Goal: Task Accomplishment & Management: Manage account settings

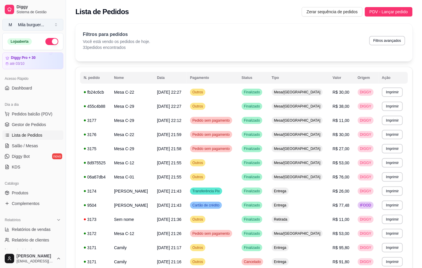
click at [51, 27] on button "M Mila burguer ..." at bounding box center [32, 25] width 61 height 12
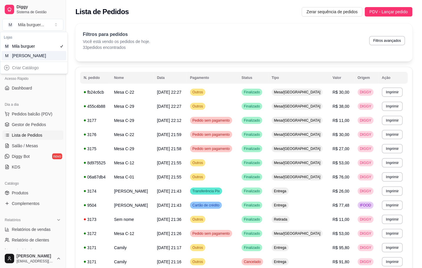
click at [42, 57] on div "M Mila Salgados" at bounding box center [33, 55] width 65 height 9
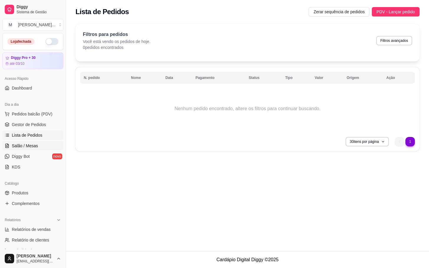
click at [24, 144] on span "Salão / Mesas" at bounding box center [25, 146] width 26 height 6
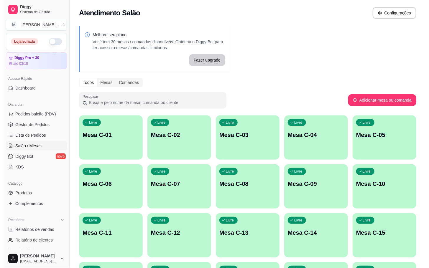
scroll to position [160, 0]
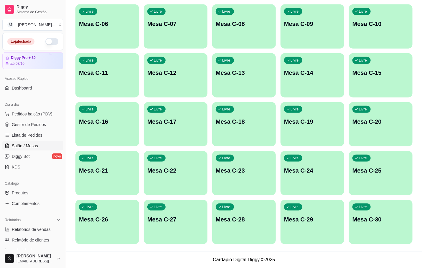
click at [292, 218] on p "Mesa C-29" at bounding box center [312, 220] width 57 height 8
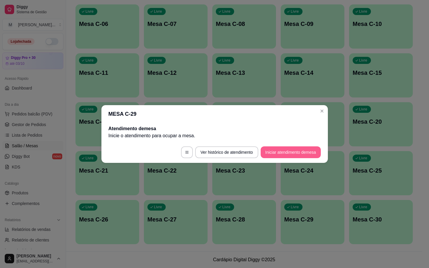
click at [300, 150] on button "Iniciar atendimento de mesa" at bounding box center [291, 153] width 60 height 12
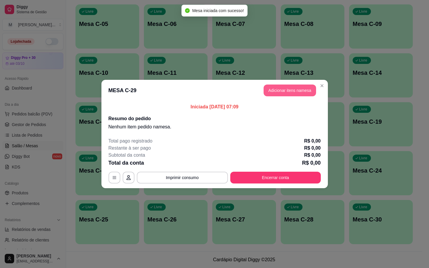
click at [289, 88] on button "Adicionar itens na mesa" at bounding box center [290, 91] width 52 height 12
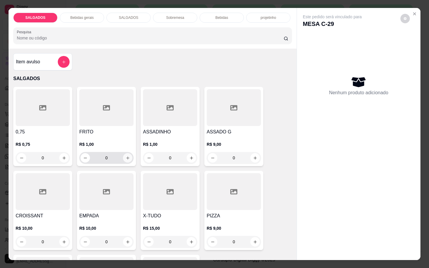
click at [126, 156] on icon "increase-product-quantity" at bounding box center [128, 158] width 4 height 4
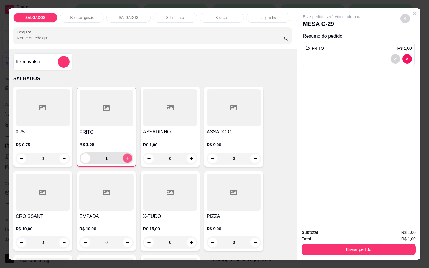
click at [125, 156] on icon "increase-product-quantity" at bounding box center [127, 158] width 4 height 4
type input "3"
click at [126, 241] on icon "increase-product-quantity" at bounding box center [128, 243] width 4 height 4
type input "1"
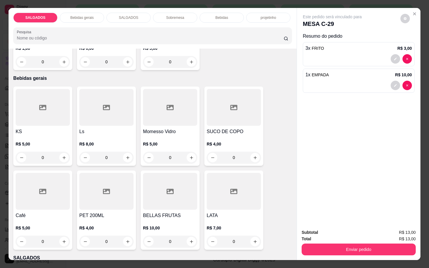
scroll to position [310, 0]
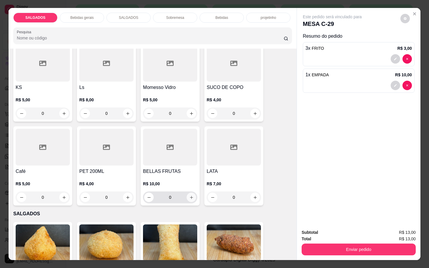
click at [189, 196] on icon "increase-product-quantity" at bounding box center [191, 198] width 4 height 4
type input "1"
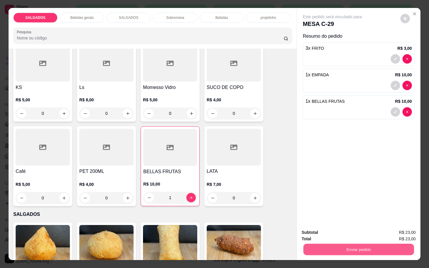
click at [372, 245] on button "Enviar pedido" at bounding box center [358, 250] width 111 height 12
click at [356, 231] on button "Não registrar e enviar pedido" at bounding box center [338, 232] width 60 height 11
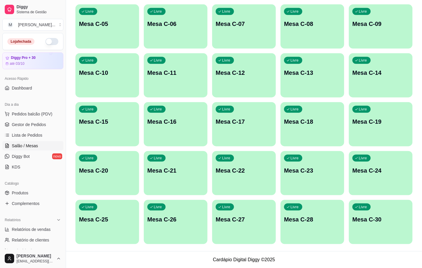
click at [239, 171] on p "Mesa C-22" at bounding box center [244, 171] width 57 height 8
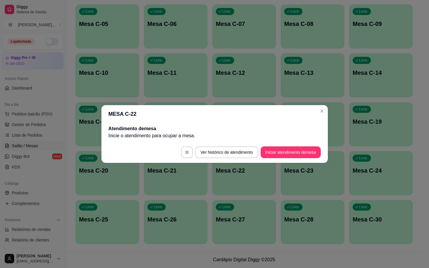
click at [302, 143] on footer "Ver histórico de atendimento Iniciar atendimento de mesa" at bounding box center [214, 152] width 227 height 21
click at [299, 157] on button "Iniciar atendimento de mesa" at bounding box center [291, 153] width 60 height 12
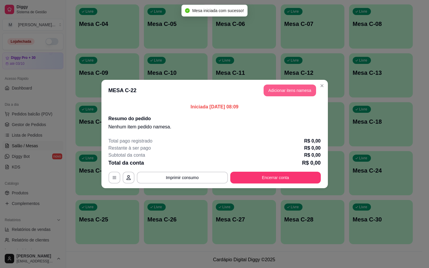
click at [277, 90] on button "Adicionar itens na mesa" at bounding box center [290, 91] width 52 height 12
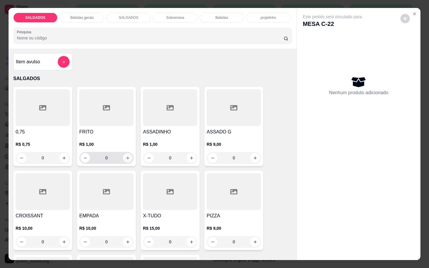
click at [126, 156] on icon "increase-product-quantity" at bounding box center [128, 158] width 4 height 4
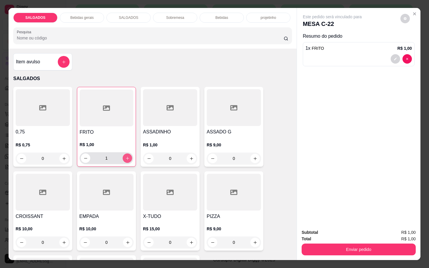
click at [125, 156] on icon "increase-product-quantity" at bounding box center [127, 158] width 4 height 4
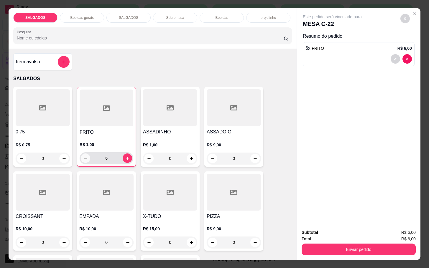
click at [81, 155] on button "decrease-product-quantity" at bounding box center [85, 158] width 9 height 9
type input "5"
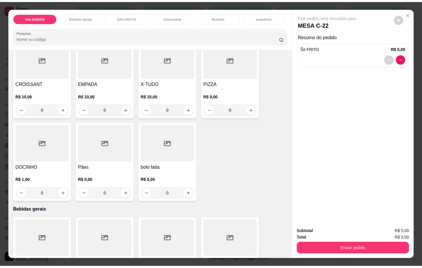
scroll to position [265, 0]
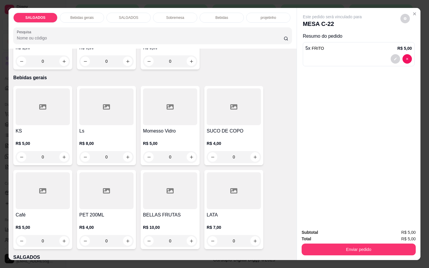
click at [49, 184] on div at bounding box center [43, 191] width 54 height 37
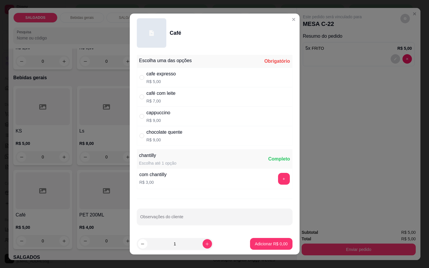
click at [165, 74] on div "cafe expresso" at bounding box center [161, 73] width 29 height 7
radio input "true"
click at [257, 237] on footer "1 Adicionar R$ 5,00" at bounding box center [215, 244] width 170 height 21
click at [265, 242] on p "Adicionar R$ 5,00" at bounding box center [271, 244] width 33 height 6
type input "1"
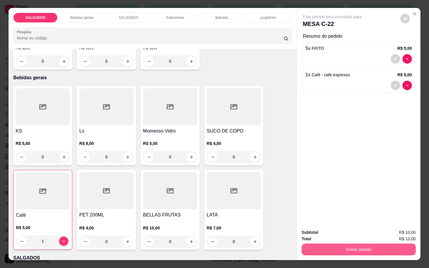
click at [354, 246] on button "Enviar pedido" at bounding box center [359, 250] width 114 height 12
click at [350, 229] on button "Não registrar e enviar pedido" at bounding box center [338, 232] width 60 height 11
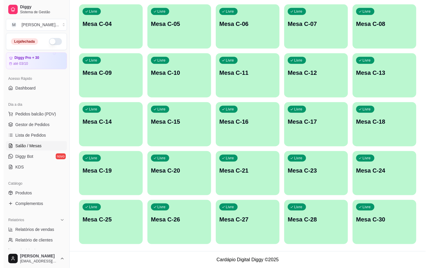
scroll to position [0, 0]
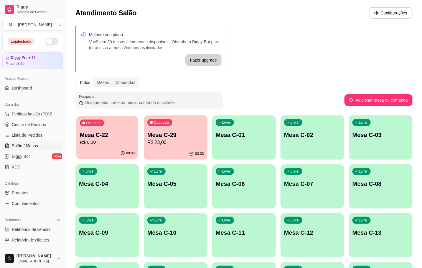
click at [128, 131] on p "Mesa C-22" at bounding box center [107, 135] width 55 height 8
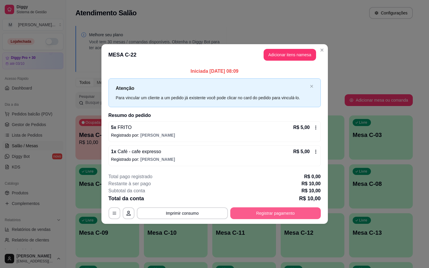
click at [278, 213] on button "Registrar pagamento" at bounding box center [275, 214] width 91 height 12
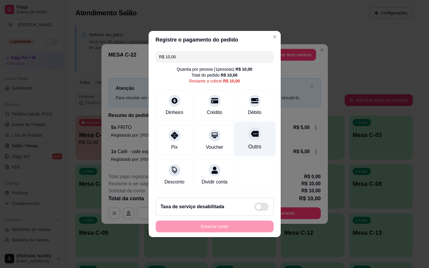
click at [248, 145] on div "Outro" at bounding box center [254, 147] width 13 height 8
type input "R$ 0,00"
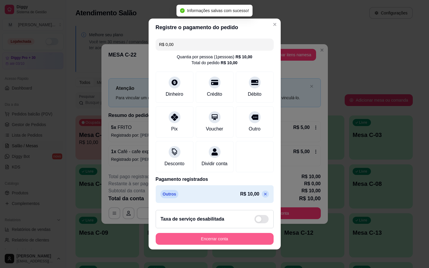
click at [227, 242] on button "Encerrar conta" at bounding box center [215, 239] width 118 height 12
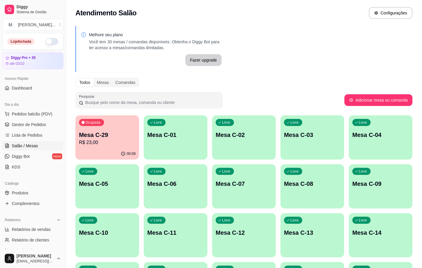
click at [250, 226] on div "Livre Mesa C-12" at bounding box center [244, 232] width 64 height 37
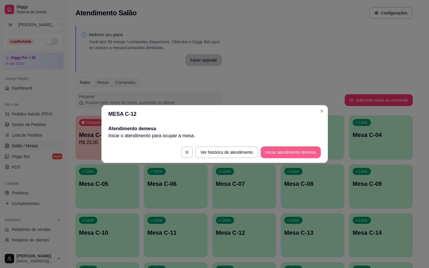
click at [301, 153] on button "Iniciar atendimento de mesa" at bounding box center [291, 153] width 60 height 12
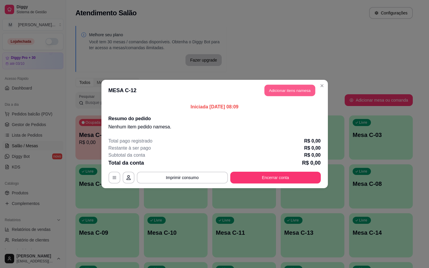
click at [291, 91] on button "Adicionar itens na mesa" at bounding box center [290, 91] width 51 height 12
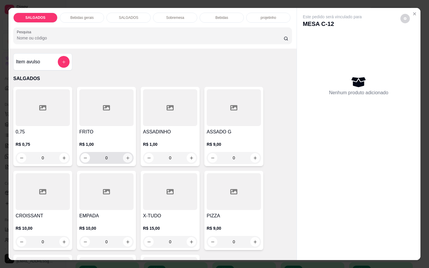
click at [127, 154] on button "increase-product-quantity" at bounding box center [127, 157] width 9 height 9
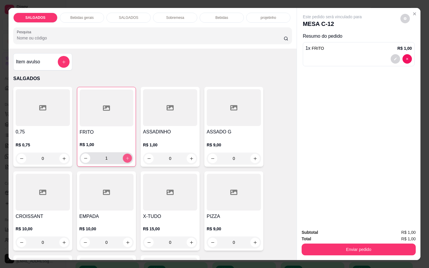
click at [127, 154] on button "increase-product-quantity" at bounding box center [127, 158] width 9 height 9
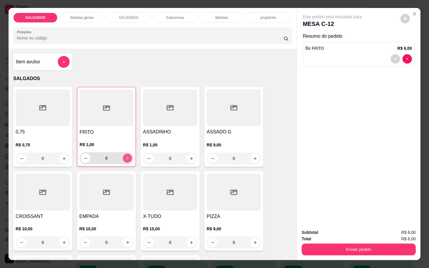
click at [127, 154] on button "increase-product-quantity" at bounding box center [127, 158] width 9 height 9
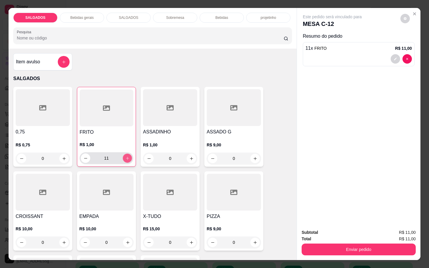
click at [127, 154] on button "increase-product-quantity" at bounding box center [127, 158] width 9 height 9
type input "15"
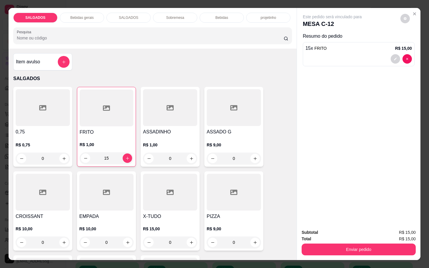
click at [90, 15] on p "Bebidas gerais" at bounding box center [81, 17] width 23 height 5
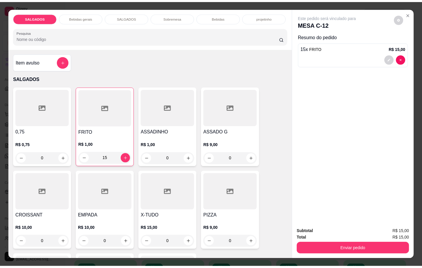
scroll to position [14, 0]
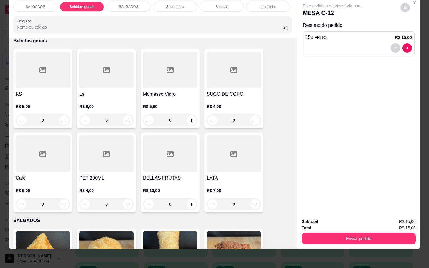
click at [60, 198] on div "0" at bounding box center [43, 204] width 54 height 12
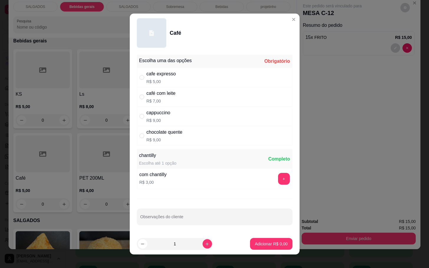
click at [147, 80] on p "R$ 5,00" at bounding box center [161, 82] width 29 height 6
radio input "true"
click at [270, 245] on p "Adicionar R$ 5,00" at bounding box center [271, 244] width 32 height 6
type input "1"
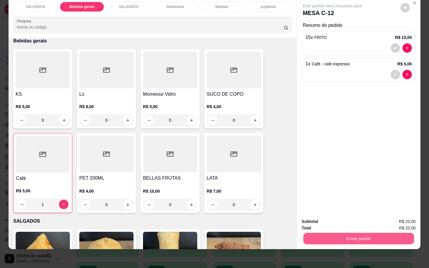
click at [352, 233] on button "Enviar pedido" at bounding box center [358, 239] width 111 height 12
click at [354, 220] on button "Não registrar e enviar pedido" at bounding box center [338, 217] width 60 height 11
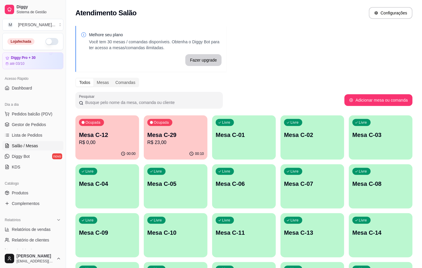
click at [191, 125] on div "Ocupada Mesa C-29 R$ 23,00" at bounding box center [176, 132] width 64 height 33
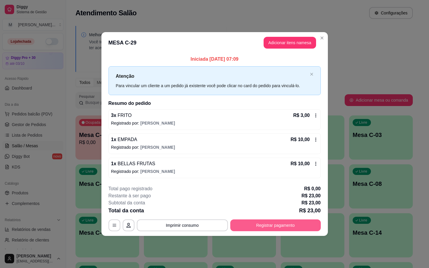
click at [266, 229] on button "Registrar pagamento" at bounding box center [275, 226] width 91 height 12
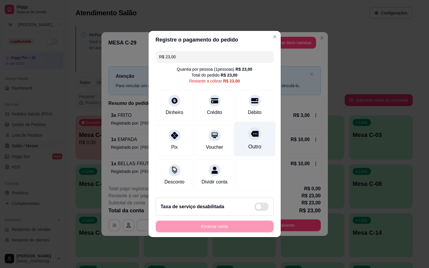
click at [248, 143] on div "Outro" at bounding box center [254, 147] width 13 height 8
type input "R$ 0,00"
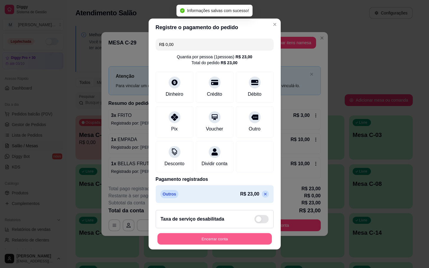
click at [233, 241] on button "Encerrar conta" at bounding box center [214, 240] width 114 height 12
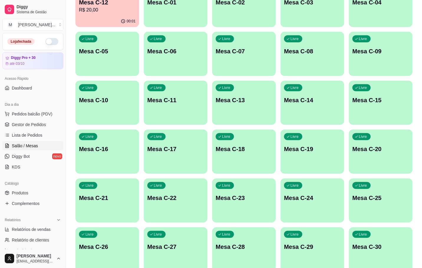
scroll to position [44, 0]
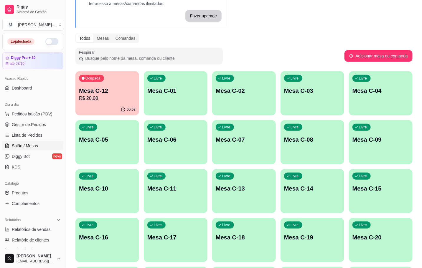
click at [119, 103] on div "Ocupada Mesa C-12 R$ 20,00" at bounding box center [108, 87] width 64 height 33
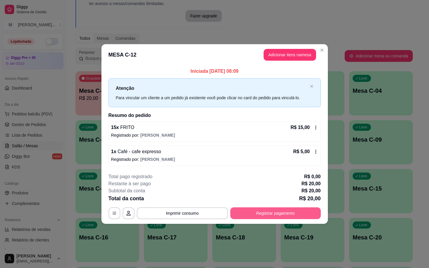
click at [271, 217] on button "Registrar pagamento" at bounding box center [275, 214] width 91 height 12
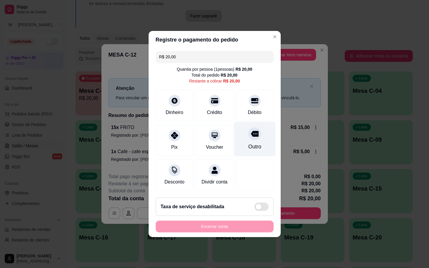
click at [242, 135] on div "Outro" at bounding box center [255, 139] width 42 height 35
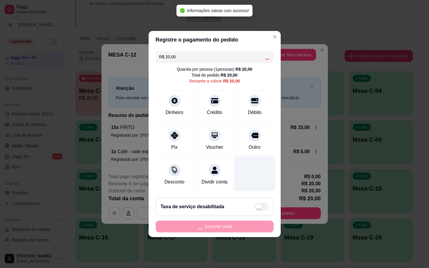
type input "R$ 0,00"
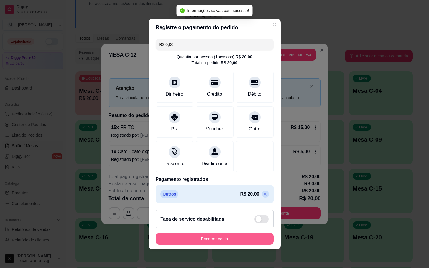
click at [231, 242] on button "Encerrar conta" at bounding box center [215, 239] width 118 height 12
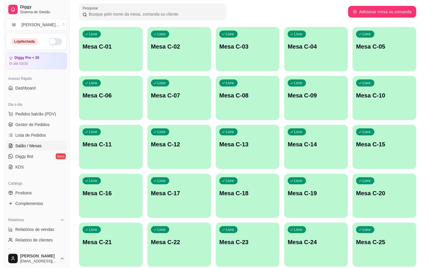
scroll to position [133, 0]
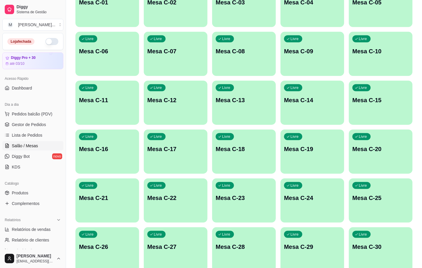
click at [175, 157] on div "Livre Mesa C-17" at bounding box center [176, 148] width 64 height 37
click at [186, 115] on div "Livre Mesa C-12" at bounding box center [176, 99] width 64 height 37
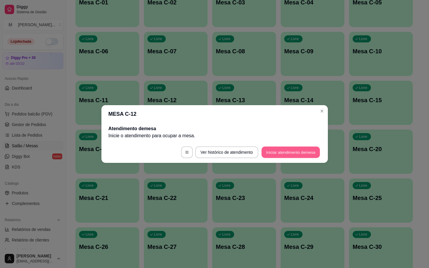
click at [273, 148] on button "Iniciar atendimento de mesa" at bounding box center [291, 153] width 58 height 12
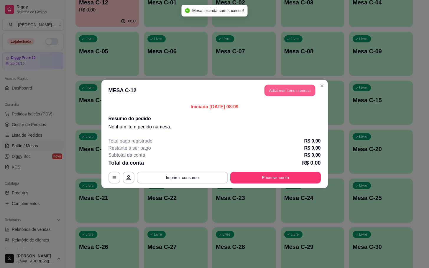
click at [286, 93] on button "Adicionar itens na mesa" at bounding box center [290, 91] width 51 height 12
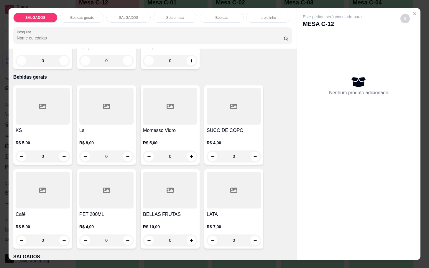
scroll to position [221, 0]
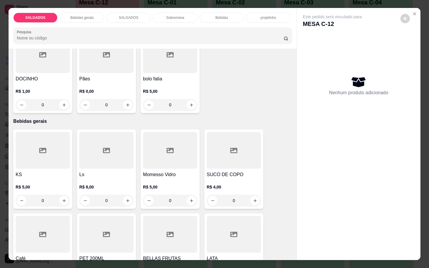
click at [120, 88] on p "R$ 0,00" at bounding box center [106, 91] width 54 height 6
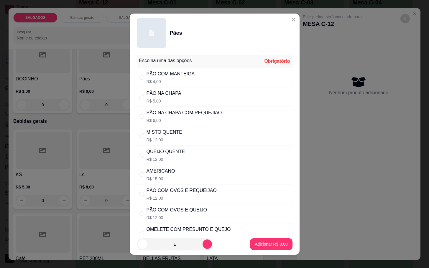
click at [205, 130] on div "MISTO QUENTE R$ 12,00" at bounding box center [215, 135] width 156 height 19
radio input "true"
click at [271, 242] on p "Adicionar R$ 12,00" at bounding box center [269, 245] width 35 height 6
type input "1"
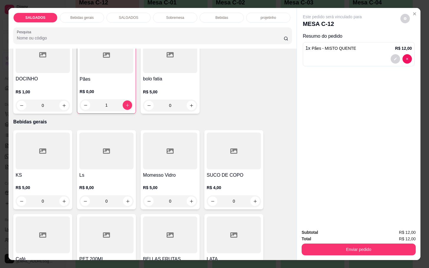
click at [83, 15] on p "Bebidas gerais" at bounding box center [81, 17] width 23 height 5
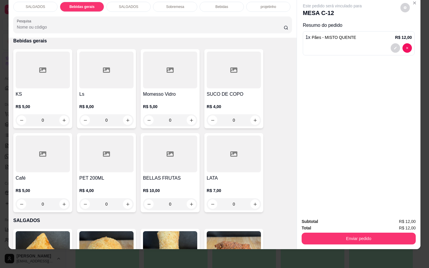
click at [61, 161] on div at bounding box center [43, 154] width 54 height 37
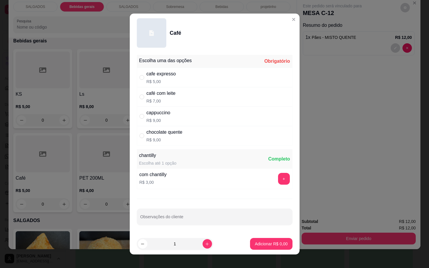
click at [173, 103] on p "R$ 7,00" at bounding box center [161, 101] width 29 height 6
radio input "true"
click at [259, 242] on p "Adicionar R$ 7,00" at bounding box center [271, 244] width 32 height 6
type input "1"
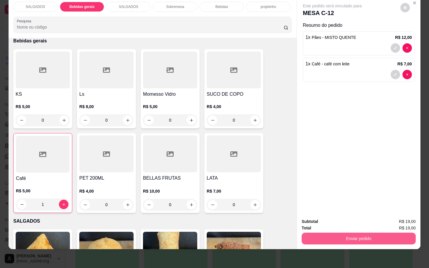
click at [325, 237] on button "Enviar pedido" at bounding box center [359, 239] width 114 height 12
click at [337, 221] on button "Não registrar e enviar pedido" at bounding box center [338, 217] width 61 height 11
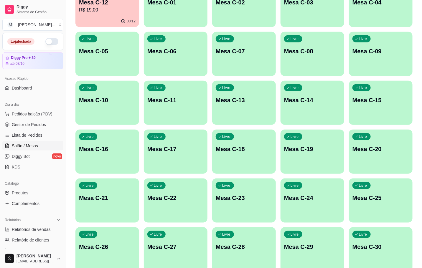
click at [337, 243] on div "Livre Mesa C-29" at bounding box center [313, 246] width 64 height 37
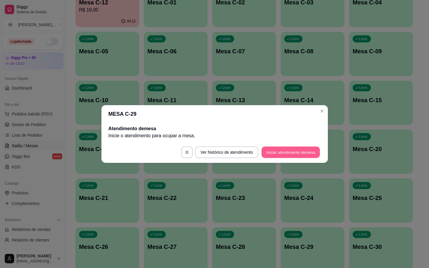
click at [297, 149] on button "Iniciar atendimento de mesa" at bounding box center [291, 153] width 58 height 12
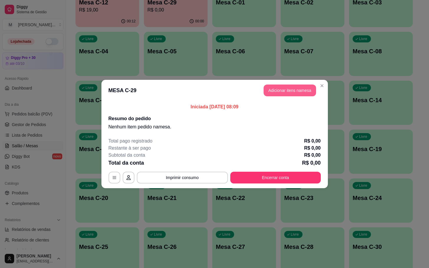
click at [296, 91] on button "Adicionar itens na mesa" at bounding box center [290, 91] width 52 height 12
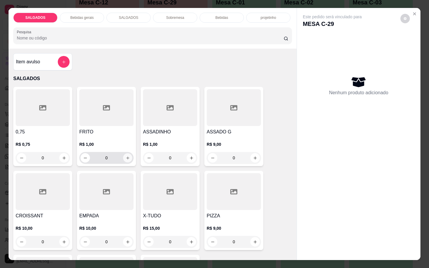
click at [123, 154] on button "increase-product-quantity" at bounding box center [127, 158] width 9 height 9
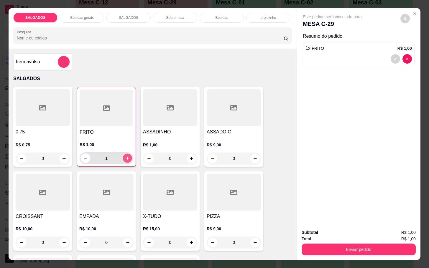
click at [125, 156] on icon "increase-product-quantity" at bounding box center [127, 158] width 4 height 4
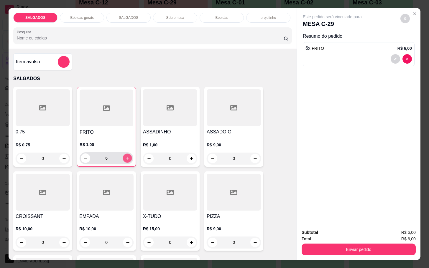
click at [125, 156] on icon "increase-product-quantity" at bounding box center [127, 158] width 4 height 4
type input "9"
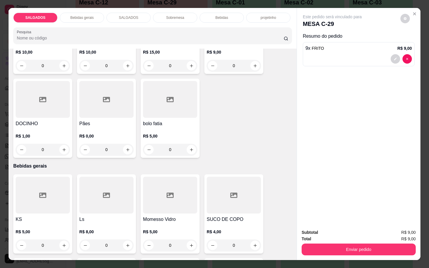
scroll to position [221, 0]
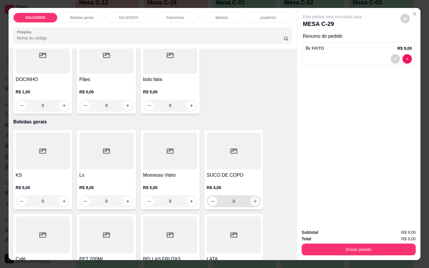
click at [253, 200] on icon "increase-product-quantity" at bounding box center [255, 201] width 4 height 4
type input "1"
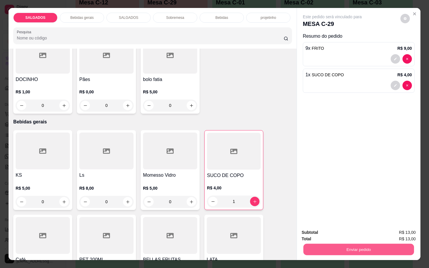
click at [389, 245] on button "Enviar pedido" at bounding box center [358, 250] width 111 height 12
click at [357, 233] on button "Não registrar e enviar pedido" at bounding box center [338, 232] width 61 height 11
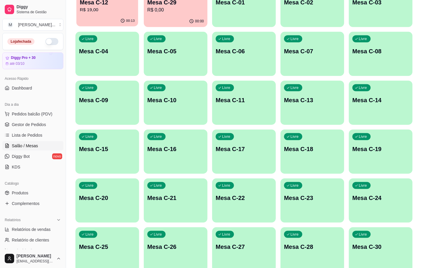
click at [116, 9] on p "R$ 19,00" at bounding box center [107, 9] width 55 height 7
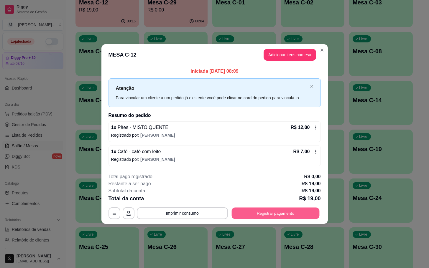
click at [308, 219] on button "Registrar pagamento" at bounding box center [276, 214] width 88 height 12
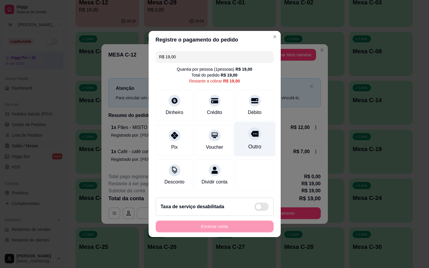
click at [251, 132] on icon at bounding box center [255, 134] width 8 height 6
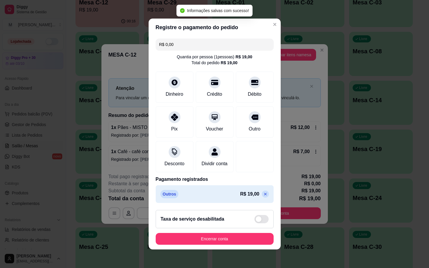
type input "R$ 0,00"
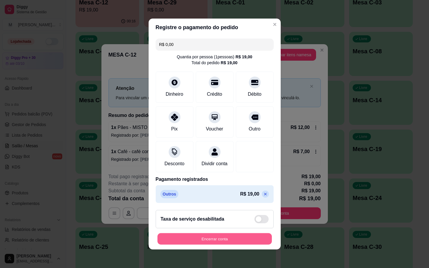
click at [206, 245] on button "Encerrar conta" at bounding box center [214, 240] width 114 height 12
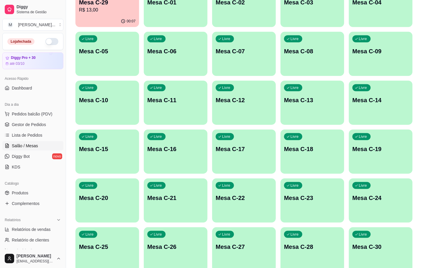
click at [92, 5] on p "Mesa C-29" at bounding box center [107, 2] width 57 height 8
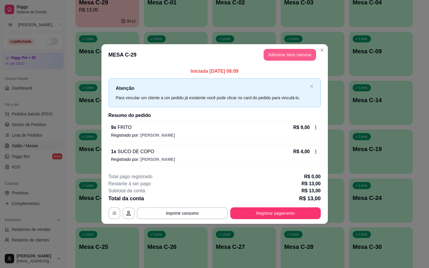
click at [286, 57] on button "Adicionar itens na mesa" at bounding box center [290, 55] width 52 height 12
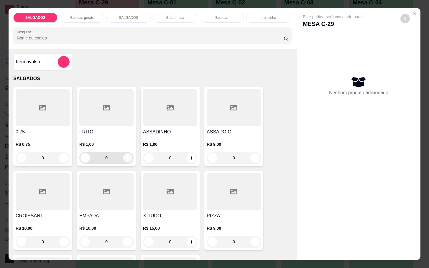
click at [123, 157] on button "increase-product-quantity" at bounding box center [127, 158] width 9 height 9
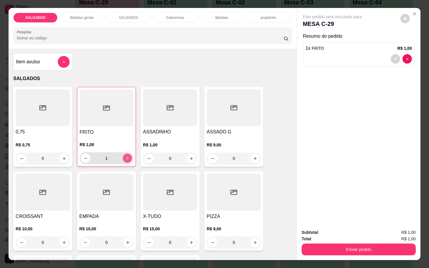
click at [125, 157] on icon "increase-product-quantity" at bounding box center [127, 158] width 4 height 4
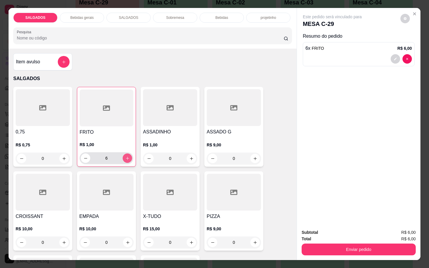
click at [125, 157] on icon "increase-product-quantity" at bounding box center [127, 158] width 4 height 4
click at [83, 156] on icon "decrease-product-quantity" at bounding box center [85, 158] width 4 height 4
type input "6"
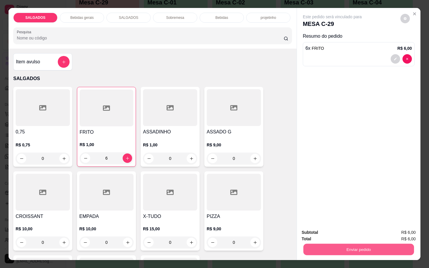
click at [358, 252] on button "Enviar pedido" at bounding box center [358, 250] width 111 height 12
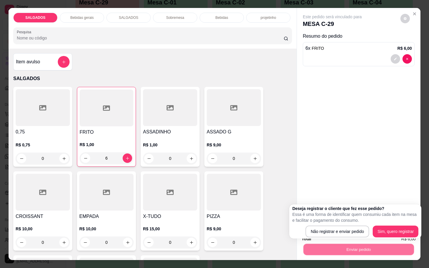
click at [353, 239] on div "Deseja registrar o cliente que fez esse pedido? Essa é uma forma de identificar…" at bounding box center [355, 222] width 132 height 34
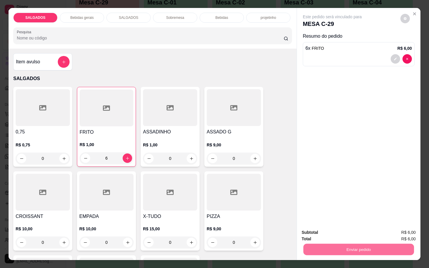
click at [351, 234] on button "Não registrar e enviar pedido" at bounding box center [338, 232] width 61 height 11
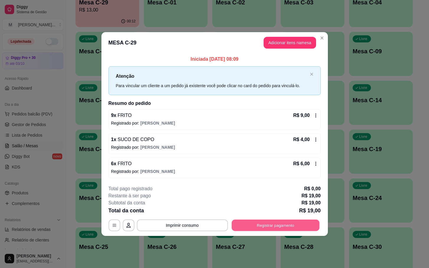
click at [315, 222] on button "Registrar pagamento" at bounding box center [276, 226] width 88 height 12
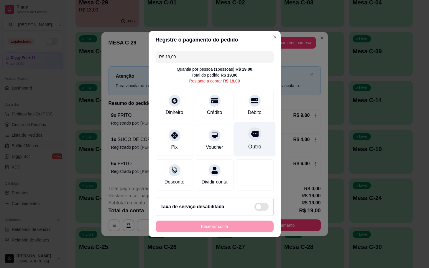
click at [241, 137] on div "Outro" at bounding box center [255, 139] width 42 height 35
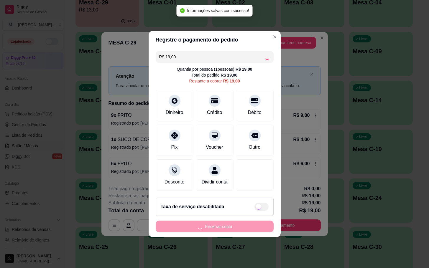
type input "R$ 0,00"
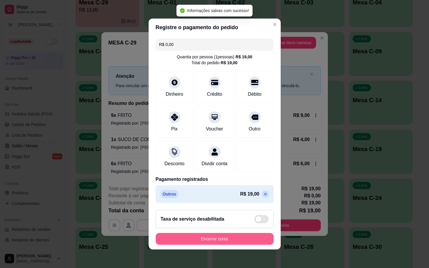
click at [239, 237] on button "Encerrar conta" at bounding box center [215, 239] width 118 height 12
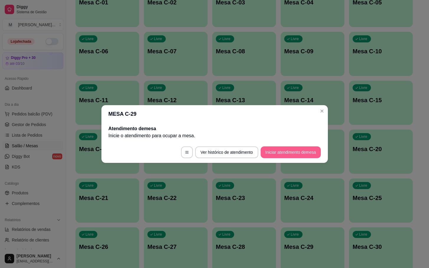
click at [294, 151] on button "Iniciar atendimento de mesa" at bounding box center [291, 153] width 60 height 12
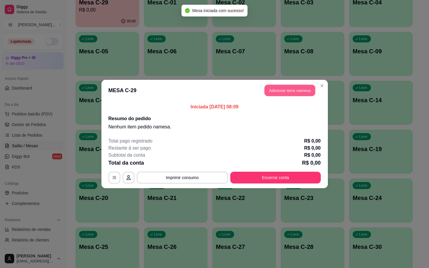
click at [287, 96] on button "Adicionar itens na mesa" at bounding box center [290, 91] width 51 height 12
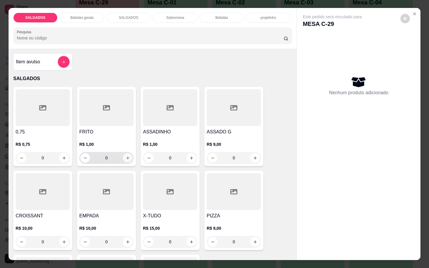
click at [123, 153] on button "increase-product-quantity" at bounding box center [127, 157] width 9 height 9
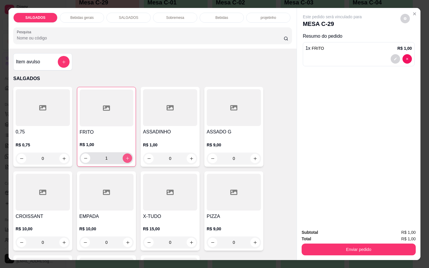
click at [123, 154] on button "increase-product-quantity" at bounding box center [127, 158] width 9 height 9
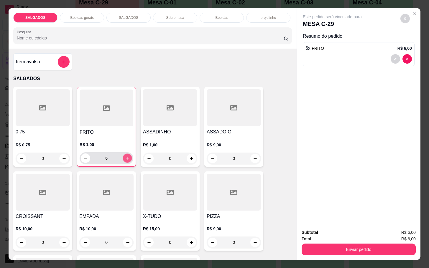
click at [123, 154] on button "increase-product-quantity" at bounding box center [127, 158] width 9 height 9
type input "10"
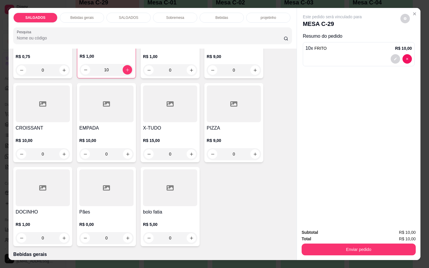
scroll to position [177, 0]
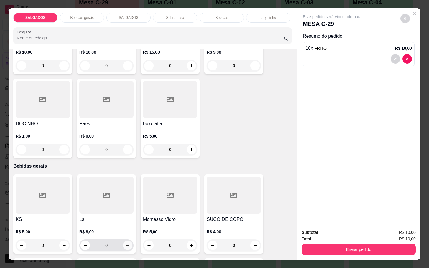
click at [126, 244] on icon "increase-product-quantity" at bounding box center [128, 246] width 4 height 4
type input "1"
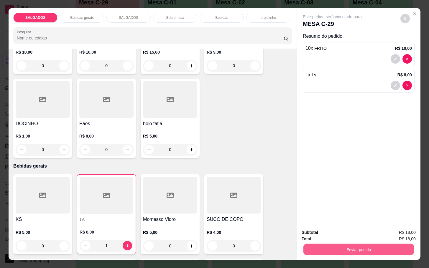
click at [338, 247] on button "Enviar pedido" at bounding box center [358, 250] width 111 height 12
click at [332, 234] on button "Não registrar e enviar pedido" at bounding box center [338, 232] width 60 height 11
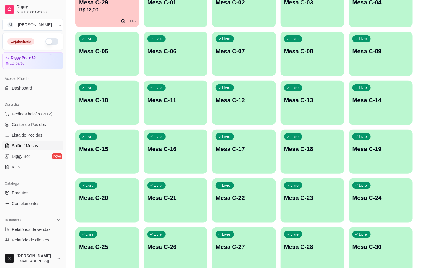
click at [111, 20] on div "00:15" at bounding box center [107, 20] width 62 height 11
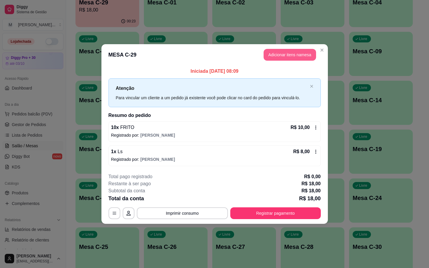
click at [281, 49] on button "Adicionar itens na mesa" at bounding box center [290, 55] width 52 height 12
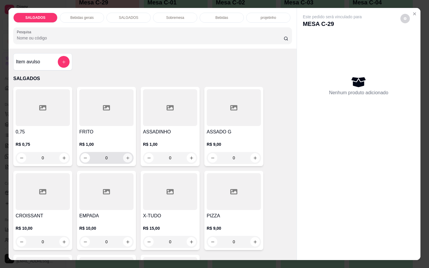
click at [126, 156] on icon "increase-product-quantity" at bounding box center [128, 158] width 4 height 4
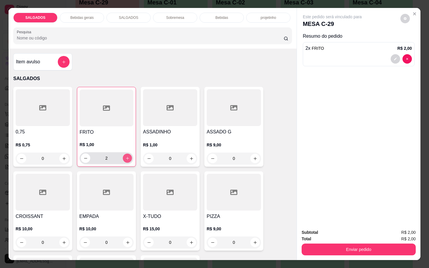
click at [125, 156] on icon "increase-product-quantity" at bounding box center [127, 158] width 4 height 4
type input "3"
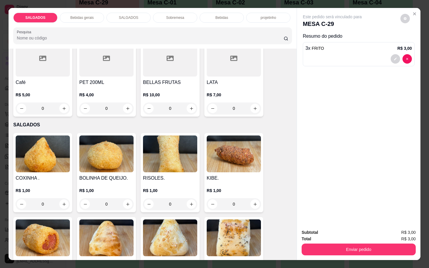
scroll to position [310, 0]
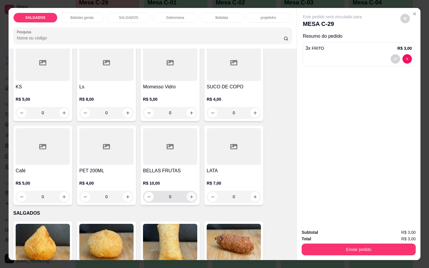
click at [187, 192] on button "increase-product-quantity" at bounding box center [191, 196] width 9 height 9
type input "1"
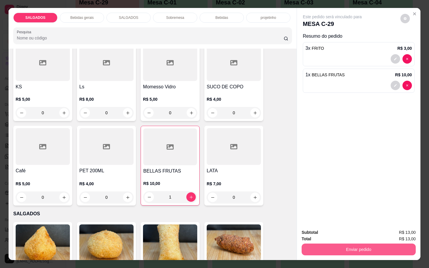
click at [341, 242] on div "Enviar pedido" at bounding box center [359, 248] width 114 height 13
click at [351, 244] on button "Enviar pedido" at bounding box center [359, 250] width 114 height 12
click at [344, 235] on button "Não registrar e enviar pedido" at bounding box center [338, 232] width 60 height 11
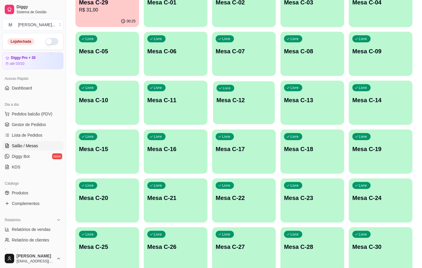
click at [214, 103] on div "Livre Mesa C-12" at bounding box center [244, 99] width 62 height 36
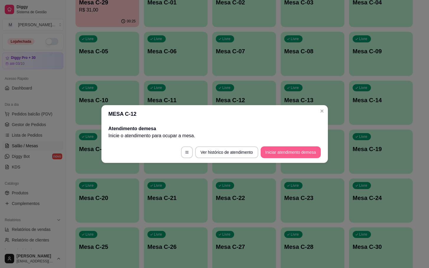
click at [264, 151] on button "Iniciar atendimento de mesa" at bounding box center [291, 153] width 60 height 12
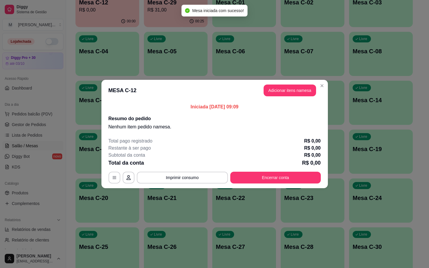
click at [286, 97] on header "MESA C-12 Adicionar itens na mesa" at bounding box center [214, 90] width 227 height 21
click at [291, 96] on button "Adicionar itens na mesa" at bounding box center [290, 91] width 51 height 12
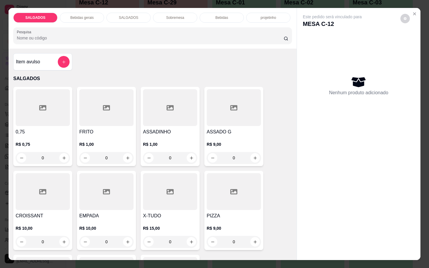
click at [207, 129] on h4 "ASSADO G" at bounding box center [234, 132] width 54 height 7
click at [158, 119] on div at bounding box center [170, 107] width 54 height 37
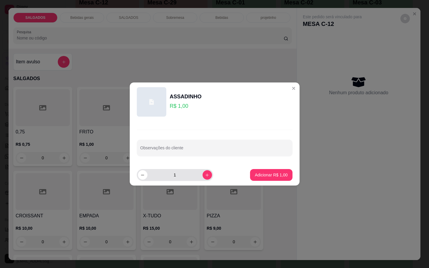
click at [203, 178] on button "increase-product-quantity" at bounding box center [207, 174] width 9 height 9
click at [205, 177] on icon "increase-product-quantity" at bounding box center [207, 175] width 4 height 4
type input "5"
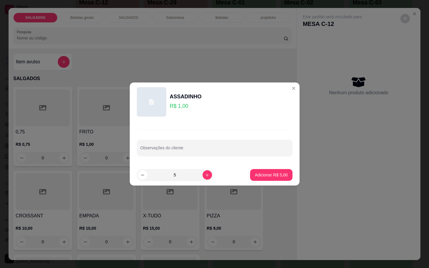
click at [255, 177] on p "Adicionar R$ 5,00" at bounding box center [271, 175] width 33 height 6
type input "5"
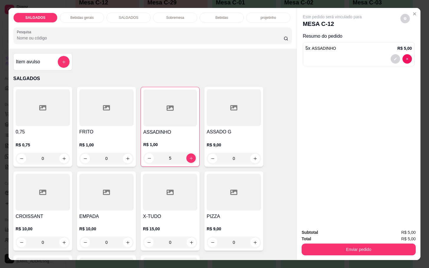
click at [176, 97] on div at bounding box center [170, 108] width 54 height 37
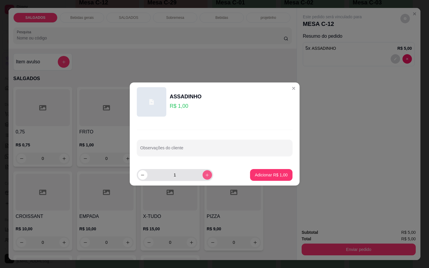
click at [205, 175] on icon "increase-product-quantity" at bounding box center [207, 175] width 4 height 4
click at [205, 174] on icon "increase-product-quantity" at bounding box center [207, 175] width 4 height 4
type input "5"
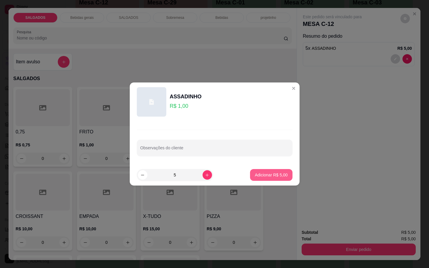
click at [250, 179] on button "Adicionar R$ 5,00" at bounding box center [271, 175] width 42 height 12
type input "10"
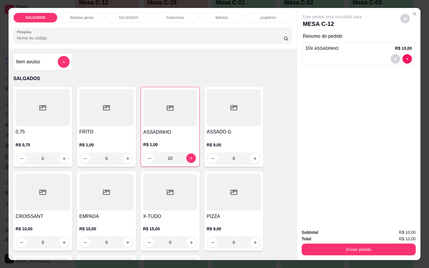
drag, startPoint x: 91, startPoint y: 21, endPoint x: 88, endPoint y: 19, distance: 4.0
click at [90, 21] on div "SALGADOS Bebidas gerais SALGADOS Sobremesa Bebidas projetinho Pesquisa" at bounding box center [153, 28] width 288 height 41
click at [88, 19] on div "Bebidas gerais" at bounding box center [82, 18] width 44 height 10
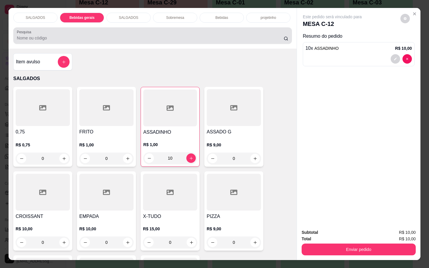
scroll to position [14, 0]
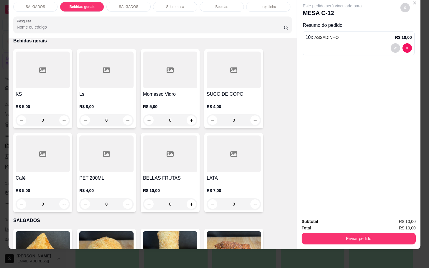
click at [44, 142] on div at bounding box center [43, 154] width 54 height 37
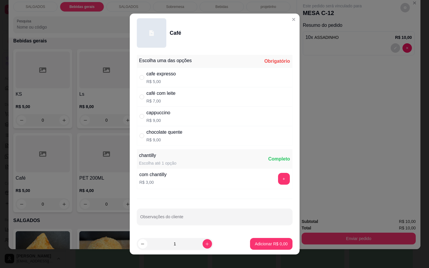
click at [202, 78] on div "cafe expresso R$ 5,00" at bounding box center [215, 77] width 156 height 19
radio input "true"
click at [202, 250] on div "1" at bounding box center [175, 244] width 74 height 12
click at [205, 246] on icon "increase-product-quantity" at bounding box center [207, 244] width 4 height 4
type input "2"
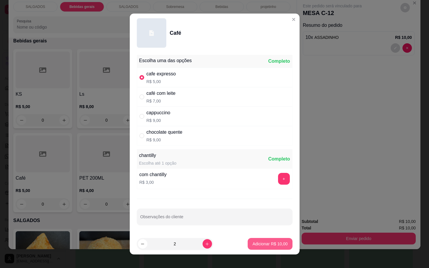
click at [272, 244] on p "Adicionar R$ 10,00" at bounding box center [269, 244] width 35 height 6
type input "2"
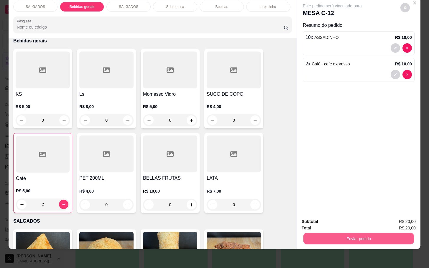
click at [325, 233] on button "Enviar pedido" at bounding box center [358, 239] width 111 height 12
click at [325, 221] on button "Não registrar e enviar pedido" at bounding box center [338, 217] width 61 height 11
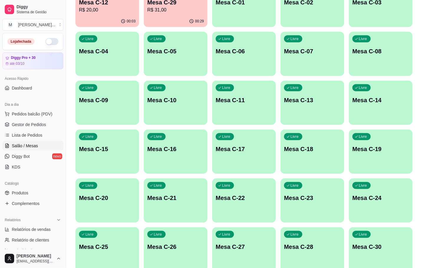
click at [237, 185] on div "Livre Mesa C-22" at bounding box center [244, 197] width 64 height 37
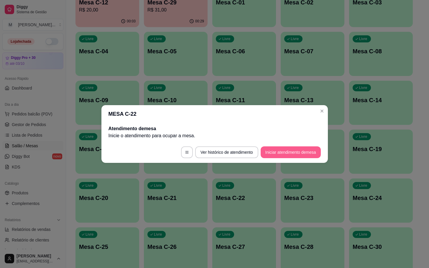
click at [273, 157] on button "Iniciar atendimento de mesa" at bounding box center [291, 153] width 60 height 12
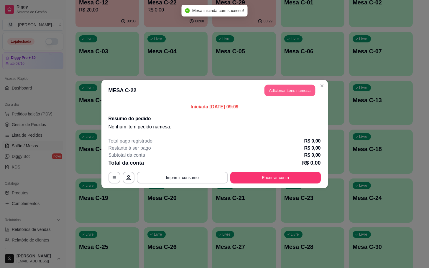
click at [283, 96] on button "Adicionar itens na mesa" at bounding box center [290, 91] width 51 height 12
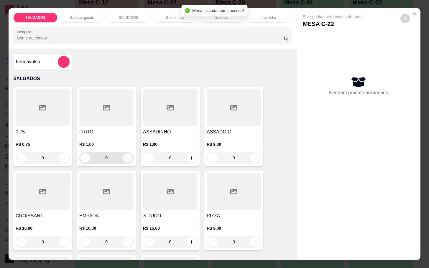
click at [126, 157] on icon "increase-product-quantity" at bounding box center [128, 158] width 4 height 4
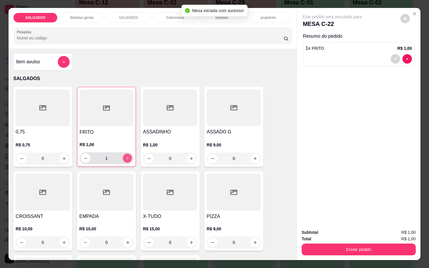
click at [125, 157] on icon "increase-product-quantity" at bounding box center [127, 158] width 4 height 4
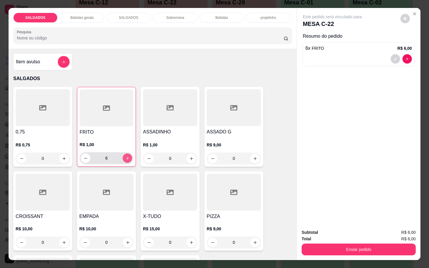
click at [125, 157] on icon "increase-product-quantity" at bounding box center [127, 158] width 4 height 4
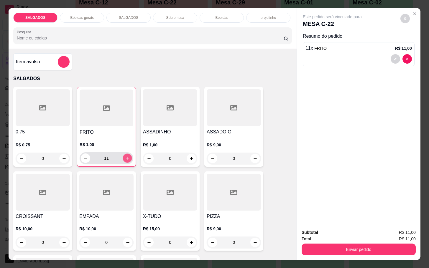
click at [125, 157] on icon "increase-product-quantity" at bounding box center [127, 158] width 4 height 4
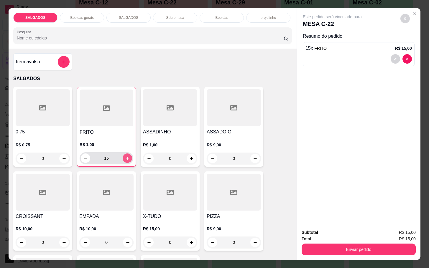
type input "16"
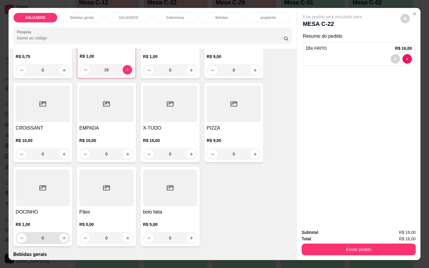
click at [60, 234] on button "increase-product-quantity" at bounding box center [64, 238] width 9 height 9
click at [59, 234] on button "increase-product-quantity" at bounding box center [63, 238] width 9 height 9
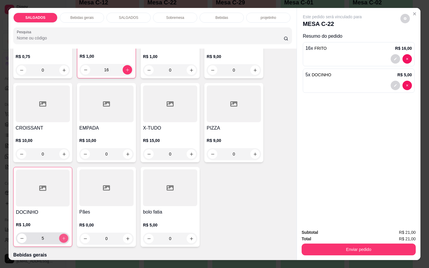
click at [59, 234] on button "increase-product-quantity" at bounding box center [63, 238] width 9 height 9
type input "8"
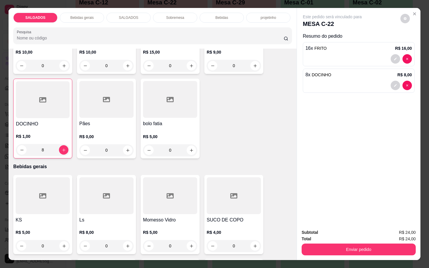
scroll to position [221, 0]
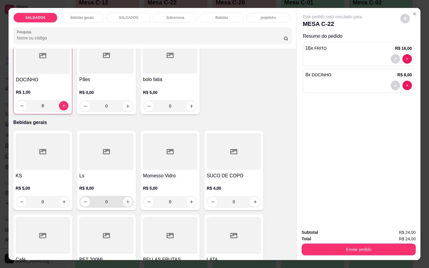
click at [123, 202] on button "increase-product-quantity" at bounding box center [127, 201] width 9 height 9
type input "1"
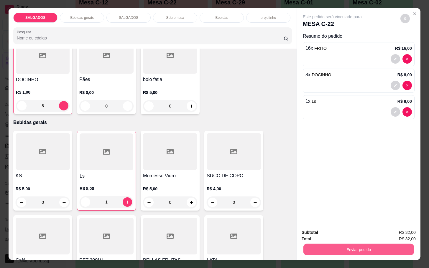
click at [327, 250] on button "Enviar pedido" at bounding box center [358, 250] width 111 height 12
click at [343, 230] on button "Não registrar e enviar pedido" at bounding box center [338, 232] width 60 height 11
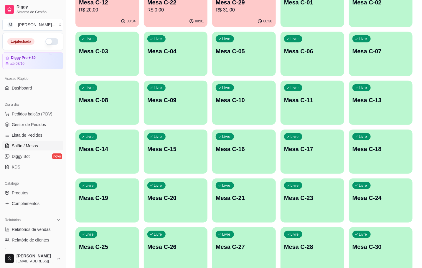
click at [312, 255] on div "Livre Mesa C-28" at bounding box center [313, 246] width 64 height 37
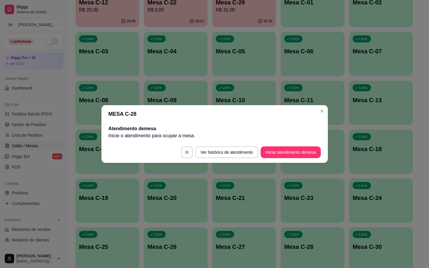
click at [292, 143] on footer "Ver histórico de atendimento Iniciar atendimento de mesa" at bounding box center [214, 152] width 227 height 21
click at [293, 152] on button "Iniciar atendimento de mesa" at bounding box center [291, 153] width 60 height 12
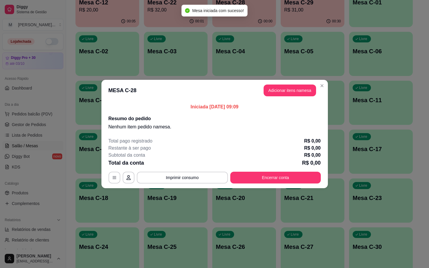
click at [302, 84] on header "MESA C-28 Adicionar itens na mesa" at bounding box center [214, 90] width 227 height 21
click at [303, 96] on button "Adicionar itens na mesa" at bounding box center [290, 91] width 52 height 12
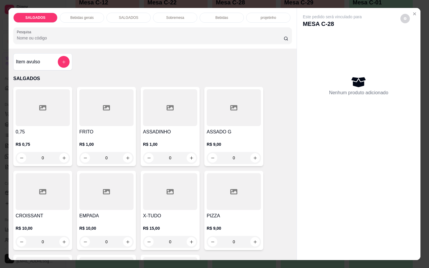
click at [90, 131] on h4 "FRITO" at bounding box center [106, 132] width 54 height 7
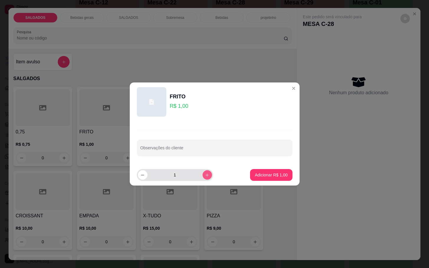
click at [205, 177] on icon "increase-product-quantity" at bounding box center [207, 175] width 4 height 4
click at [205, 177] on button "increase-product-quantity" at bounding box center [207, 174] width 9 height 9
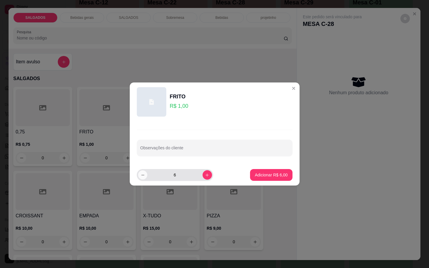
click at [145, 175] on icon "decrease-product-quantity" at bounding box center [142, 175] width 4 height 4
type input "5"
click at [255, 170] on button "Adicionar R$ 5,00" at bounding box center [271, 176] width 41 height 12
type input "5"
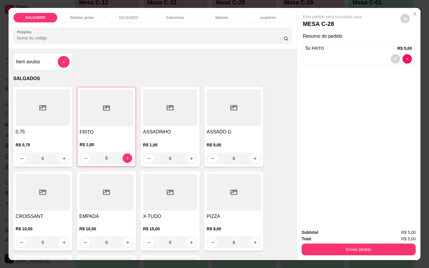
click at [77, 13] on div "Bebidas gerais" at bounding box center [82, 18] width 44 height 10
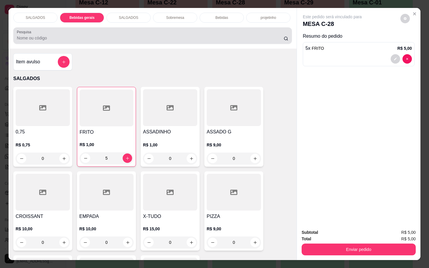
scroll to position [14, 0]
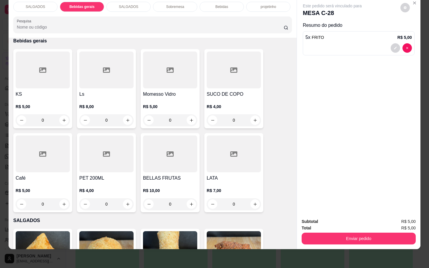
click at [48, 4] on div "SALGADOS" at bounding box center [35, 7] width 44 height 10
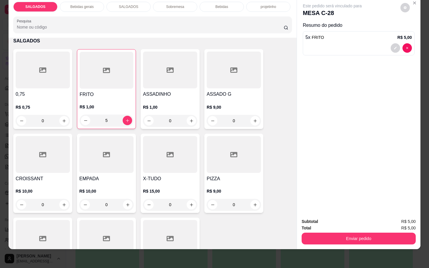
scroll to position [71, 0]
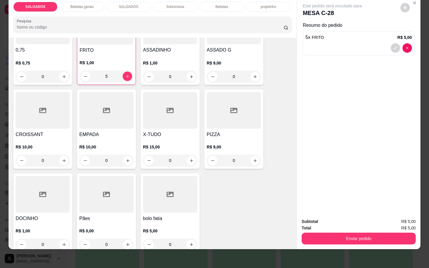
click at [76, 5] on div "Bebidas gerais" at bounding box center [82, 7] width 44 height 10
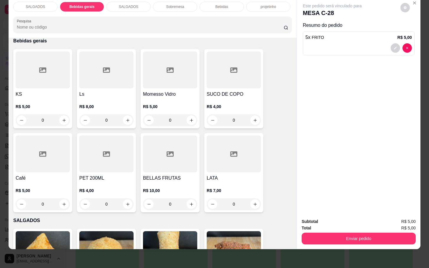
click at [47, 145] on div at bounding box center [43, 154] width 54 height 37
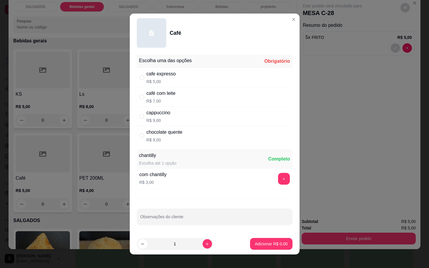
click at [184, 97] on div "café com leite R$ 7,00" at bounding box center [215, 96] width 156 height 19
radio input "true"
click at [279, 243] on button "Adicionar R$ 7,00" at bounding box center [271, 244] width 42 height 12
type input "1"
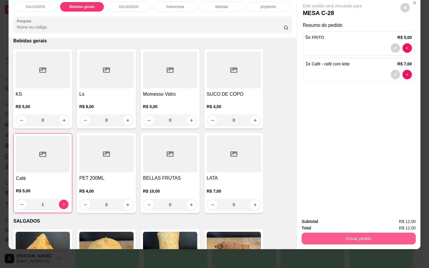
click at [388, 233] on button "Enviar pedido" at bounding box center [359, 239] width 114 height 12
click at [362, 220] on button "Não registrar e enviar pedido" at bounding box center [338, 218] width 64 height 12
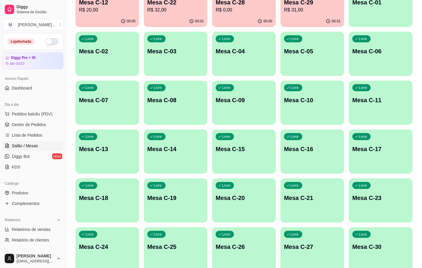
click at [299, 6] on p "R$ 31,00" at bounding box center [312, 9] width 57 height 7
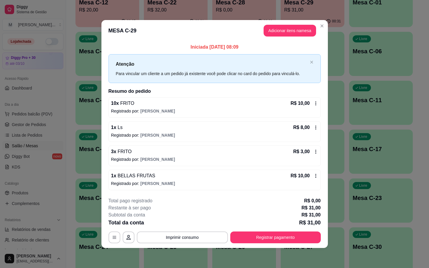
drag, startPoint x: 270, startPoint y: 247, endPoint x: 267, endPoint y: 238, distance: 9.0
click at [272, 247] on footer "**********" at bounding box center [214, 220] width 227 height 55
click at [267, 238] on button "Registrar pagamento" at bounding box center [275, 238] width 91 height 12
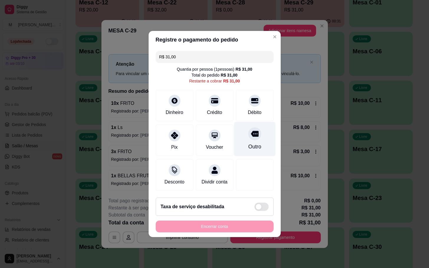
click at [250, 143] on div "Outro" at bounding box center [254, 147] width 13 height 8
type input "R$ 0,00"
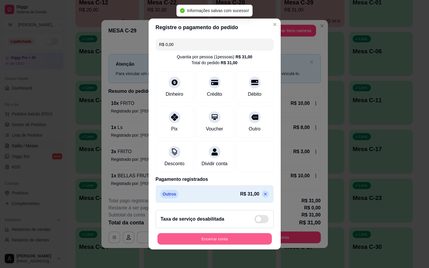
click at [233, 242] on button "Encerrar conta" at bounding box center [214, 240] width 114 height 12
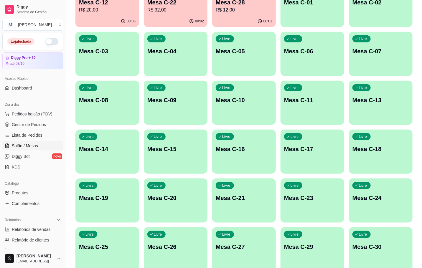
click at [251, 6] on div "Mesa C-28 R$ 12,00" at bounding box center [244, 5] width 57 height 15
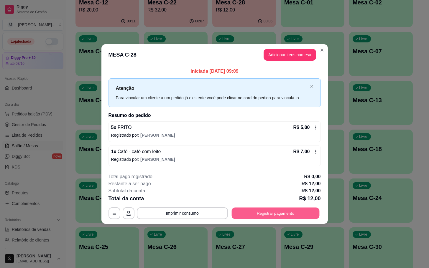
click at [316, 214] on button "Registrar pagamento" at bounding box center [276, 214] width 88 height 12
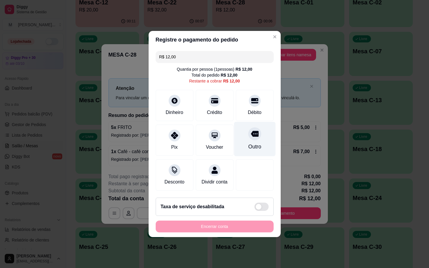
click at [263, 126] on div "Outro" at bounding box center [255, 139] width 42 height 35
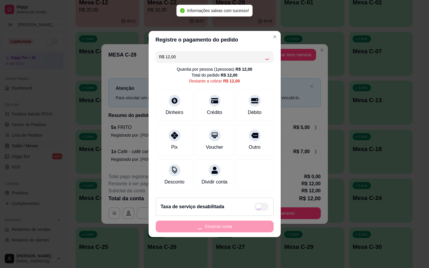
type input "R$ 0,00"
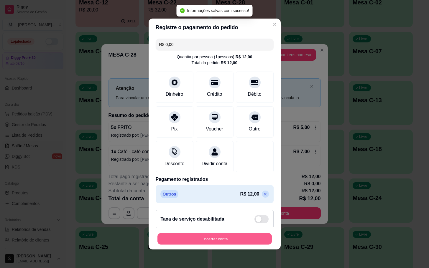
click at [203, 244] on button "Encerrar conta" at bounding box center [214, 240] width 114 height 12
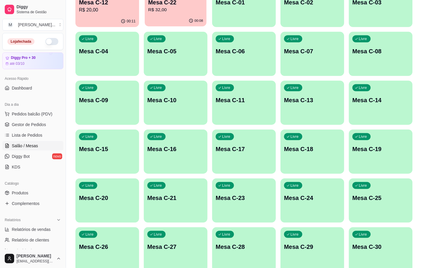
click at [157, 18] on div "00:08" at bounding box center [176, 20] width 62 height 11
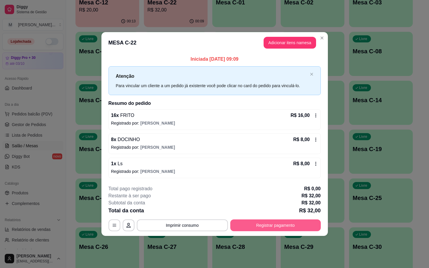
click at [281, 221] on button "Registrar pagamento" at bounding box center [275, 226] width 91 height 12
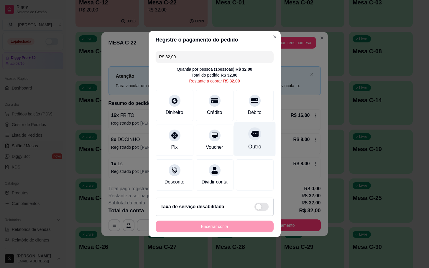
click at [246, 138] on div "Outro" at bounding box center [255, 139] width 42 height 35
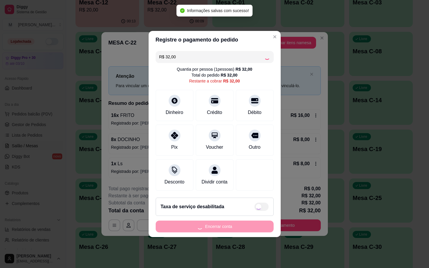
type input "R$ 0,00"
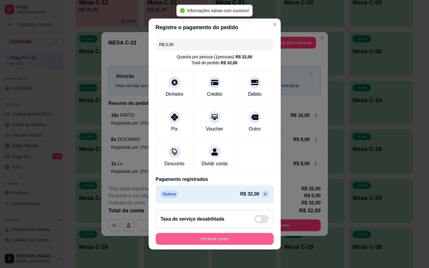
click at [229, 244] on button "Encerrar conta" at bounding box center [215, 239] width 118 height 12
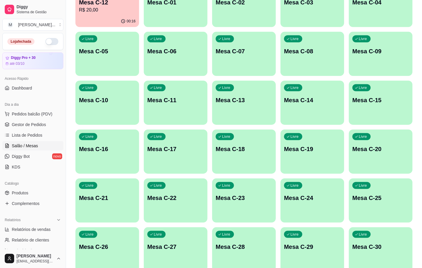
click at [116, 15] on button "Ocupada Mesa C-12 R$ 20,00 00:16" at bounding box center [108, 5] width 64 height 44
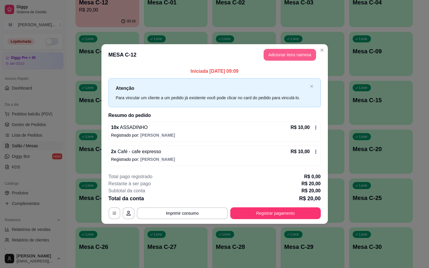
click at [289, 56] on button "Adicionar itens na mesa" at bounding box center [290, 55] width 52 height 12
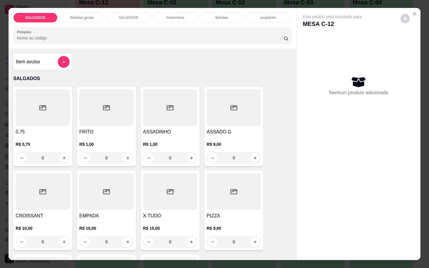
click at [107, 104] on div at bounding box center [106, 107] width 54 height 37
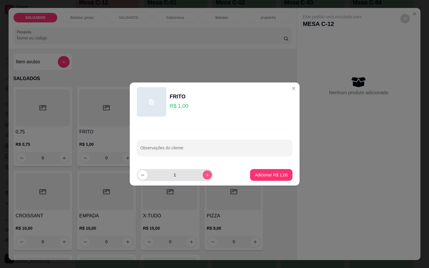
click at [205, 173] on icon "increase-product-quantity" at bounding box center [207, 175] width 4 height 4
click at [203, 173] on button "increase-product-quantity" at bounding box center [207, 174] width 9 height 9
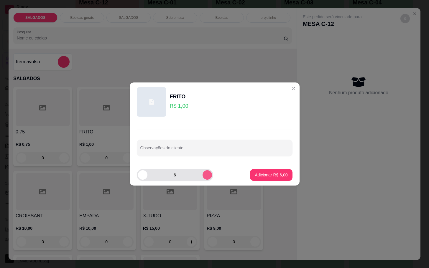
click at [203, 173] on button "increase-product-quantity" at bounding box center [207, 174] width 9 height 9
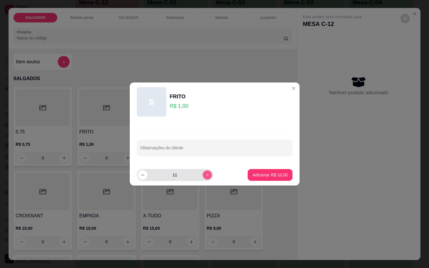
click at [203, 173] on button "increase-product-quantity" at bounding box center [207, 174] width 9 height 9
type input "15"
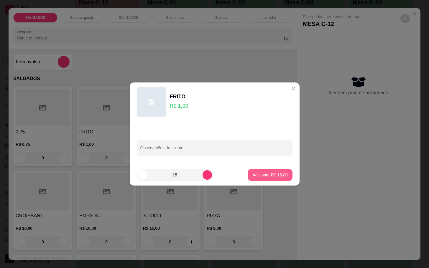
click at [275, 175] on p "Adicionar R$ 15,00" at bounding box center [269, 175] width 35 height 6
type input "15"
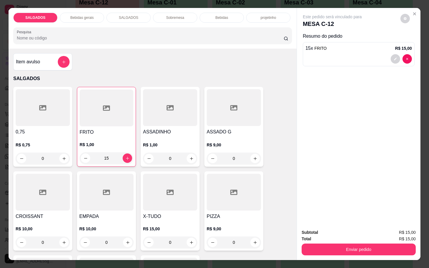
click at [208, 14] on div "Bebidas" at bounding box center [222, 18] width 44 height 10
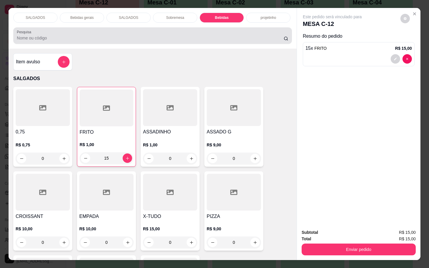
scroll to position [14, 0]
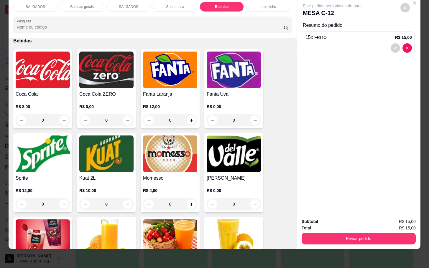
click at [174, 77] on img at bounding box center [170, 70] width 54 height 37
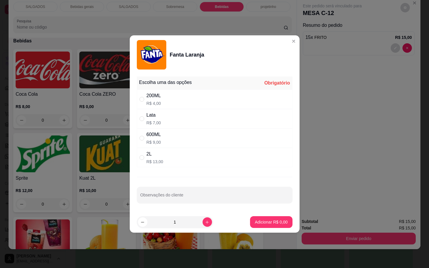
click at [188, 93] on div "200ML R$ 4,00" at bounding box center [215, 99] width 156 height 19
radio input "true"
click at [279, 229] on footer "1 Adicionar R$ 4,00" at bounding box center [215, 222] width 170 height 21
click at [273, 224] on p "Adicionar R$ 4,00" at bounding box center [271, 222] width 33 height 6
type input "1"
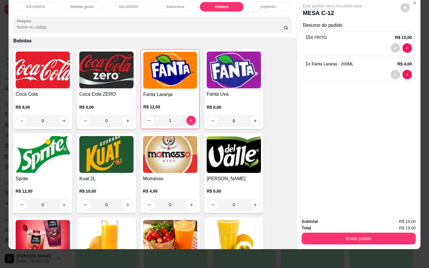
click at [355, 244] on div "SALGADOS Bebidas gerais SALGADOS Sobremesa Bebidas projetinho Pesquisa Item avu…" at bounding box center [214, 134] width 429 height 268
click at [356, 235] on button "Enviar pedido" at bounding box center [359, 239] width 114 height 12
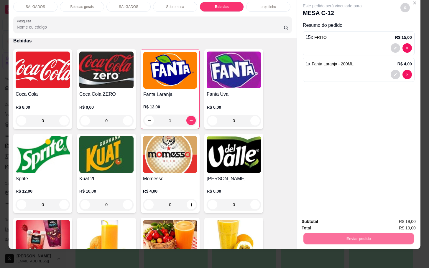
click at [356, 216] on button "Não registrar e enviar pedido" at bounding box center [338, 217] width 61 height 11
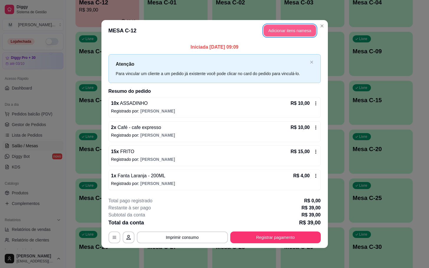
click at [302, 29] on button "Adicionar itens na mesa" at bounding box center [290, 31] width 52 height 12
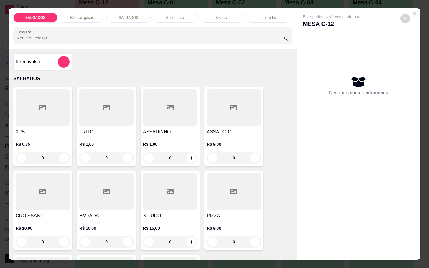
click at [238, 18] on div "Bebidas" at bounding box center [222, 18] width 44 height 10
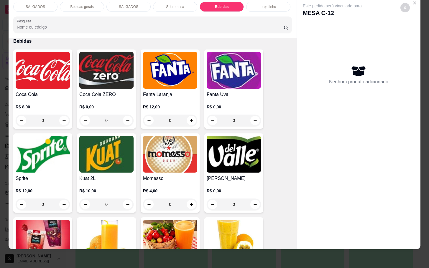
click at [47, 104] on div "R$ 8,00 0" at bounding box center [43, 115] width 54 height 22
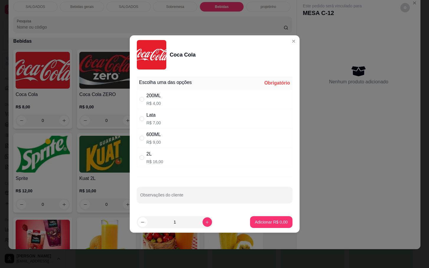
click at [213, 96] on div "200ML R$ 4,00" at bounding box center [215, 99] width 156 height 19
radio input "true"
click at [272, 224] on p "Adicionar R$ 4,00" at bounding box center [271, 222] width 33 height 6
type input "1"
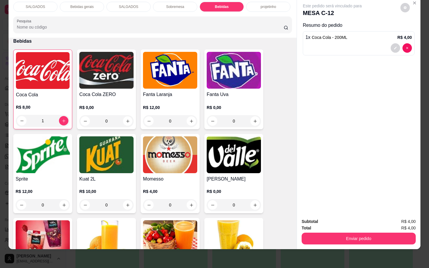
click at [60, 115] on div "1" at bounding box center [43, 121] width 54 height 12
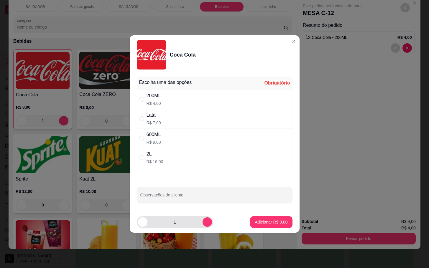
click at [204, 227] on div "1" at bounding box center [175, 222] width 74 height 12
click at [205, 224] on icon "increase-product-quantity" at bounding box center [207, 222] width 4 height 4
type input "2"
click at [162, 97] on div "200ML R$ 4,00" at bounding box center [215, 99] width 156 height 19
radio input "true"
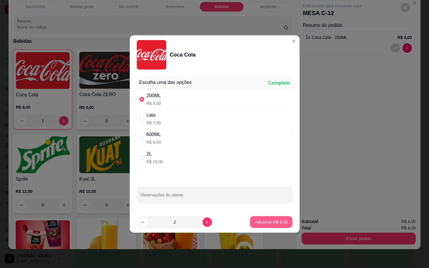
click at [269, 228] on button "Adicionar R$ 8,00" at bounding box center [271, 222] width 42 height 12
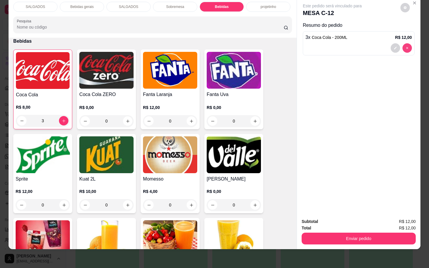
type input "0"
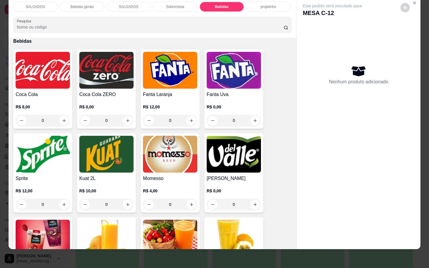
click at [34, 53] on img at bounding box center [43, 70] width 54 height 37
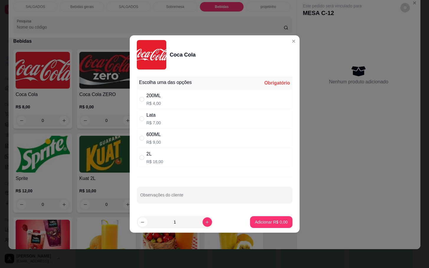
click at [217, 103] on div "200ML R$ 4,00" at bounding box center [215, 99] width 156 height 19
radio input "true"
click at [205, 224] on icon "increase-product-quantity" at bounding box center [207, 222] width 4 height 4
type input "2"
click at [270, 226] on button "Adicionar R$ 8,00" at bounding box center [271, 222] width 42 height 12
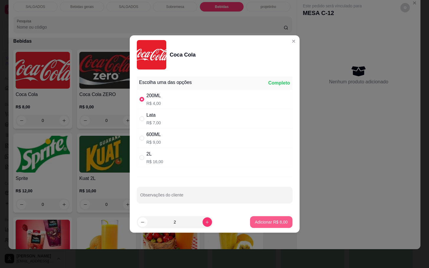
type input "2"
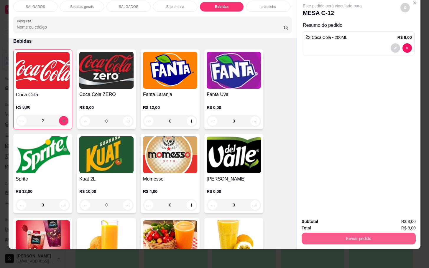
click at [325, 233] on button "Enviar pedido" at bounding box center [359, 239] width 114 height 12
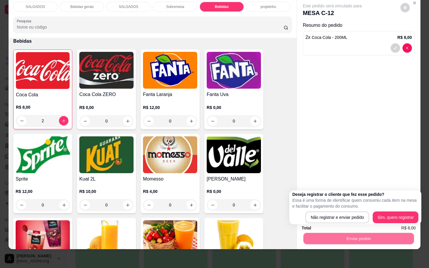
click at [336, 136] on body "Diggy Sistema de Gestão M Mila Salgados ... Loja fechada Diggy Pro + 30 até 03/…" at bounding box center [211, 1] width 422 height 268
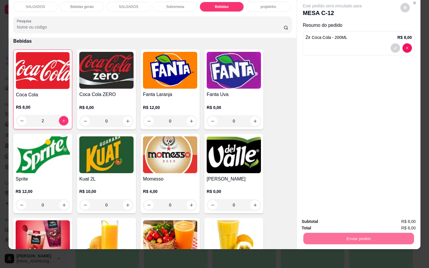
click at [340, 217] on button "Não registrar e enviar pedido" at bounding box center [338, 217] width 60 height 11
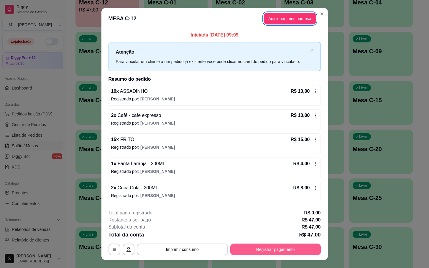
click at [303, 254] on button "Registrar pagamento" at bounding box center [275, 250] width 91 height 12
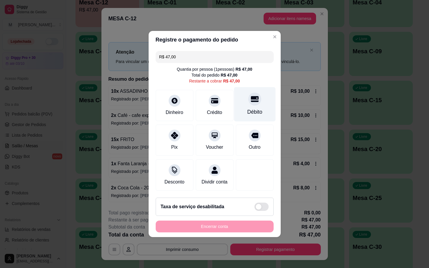
click at [262, 95] on div "Débito" at bounding box center [255, 104] width 42 height 35
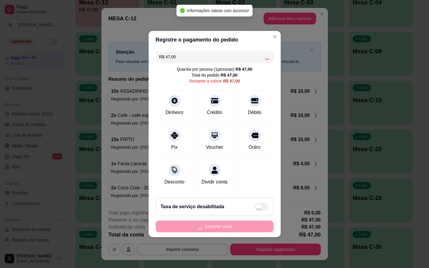
type input "R$ 0,00"
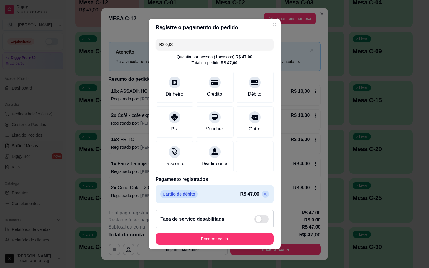
click at [254, 234] on footer "Taxa de serviço desabilitada Encerrar conta" at bounding box center [215, 228] width 132 height 44
click at [256, 242] on button "Encerrar conta" at bounding box center [215, 239] width 118 height 12
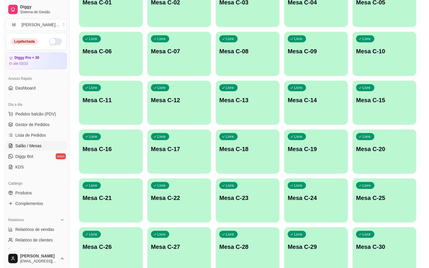
scroll to position [160, 0]
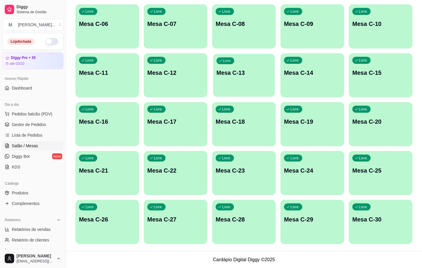
click at [246, 84] on div "Livre Mesa C-13" at bounding box center [244, 72] width 62 height 36
click at [196, 72] on p "Mesa C-12" at bounding box center [175, 73] width 55 height 8
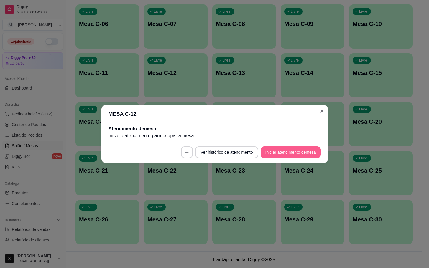
click at [299, 157] on button "Iniciar atendimento de mesa" at bounding box center [291, 153] width 60 height 12
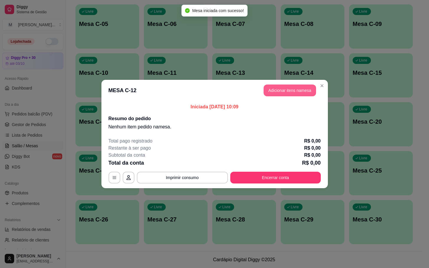
click at [299, 93] on button "Adicionar itens na mesa" at bounding box center [290, 91] width 52 height 12
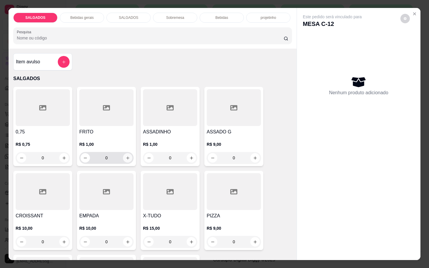
click at [123, 154] on button "increase-product-quantity" at bounding box center [127, 157] width 9 height 9
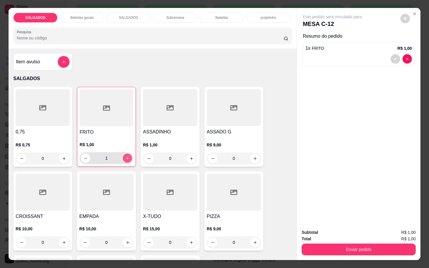
click at [123, 154] on button "increase-product-quantity" at bounding box center [127, 158] width 9 height 9
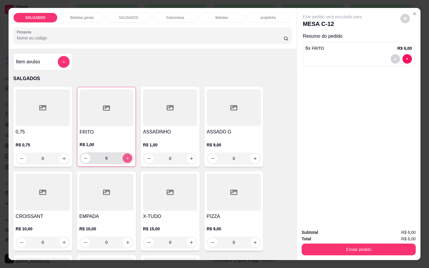
click at [123, 154] on button "increase-product-quantity" at bounding box center [127, 158] width 9 height 9
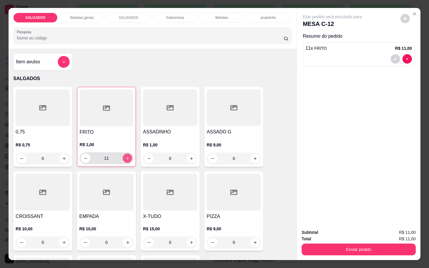
click at [123, 154] on button "increase-product-quantity" at bounding box center [127, 158] width 9 height 9
type input "13"
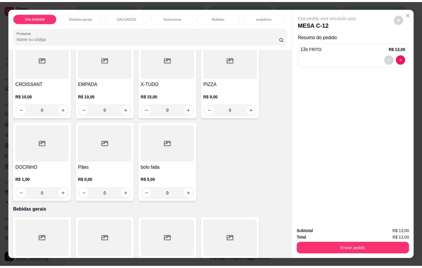
scroll to position [177, 0]
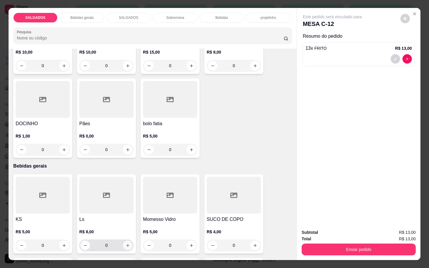
click at [125, 246] on button "increase-product-quantity" at bounding box center [127, 245] width 9 height 9
type input "1"
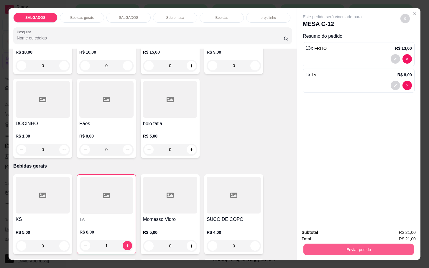
click at [326, 247] on button "Enviar pedido" at bounding box center [358, 250] width 111 height 12
click at [328, 232] on button "Não registrar e enviar pedido" at bounding box center [338, 232] width 60 height 11
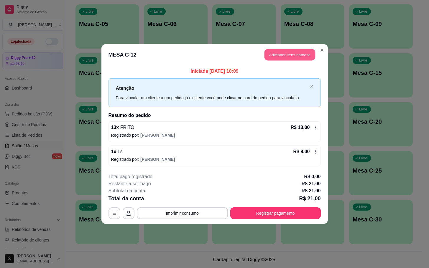
click at [274, 50] on button "Adicionar itens na mesa" at bounding box center [290, 55] width 51 height 12
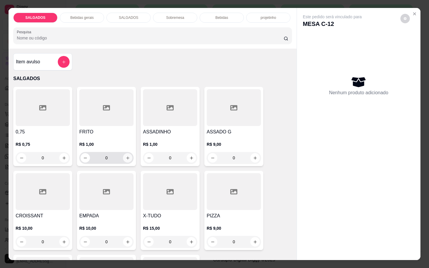
click at [123, 156] on button "increase-product-quantity" at bounding box center [127, 157] width 9 height 9
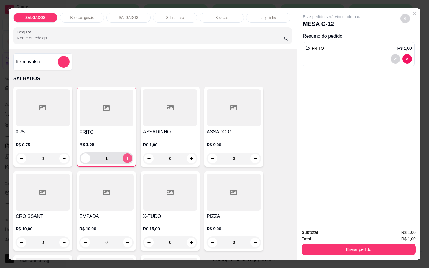
click at [125, 156] on icon "increase-product-quantity" at bounding box center [127, 158] width 4 height 4
type input "2"
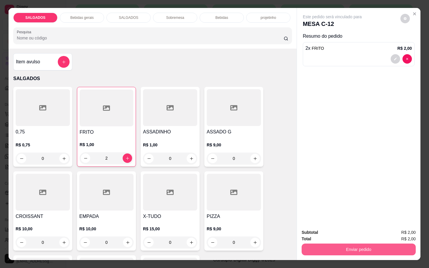
click at [351, 251] on button "Enviar pedido" at bounding box center [359, 250] width 114 height 12
click at [348, 237] on button "Não registrar e enviar pedido" at bounding box center [338, 232] width 60 height 11
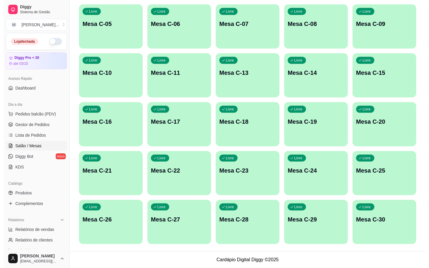
scroll to position [27, 0]
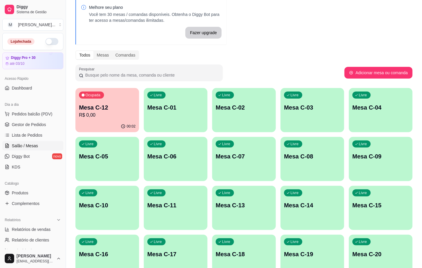
click at [83, 110] on p "Mesa C-12" at bounding box center [107, 108] width 57 height 8
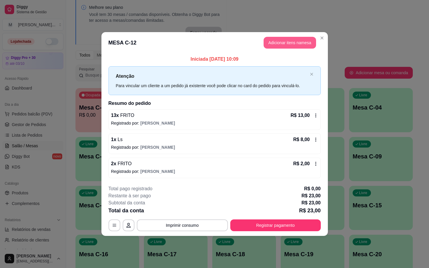
click at [285, 42] on button "Adicionar itens na mesa" at bounding box center [290, 43] width 52 height 12
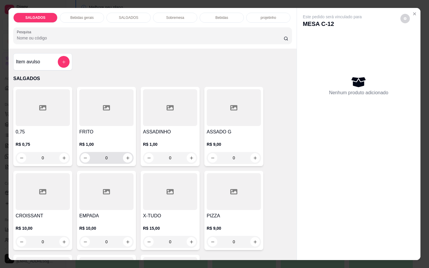
click at [120, 160] on div "0" at bounding box center [107, 158] width 52 height 12
click at [123, 160] on button "increase-product-quantity" at bounding box center [127, 158] width 9 height 9
type input "2"
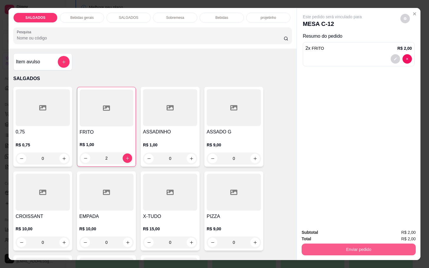
click at [338, 244] on button "Enviar pedido" at bounding box center [359, 250] width 114 height 12
click at [338, 234] on button "Não registrar e enviar pedido" at bounding box center [338, 232] width 60 height 11
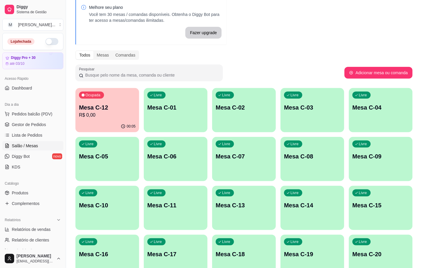
click at [100, 93] on p "Ocupada" at bounding box center [93, 95] width 15 height 5
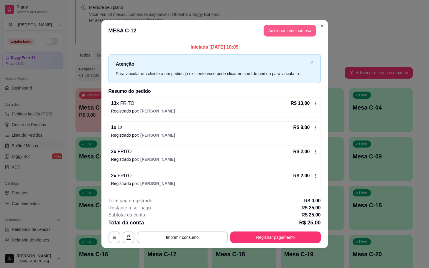
click at [289, 33] on button "Adicionar itens na mesa" at bounding box center [290, 31] width 52 height 12
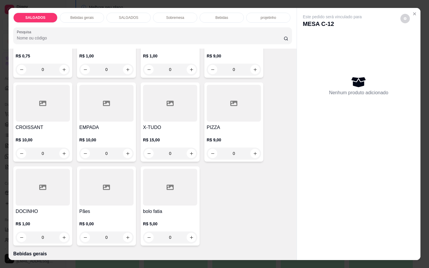
scroll to position [133, 0]
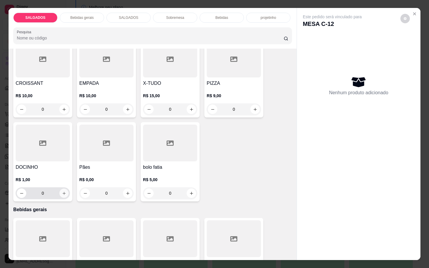
click at [62, 192] on icon "increase-product-quantity" at bounding box center [64, 193] width 4 height 4
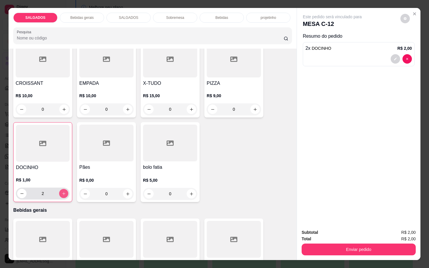
click at [62, 192] on icon "increase-product-quantity" at bounding box center [64, 194] width 4 height 4
type input "3"
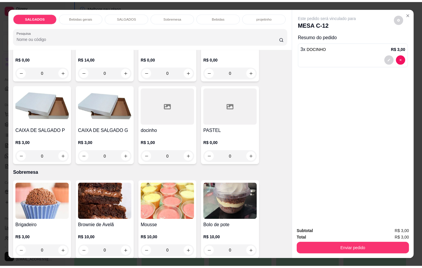
scroll to position [885, 0]
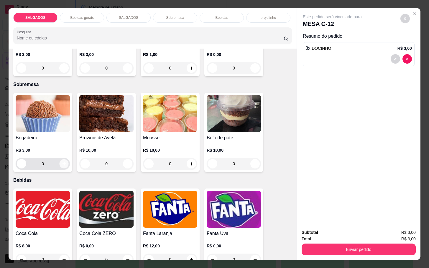
click at [63, 162] on icon "increase-product-quantity" at bounding box center [64, 164] width 4 height 4
click at [63, 160] on button "increase-product-quantity" at bounding box center [64, 164] width 9 height 9
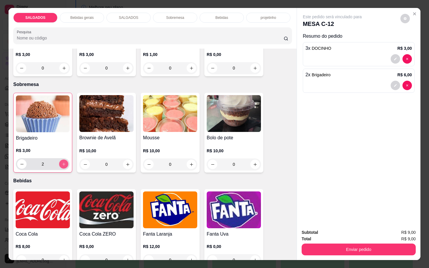
click at [63, 160] on button "increase-product-quantity" at bounding box center [63, 164] width 9 height 9
type input "3"
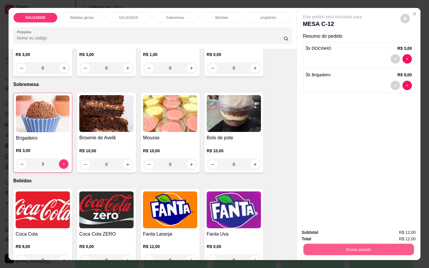
click at [316, 244] on button "Enviar pedido" at bounding box center [358, 250] width 111 height 12
click at [323, 230] on button "Não registrar e enviar pedido" at bounding box center [338, 232] width 64 height 12
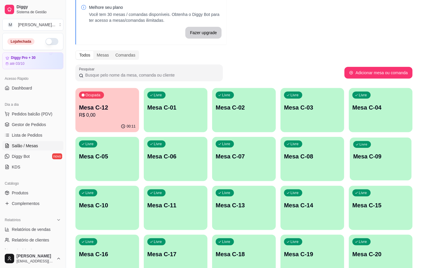
click at [381, 132] on div "Ocupada Mesa C-12 R$ 0,00 00:11 Livre Mesa C-01 Livre Mesa C-02 Livre Mesa C-03…" at bounding box center [244, 232] width 337 height 289
click at [350, 257] on div "Livre Mesa C-20" at bounding box center [381, 253] width 64 height 37
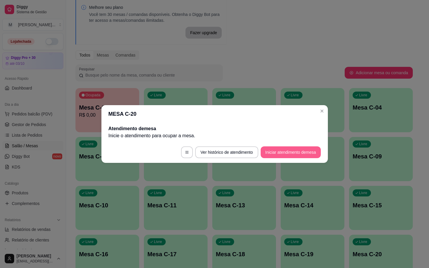
click at [294, 157] on button "Iniciar atendimento de mesa" at bounding box center [291, 153] width 60 height 12
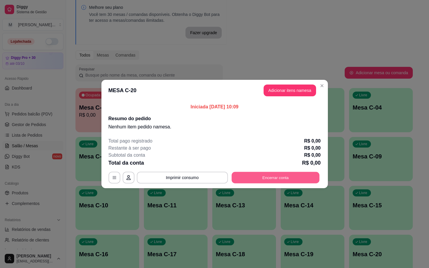
click at [277, 173] on button "Encerrar conta" at bounding box center [276, 178] width 88 height 12
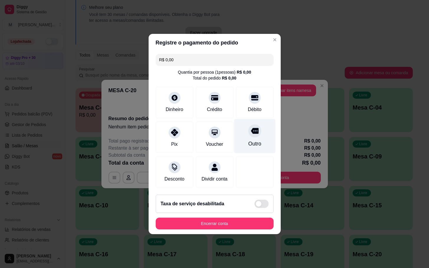
click at [251, 135] on div "Outro" at bounding box center [255, 136] width 42 height 35
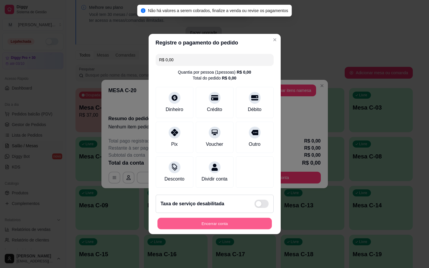
click at [240, 230] on button "Encerrar conta" at bounding box center [214, 224] width 114 height 12
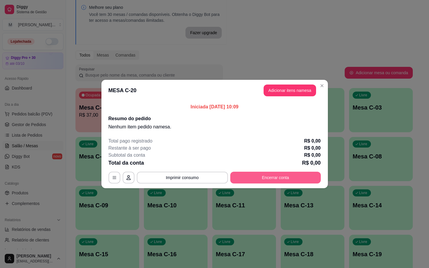
click at [277, 177] on button "Encerrar conta" at bounding box center [275, 178] width 91 height 12
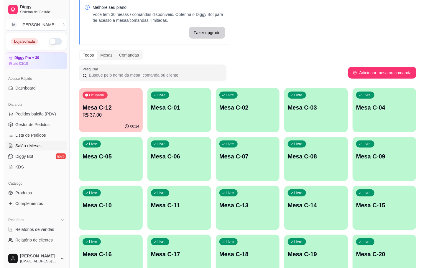
scroll to position [160, 0]
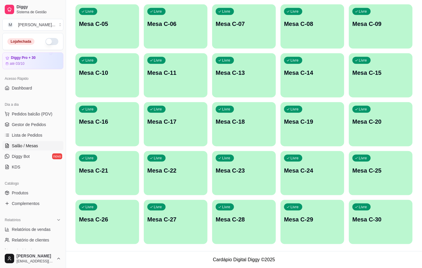
click at [229, 200] on div "Ocupada Mesa C-12 R$ 37,00 00:14 Livre Mesa C-01 Livre Mesa C-02 Livre Mesa C-0…" at bounding box center [244, 99] width 337 height 289
click at [252, 227] on div "Livre Mesa C-28" at bounding box center [244, 218] width 64 height 37
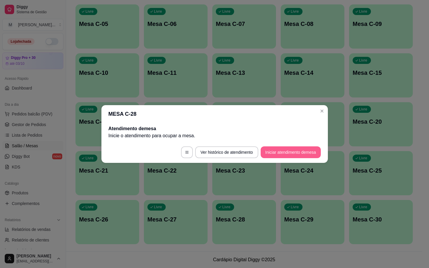
click at [294, 155] on button "Iniciar atendimento de mesa" at bounding box center [291, 153] width 60 height 12
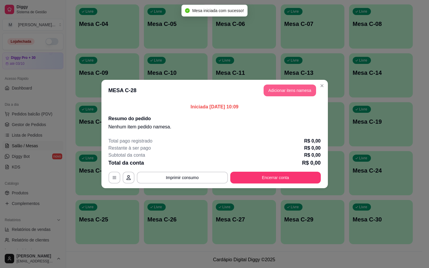
click at [277, 89] on button "Adicionar itens na mesa" at bounding box center [290, 91] width 52 height 12
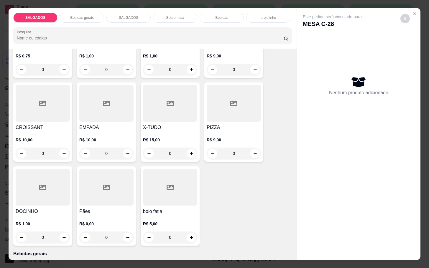
scroll to position [0, 0]
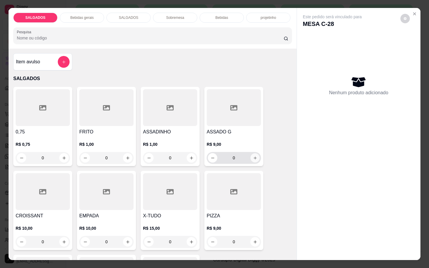
click at [253, 158] on button "increase-product-quantity" at bounding box center [255, 158] width 9 height 9
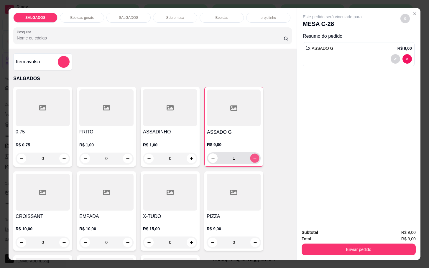
click at [253, 158] on icon "increase-product-quantity" at bounding box center [255, 158] width 4 height 4
type input "2"
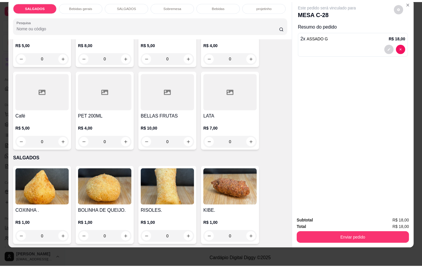
scroll to position [265, 0]
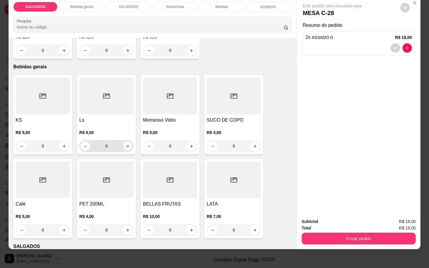
click at [126, 144] on icon "increase-product-quantity" at bounding box center [128, 146] width 4 height 4
type input "1"
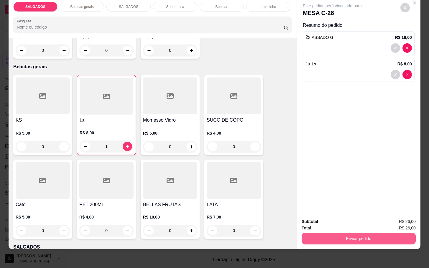
click at [363, 233] on button "Enviar pedido" at bounding box center [359, 239] width 114 height 12
click at [346, 214] on button "Não registrar e enviar pedido" at bounding box center [338, 217] width 60 height 11
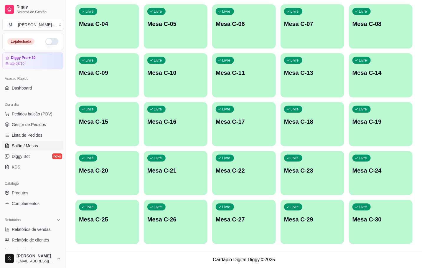
scroll to position [27, 0]
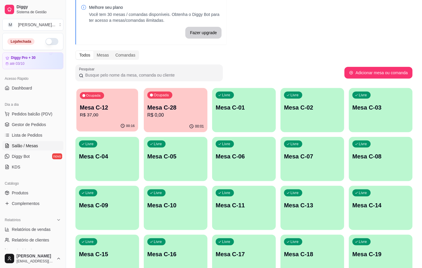
click at [112, 119] on div "Ocupada Mesa C-12 R$ 37,00" at bounding box center [107, 105] width 62 height 32
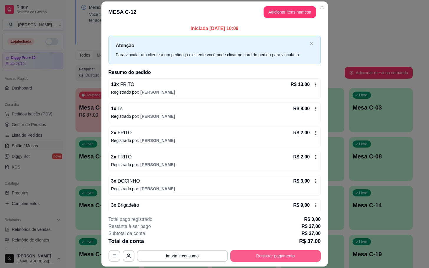
click at [269, 259] on button "Registrar pagamento" at bounding box center [275, 256] width 91 height 12
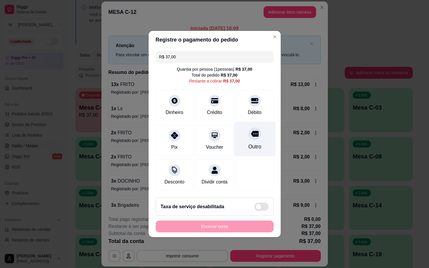
click at [239, 143] on div "Outro" at bounding box center [255, 139] width 42 height 35
type input "R$ 0,00"
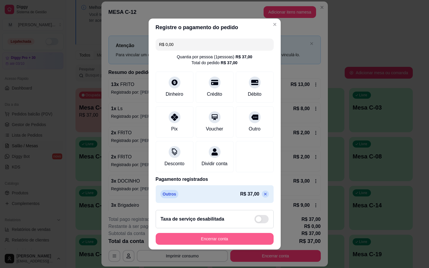
click at [197, 239] on button "Encerrar conta" at bounding box center [215, 239] width 118 height 12
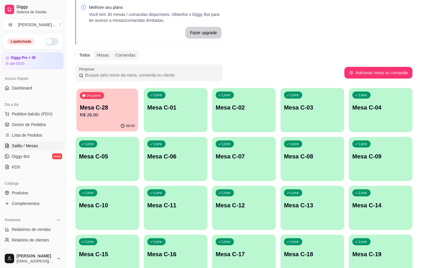
click at [99, 126] on div "00:03" at bounding box center [107, 126] width 62 height 11
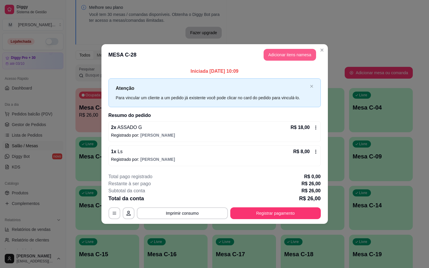
click at [279, 54] on button "Adicionar itens na mesa" at bounding box center [290, 55] width 52 height 12
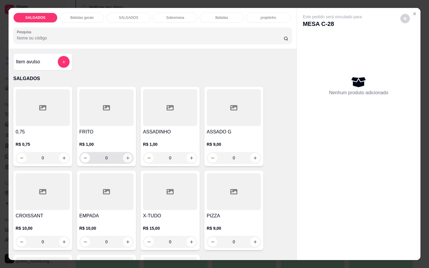
click at [126, 156] on icon "increase-product-quantity" at bounding box center [128, 158] width 4 height 4
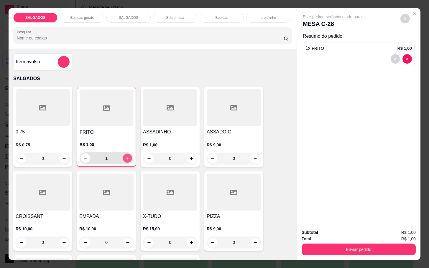
click at [125, 156] on icon "increase-product-quantity" at bounding box center [127, 158] width 4 height 4
click at [126, 156] on icon "increase-product-quantity" at bounding box center [127, 158] width 4 height 4
type input "4"
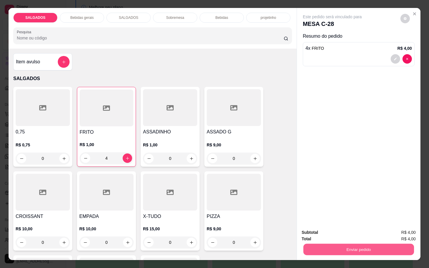
click at [330, 246] on button "Enviar pedido" at bounding box center [358, 250] width 111 height 12
click at [326, 227] on button "Não registrar e enviar pedido" at bounding box center [338, 232] width 60 height 11
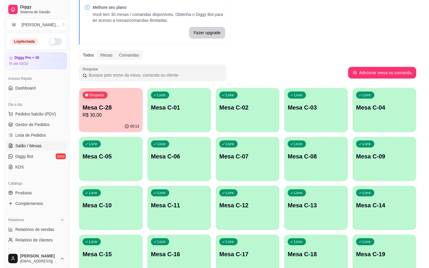
scroll to position [160, 0]
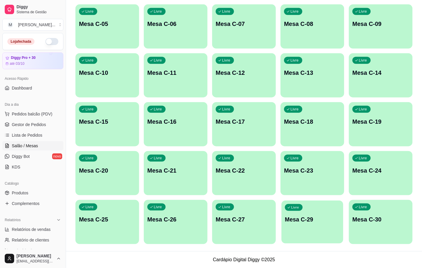
click at [301, 237] on button "Livre Mesa C-29" at bounding box center [313, 222] width 62 height 43
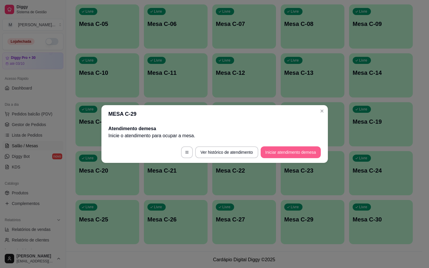
click at [282, 155] on button "Iniciar atendimento de mesa" at bounding box center [291, 153] width 60 height 12
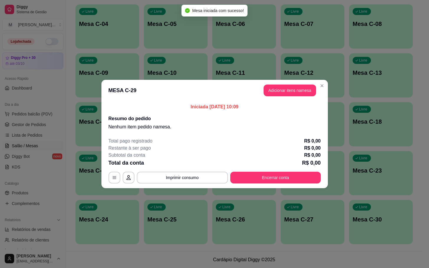
click at [291, 103] on div "Iniciada [DATE] 10:09 Resumo do pedido Nenhum item pedido na mesa ." at bounding box center [214, 117] width 227 height 32
click at [285, 93] on button "Adicionar itens na mesa" at bounding box center [290, 91] width 51 height 12
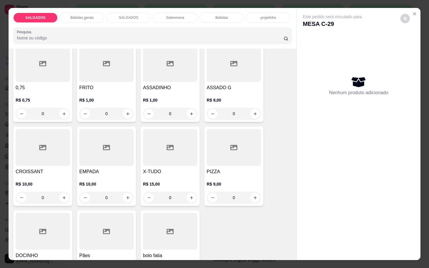
scroll to position [0, 0]
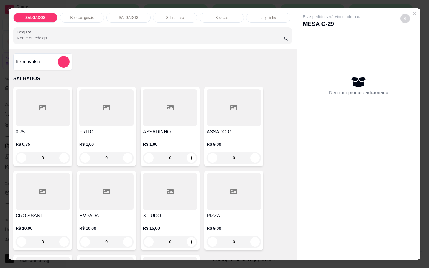
click at [113, 157] on input "0" at bounding box center [106, 158] width 33 height 12
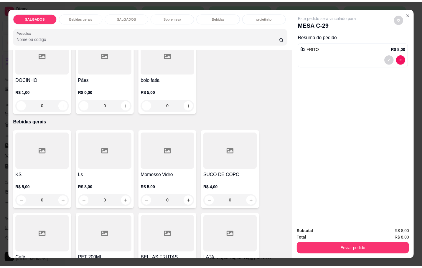
scroll to position [310, 0]
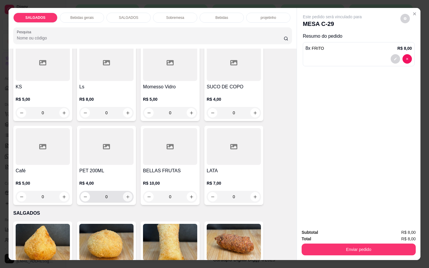
type input "8"
click at [126, 196] on icon "increase-product-quantity" at bounding box center [128, 197] width 4 height 4
type input "1"
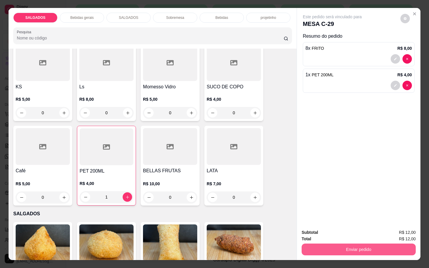
click at [354, 244] on button "Enviar pedido" at bounding box center [359, 250] width 114 height 12
click at [331, 232] on button "Não registrar e enviar pedido" at bounding box center [338, 232] width 60 height 11
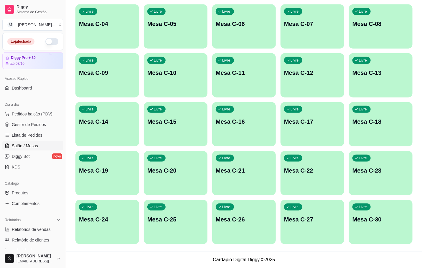
scroll to position [27, 0]
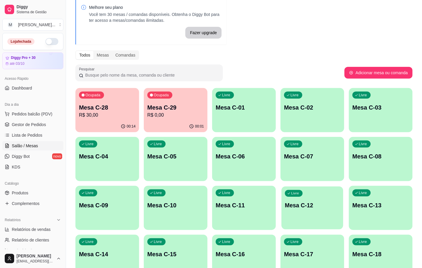
click at [289, 212] on div "Livre Mesa C-12" at bounding box center [313, 205] width 62 height 36
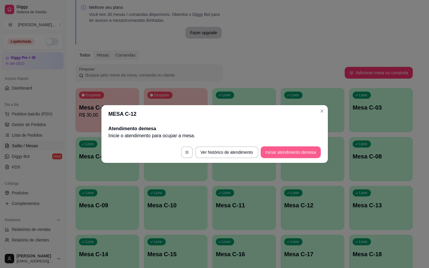
click at [282, 155] on button "Iniciar atendimento de mesa" at bounding box center [291, 153] width 60 height 12
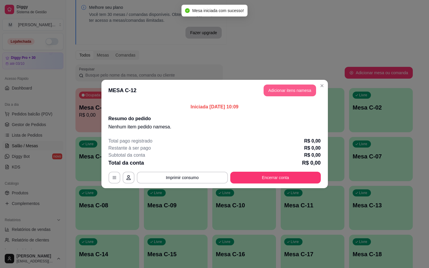
click at [280, 96] on button "Adicionar itens na mesa" at bounding box center [290, 91] width 52 height 12
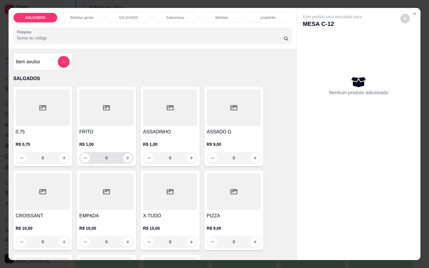
click at [126, 156] on icon "increase-product-quantity" at bounding box center [128, 158] width 4 height 4
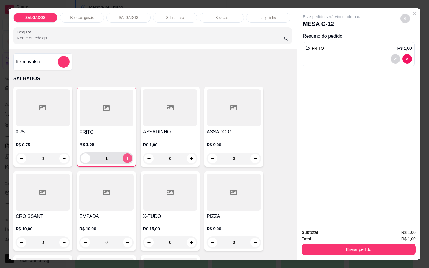
click at [125, 156] on icon "increase-product-quantity" at bounding box center [127, 158] width 4 height 4
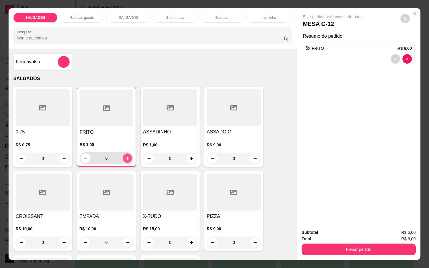
click at [125, 156] on icon "increase-product-quantity" at bounding box center [127, 158] width 4 height 4
type input "8"
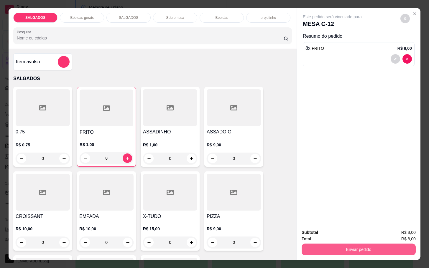
click at [335, 250] on button "Enviar pedido" at bounding box center [359, 250] width 114 height 12
click at [345, 237] on button "Não registrar e enviar pedido" at bounding box center [338, 232] width 61 height 11
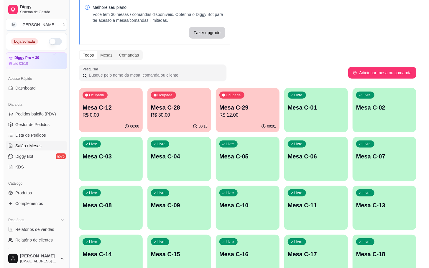
scroll to position [72, 0]
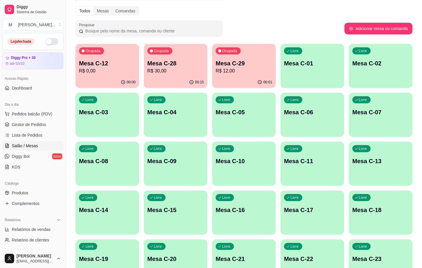
click at [334, 260] on p "Mesa C-22" at bounding box center [312, 259] width 57 height 8
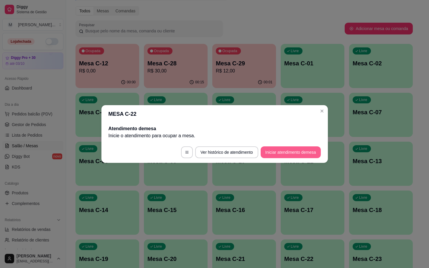
click at [282, 155] on button "Iniciar atendimento de mesa" at bounding box center [291, 153] width 60 height 12
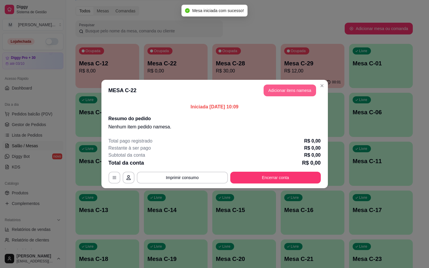
click at [283, 87] on button "Adicionar itens na mesa" at bounding box center [290, 91] width 52 height 12
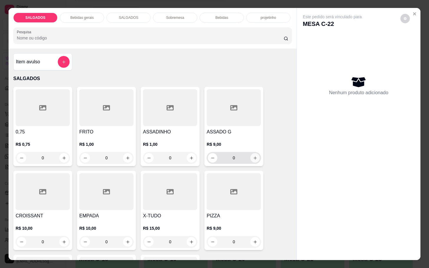
click at [253, 156] on icon "increase-product-quantity" at bounding box center [255, 158] width 4 height 4
type input "1"
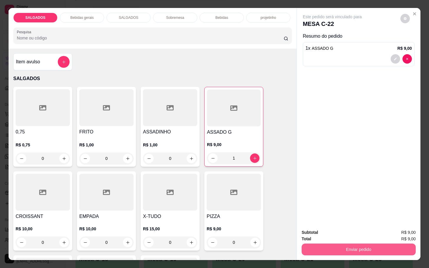
click at [393, 244] on button "Enviar pedido" at bounding box center [359, 250] width 114 height 12
click at [362, 234] on button "Não registrar e enviar pedido" at bounding box center [338, 232] width 60 height 11
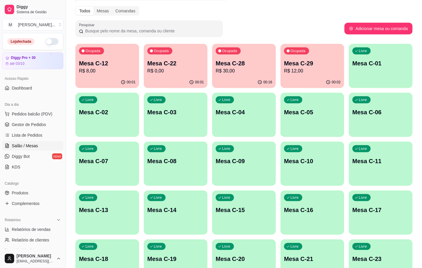
click at [257, 67] on p "Mesa C-28" at bounding box center [244, 63] width 57 height 8
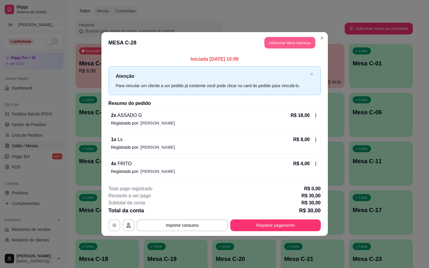
click at [283, 39] on button "Adicionar itens na mesa" at bounding box center [290, 43] width 51 height 12
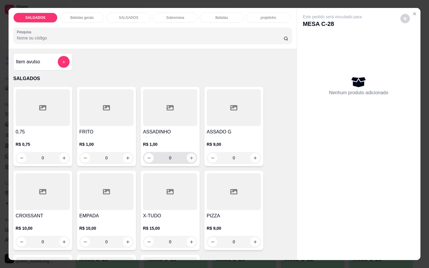
click at [189, 157] on icon "increase-product-quantity" at bounding box center [191, 158] width 4 height 4
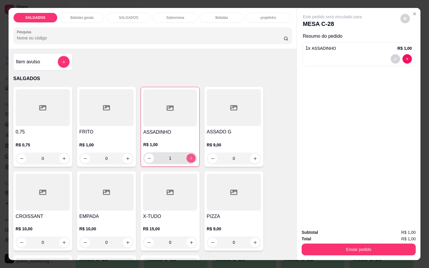
click at [189, 157] on icon "increase-product-quantity" at bounding box center [191, 158] width 4 height 4
type input "2"
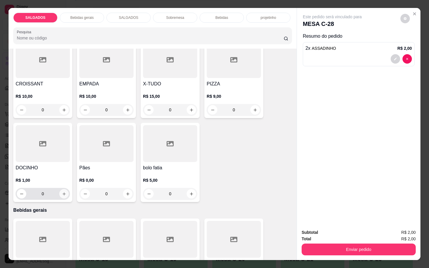
click at [64, 191] on button "increase-product-quantity" at bounding box center [63, 193] width 9 height 9
type input "1"
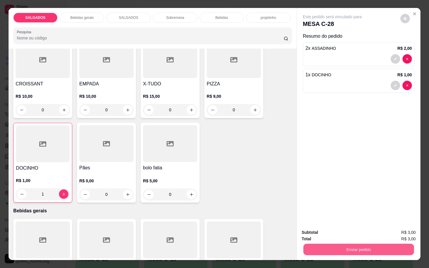
click at [311, 244] on button "Enviar pedido" at bounding box center [358, 250] width 111 height 12
click at [327, 228] on button "Não registrar e enviar pedido" at bounding box center [338, 232] width 61 height 11
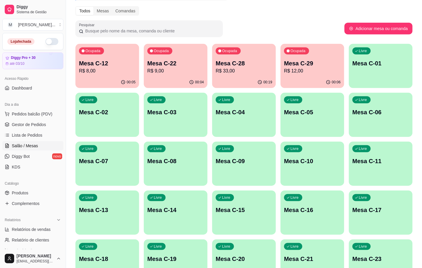
click at [266, 26] on div "Pesquisar" at bounding box center [210, 28] width 269 height 17
click at [309, 67] on div "Mesa C-29 R$ 12,00" at bounding box center [312, 67] width 55 height 15
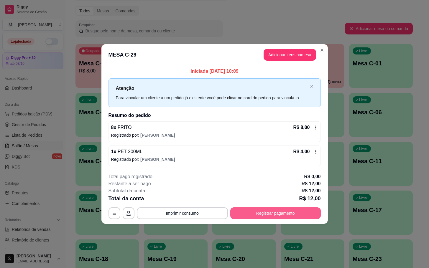
click at [257, 213] on button "Registrar pagamento" at bounding box center [275, 214] width 91 height 12
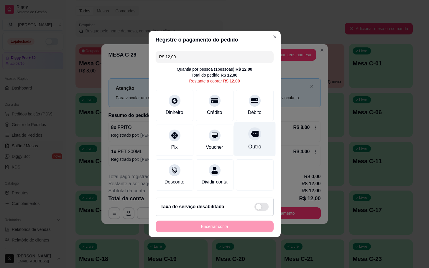
click at [245, 148] on div "Outro" at bounding box center [255, 139] width 42 height 35
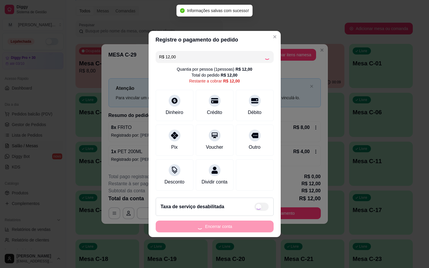
type input "R$ 0,00"
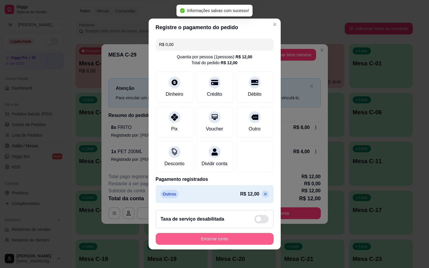
click at [225, 240] on button "Encerrar conta" at bounding box center [215, 239] width 118 height 12
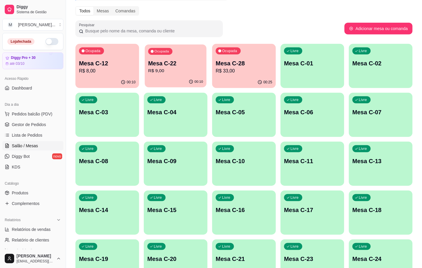
click at [169, 60] on p "Mesa C-22" at bounding box center [175, 64] width 55 height 8
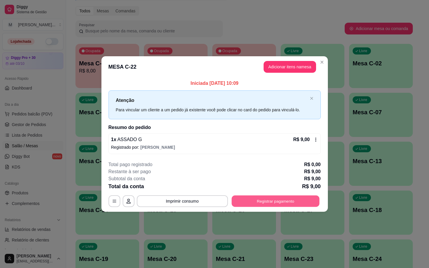
click at [301, 206] on button "Registrar pagamento" at bounding box center [276, 202] width 88 height 12
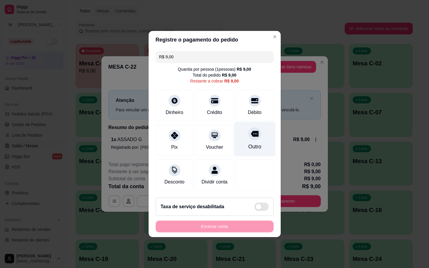
click at [267, 134] on div "Outro" at bounding box center [255, 139] width 42 height 35
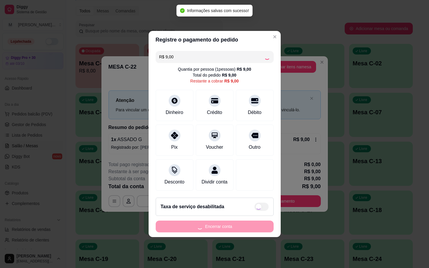
type input "R$ 0,00"
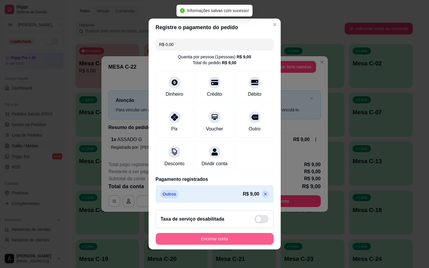
click at [236, 242] on button "Encerrar conta" at bounding box center [215, 239] width 118 height 12
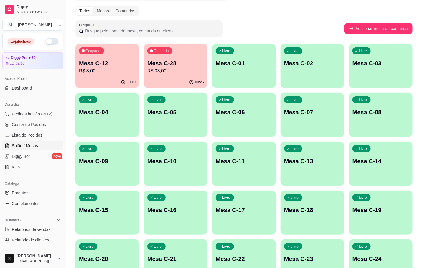
click at [109, 74] on p "R$ 8,00" at bounding box center [107, 71] width 57 height 7
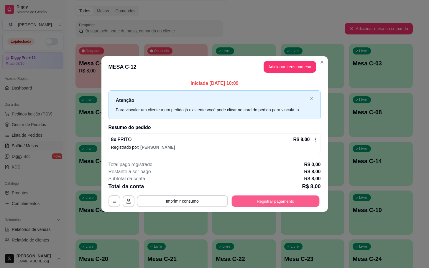
click at [258, 200] on button "Registrar pagamento" at bounding box center [276, 202] width 88 height 12
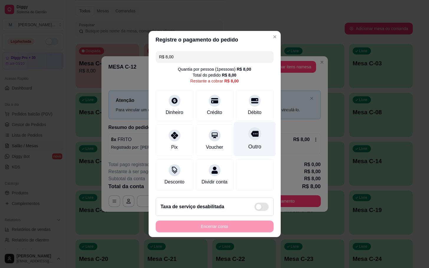
click at [257, 126] on div "Outro" at bounding box center [255, 139] width 42 height 35
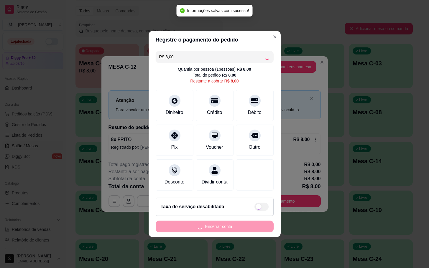
type input "R$ 0,00"
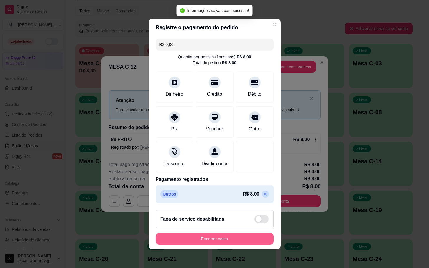
click at [208, 239] on button "Encerrar conta" at bounding box center [215, 239] width 118 height 12
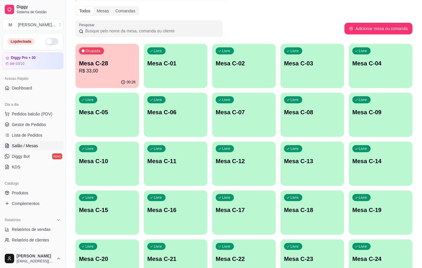
click at [103, 66] on p "Mesa C-28" at bounding box center [107, 63] width 57 height 8
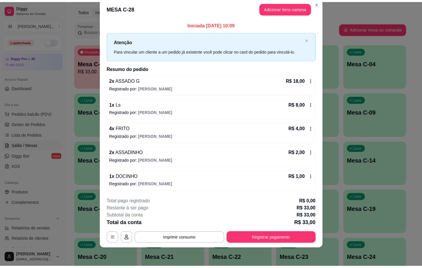
scroll to position [0, 0]
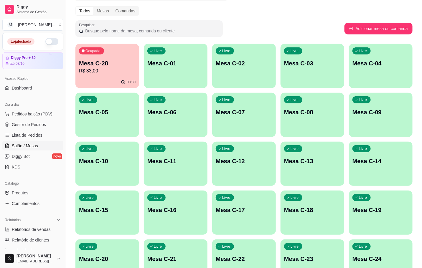
click at [89, 79] on div "00:30" at bounding box center [108, 83] width 64 height 12
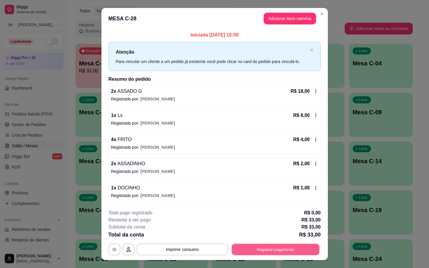
click at [241, 254] on button "Registrar pagamento" at bounding box center [276, 250] width 88 height 12
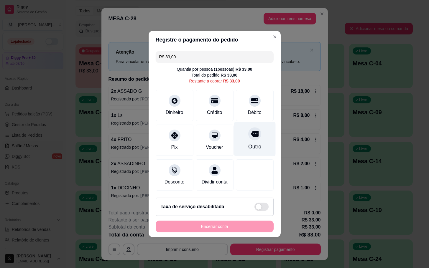
click at [248, 145] on div "Outro" at bounding box center [254, 147] width 13 height 8
type input "R$ 0,00"
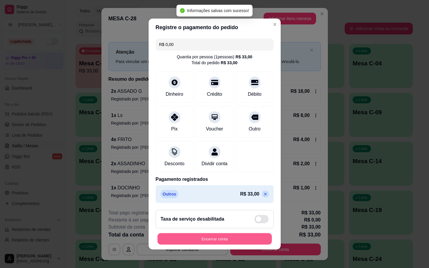
click at [211, 239] on button "Encerrar conta" at bounding box center [214, 240] width 114 height 12
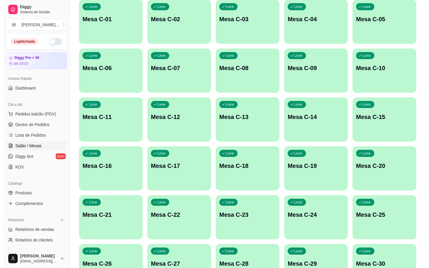
scroll to position [160, 0]
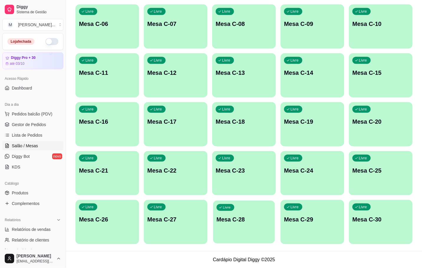
click at [245, 226] on div "Livre Mesa C-28" at bounding box center [244, 219] width 62 height 36
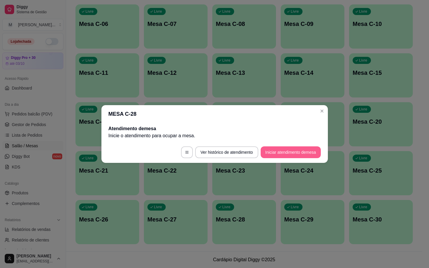
click at [288, 157] on button "Iniciar atendimento de mesa" at bounding box center [291, 153] width 60 height 12
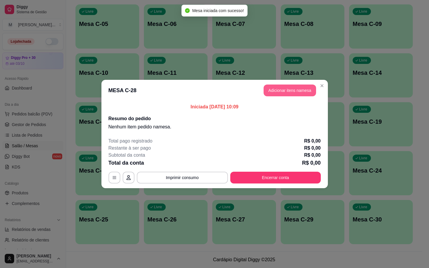
click at [283, 90] on button "Adicionar itens na mesa" at bounding box center [290, 91] width 52 height 12
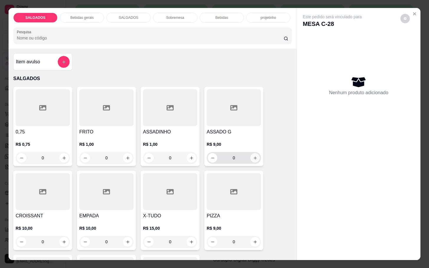
click at [253, 156] on icon "increase-product-quantity" at bounding box center [255, 158] width 4 height 4
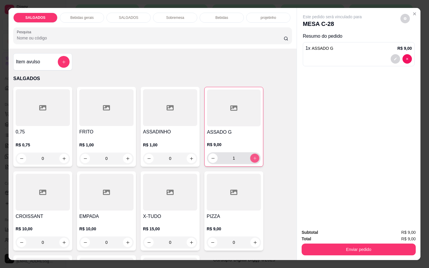
click at [253, 156] on icon "increase-product-quantity" at bounding box center [255, 158] width 4 height 4
type input "4"
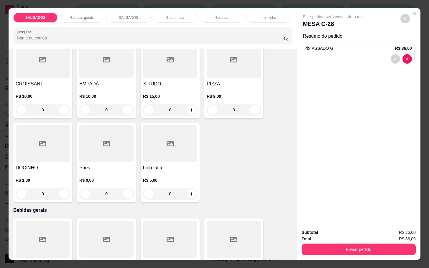
scroll to position [221, 0]
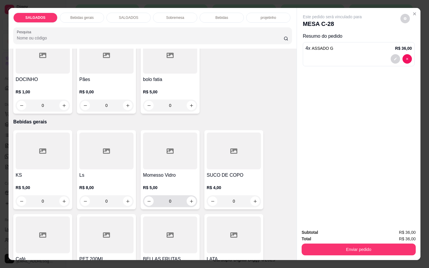
click at [181, 197] on input "0" at bounding box center [170, 202] width 33 height 12
click at [190, 199] on icon "increase-product-quantity" at bounding box center [191, 201] width 4 height 4
type input "1"
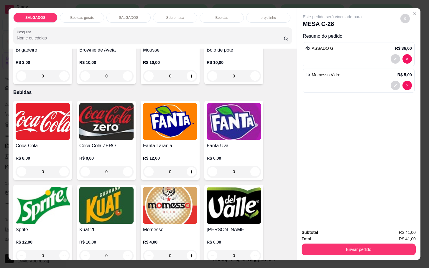
scroll to position [1018, 0]
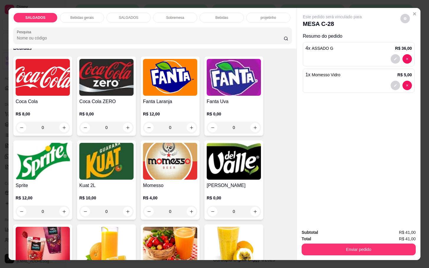
click at [246, 183] on h4 "[PERSON_NAME]" at bounding box center [234, 185] width 54 height 7
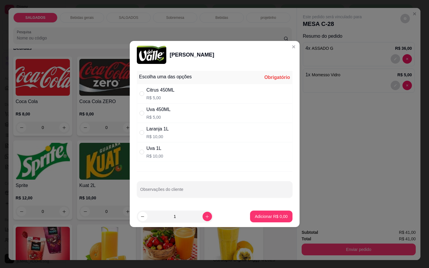
click at [165, 111] on div "Uva 450ML" at bounding box center [159, 109] width 24 height 7
radio input "true"
click at [272, 215] on p "Adicionar R$ 5,00" at bounding box center [271, 217] width 33 height 6
type input "1"
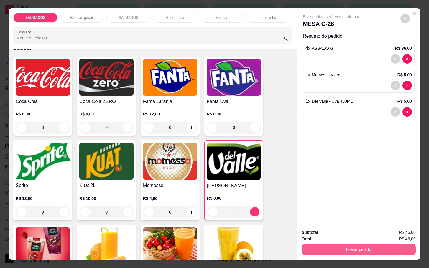
click at [344, 248] on button "Enviar pedido" at bounding box center [359, 250] width 114 height 12
click at [349, 231] on button "Não registrar e enviar pedido" at bounding box center [338, 232] width 61 height 11
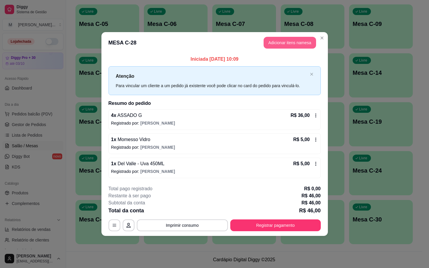
click at [292, 44] on button "Adicionar itens na mesa" at bounding box center [290, 43] width 52 height 12
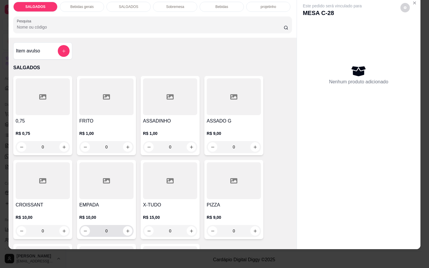
scroll to position [88, 0]
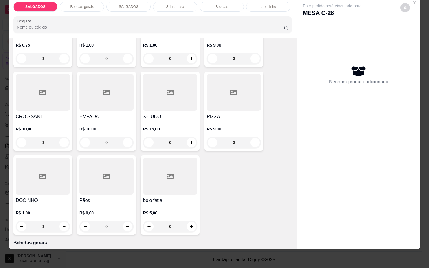
click at [62, 181] on div at bounding box center [43, 176] width 54 height 37
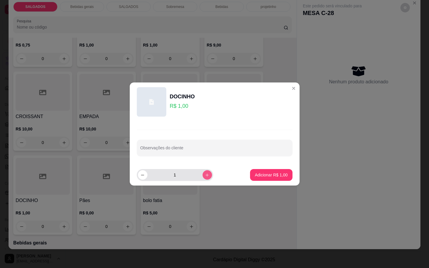
click at [205, 177] on button "increase-product-quantity" at bounding box center [207, 174] width 9 height 9
click at [205, 177] on icon "increase-product-quantity" at bounding box center [207, 175] width 4 height 4
click at [205, 179] on button "increase-product-quantity" at bounding box center [207, 174] width 9 height 9
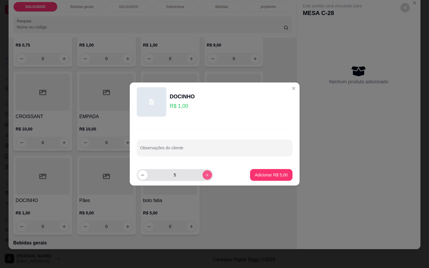
type input "6"
click at [264, 175] on p "Adicionar R$ 6,00" at bounding box center [271, 175] width 33 height 6
type input "6"
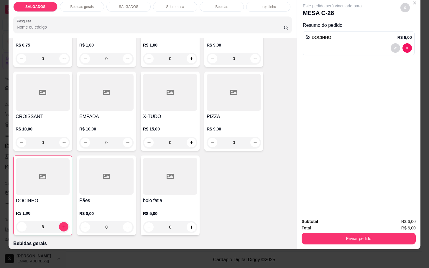
click at [325, 225] on div "Total R$ 6,00" at bounding box center [359, 228] width 114 height 6
click at [325, 233] on button "Enviar pedido" at bounding box center [358, 239] width 111 height 12
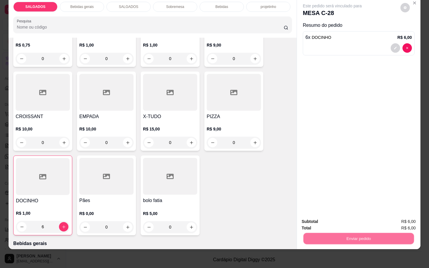
click at [319, 222] on button "Não registrar e enviar pedido" at bounding box center [338, 217] width 61 height 11
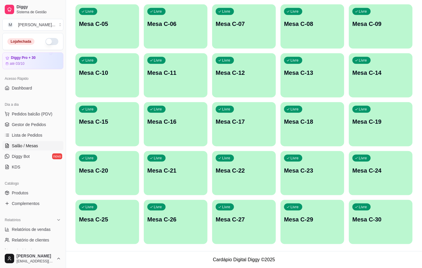
click at [251, 175] on p "Mesa C-22" at bounding box center [244, 171] width 57 height 8
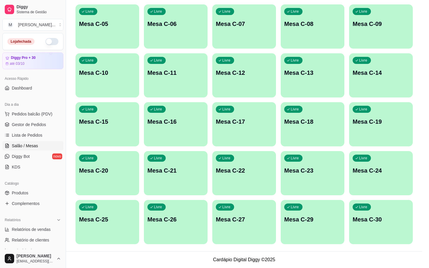
click at [316, 156] on button "Iniciar atendimento de mesa" at bounding box center [291, 153] width 60 height 12
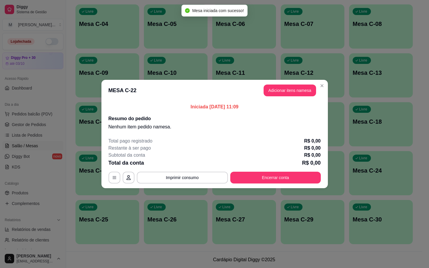
click at [298, 98] on header "MESA C-22 Adicionar itens na mesa" at bounding box center [214, 90] width 227 height 21
click at [298, 95] on button "Adicionar itens na mesa" at bounding box center [290, 91] width 51 height 12
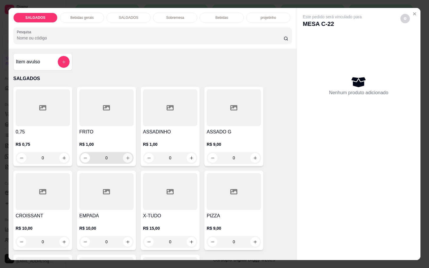
click at [126, 157] on icon "increase-product-quantity" at bounding box center [128, 158] width 4 height 4
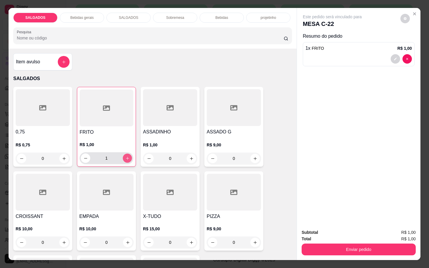
click at [125, 157] on icon "increase-product-quantity" at bounding box center [127, 158] width 4 height 4
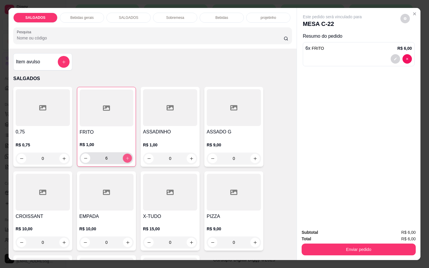
click at [125, 157] on icon "increase-product-quantity" at bounding box center [127, 158] width 4 height 4
click at [130, 158] on div "FRITO R$ 1,00 7" at bounding box center [106, 127] width 59 height 80
click at [126, 157] on icon "increase-product-quantity" at bounding box center [127, 158] width 4 height 4
type input "8"
click at [78, 13] on div "Bebidas gerais" at bounding box center [82, 18] width 44 height 10
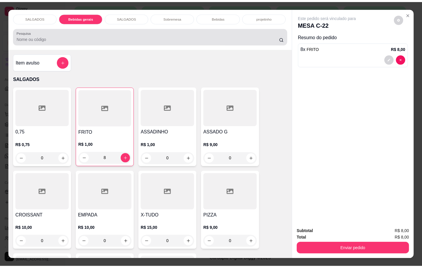
scroll to position [14, 0]
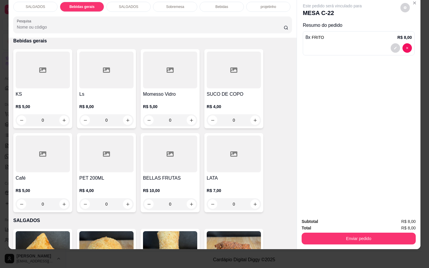
click at [221, 60] on div at bounding box center [234, 70] width 54 height 37
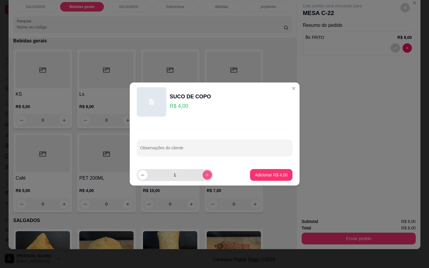
click at [203, 178] on button "increase-product-quantity" at bounding box center [207, 174] width 9 height 9
type input "2"
click at [258, 170] on button "Adicionar R$ 8,00" at bounding box center [271, 175] width 42 height 12
type input "2"
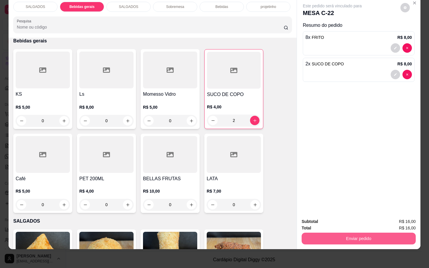
click at [302, 233] on button "Enviar pedido" at bounding box center [359, 239] width 114 height 12
click at [317, 220] on button "Não registrar e enviar pedido" at bounding box center [338, 217] width 61 height 11
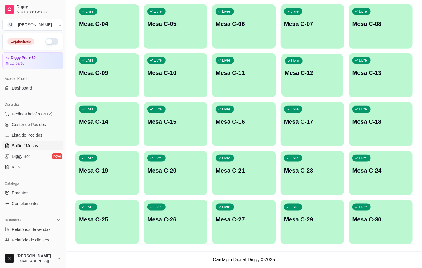
click at [319, 85] on div "Livre Mesa C-12" at bounding box center [313, 72] width 62 height 36
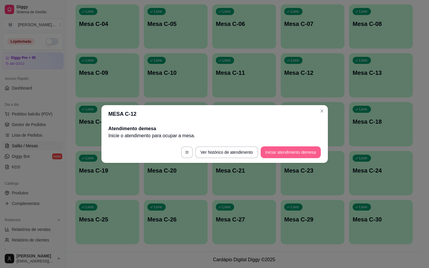
click at [305, 153] on button "Iniciar atendimento de mesa" at bounding box center [291, 153] width 60 height 12
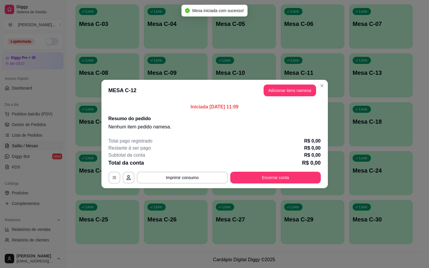
click at [296, 81] on header "MESA C-12 Adicionar itens na mesa" at bounding box center [214, 90] width 227 height 21
click at [296, 94] on button "Adicionar itens na mesa" at bounding box center [290, 91] width 51 height 12
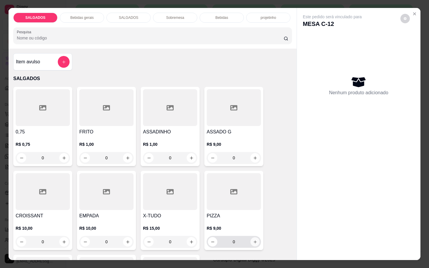
click at [253, 240] on icon "increase-product-quantity" at bounding box center [255, 242] width 4 height 4
type input "1"
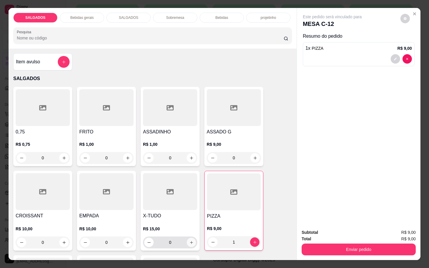
click at [190, 242] on icon "increase-product-quantity" at bounding box center [191, 243] width 4 height 4
click at [190, 242] on button "increase-product-quantity" at bounding box center [191, 242] width 9 height 9
type input "2"
click at [190, 240] on icon "increase-product-quantity" at bounding box center [191, 242] width 4 height 4
type input "3"
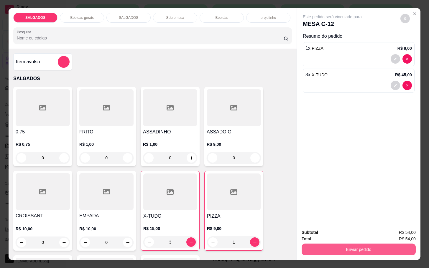
click at [320, 246] on button "Enviar pedido" at bounding box center [359, 250] width 114 height 12
click at [326, 233] on button "Não registrar e enviar pedido" at bounding box center [338, 232] width 61 height 11
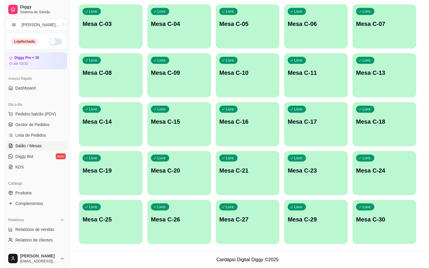
scroll to position [27, 0]
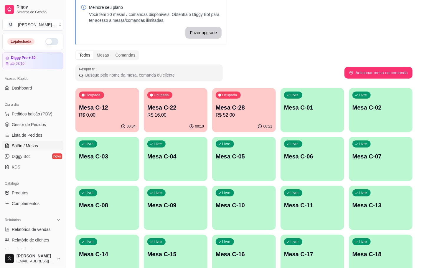
click at [268, 113] on p "R$ 52,00" at bounding box center [244, 115] width 57 height 7
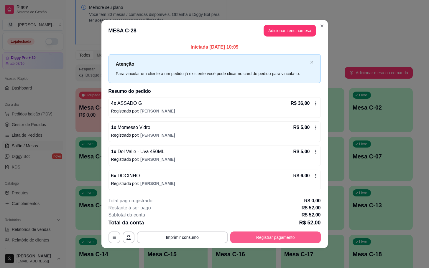
click at [306, 236] on button "Registrar pagamento" at bounding box center [275, 238] width 91 height 12
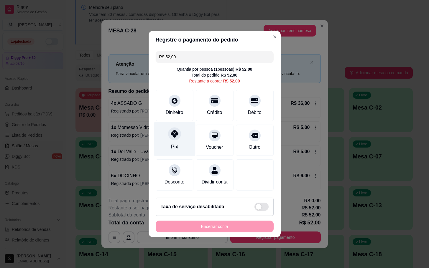
click at [181, 131] on div "Pix" at bounding box center [175, 139] width 42 height 35
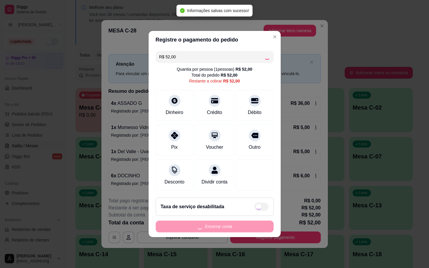
type input "R$ 0,00"
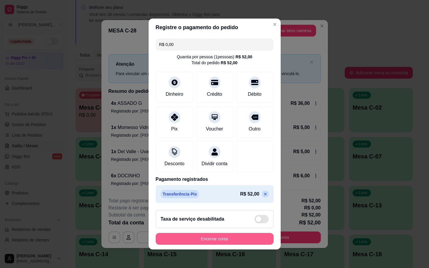
click at [171, 245] on button "Encerrar conta" at bounding box center [215, 239] width 118 height 12
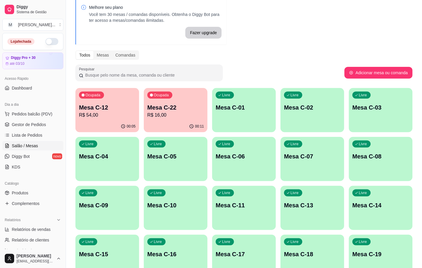
click at [185, 108] on p "Mesa C-22" at bounding box center [175, 108] width 57 height 8
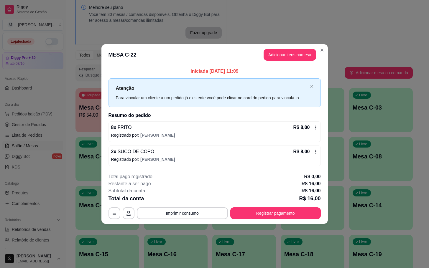
drag, startPoint x: 268, startPoint y: 205, endPoint x: 269, endPoint y: 208, distance: 3.6
click at [267, 204] on div "**********" at bounding box center [215, 196] width 212 height 46
click at [268, 214] on button "Registrar pagamento" at bounding box center [275, 214] width 91 height 12
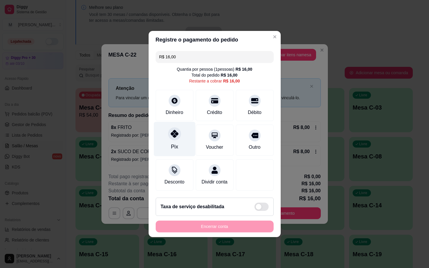
click at [177, 131] on div at bounding box center [174, 133] width 13 height 13
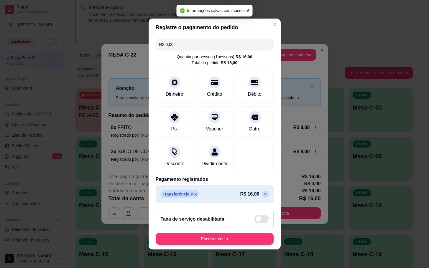
click at [257, 203] on div "Transferência Pix R$ 16,00" at bounding box center [215, 195] width 118 height 18
click at [262, 198] on p at bounding box center [265, 194] width 7 height 7
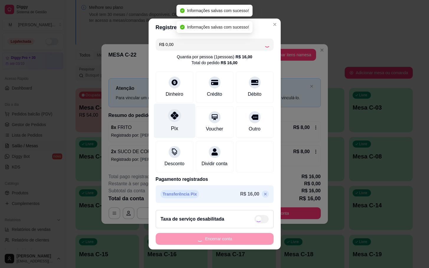
type input "R$ 16,00"
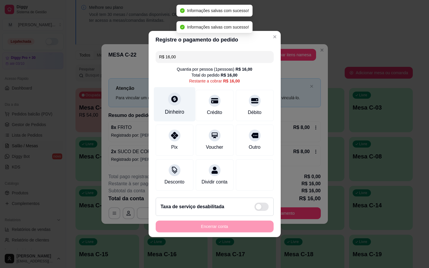
click at [168, 97] on div at bounding box center [174, 99] width 13 height 13
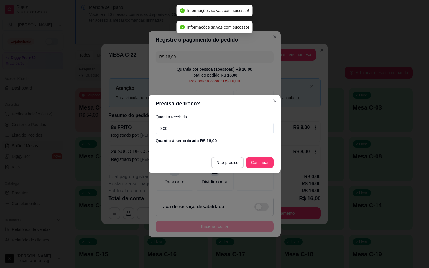
click at [215, 134] on input "0,00" at bounding box center [215, 129] width 118 height 12
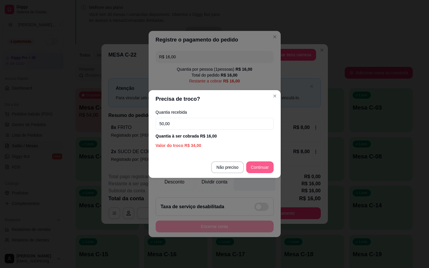
type input "50,00"
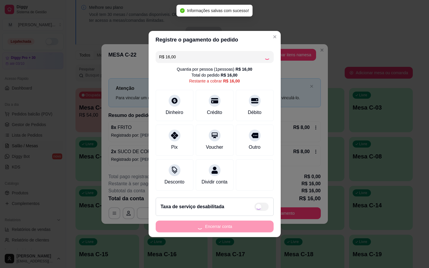
type input "R$ 0,00"
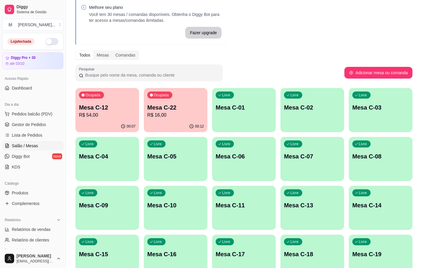
click at [180, 123] on div "00:12" at bounding box center [176, 127] width 64 height 12
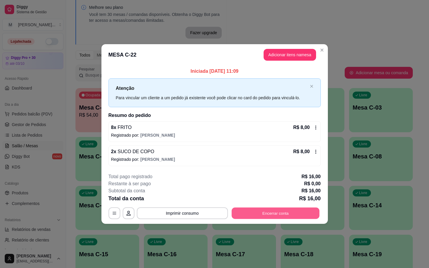
click at [254, 219] on button "Encerrar conta" at bounding box center [276, 214] width 88 height 12
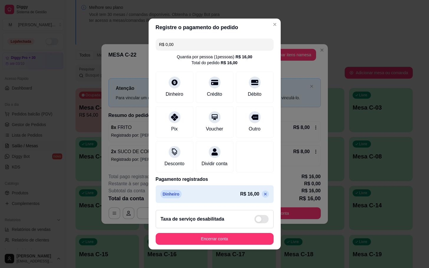
click at [197, 250] on footer "Taxa de serviço desabilitada Encerrar conta" at bounding box center [215, 228] width 132 height 44
click at [202, 245] on button "Encerrar conta" at bounding box center [214, 240] width 114 height 12
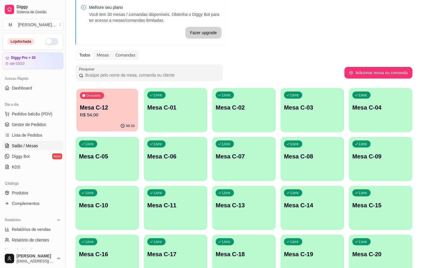
click at [107, 115] on p "R$ 54,00" at bounding box center [107, 115] width 55 height 7
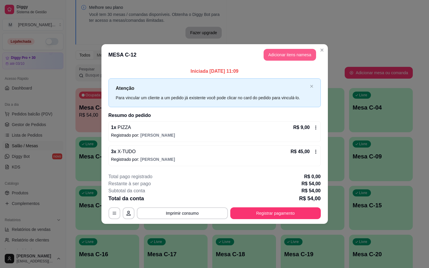
click at [293, 58] on button "Adicionar itens na mesa" at bounding box center [290, 55] width 52 height 12
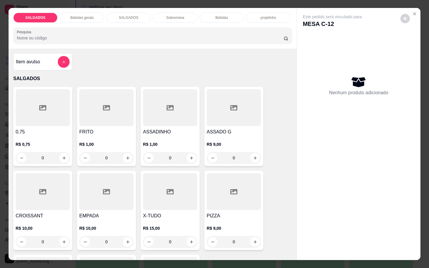
click at [95, 18] on div "Bebidas gerais" at bounding box center [82, 18] width 44 height 10
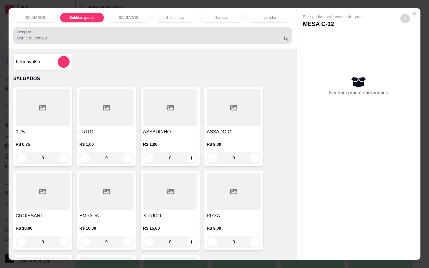
scroll to position [14, 0]
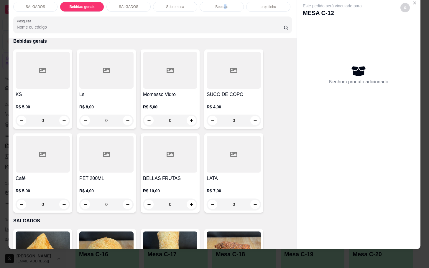
click at [222, 3] on div "SALGADOS Bebidas gerais SALGADOS Sobremesa Bebidas projetinho Pesquisa Item avu…" at bounding box center [214, 134] width 429 height 268
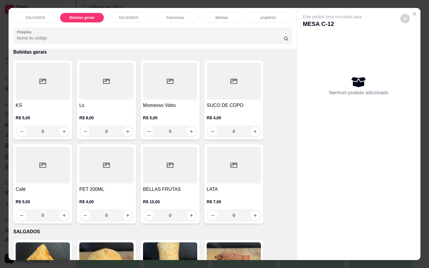
click at [213, 13] on div "Bebidas" at bounding box center [222, 18] width 44 height 10
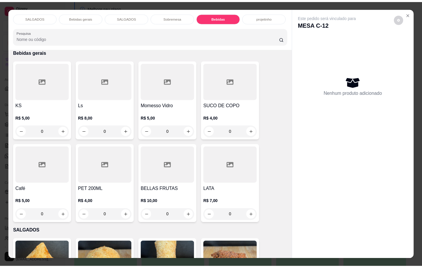
scroll to position [14, 0]
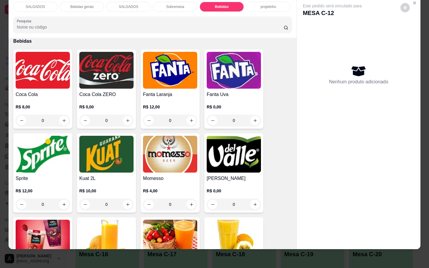
click at [103, 150] on img at bounding box center [106, 154] width 54 height 37
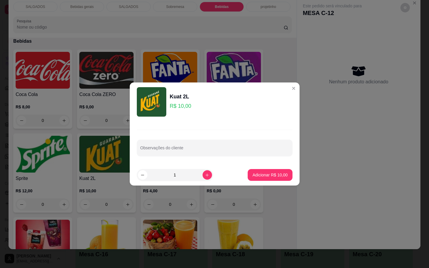
click at [256, 164] on div "Observações do cliente" at bounding box center [215, 143] width 170 height 43
click at [263, 171] on button "Adicionar R$ 10,00" at bounding box center [270, 176] width 43 height 12
type input "1"
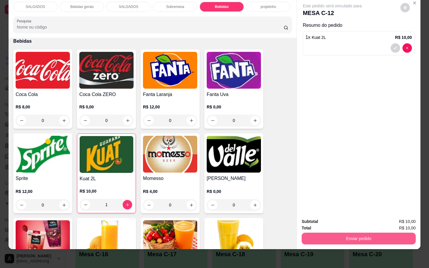
click at [378, 233] on button "Enviar pedido" at bounding box center [359, 239] width 114 height 12
click at [358, 221] on button "Não registrar e enviar pedido" at bounding box center [338, 217] width 61 height 11
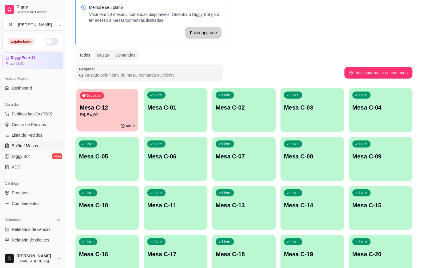
click at [118, 114] on p "R$ 54,00" at bounding box center [107, 115] width 55 height 7
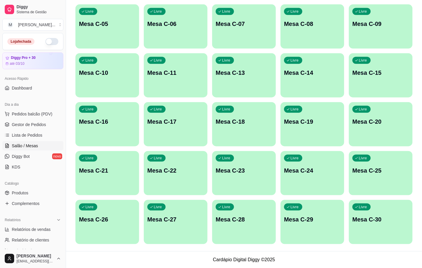
click at [197, 175] on div "Livre Mesa C-22" at bounding box center [176, 169] width 64 height 37
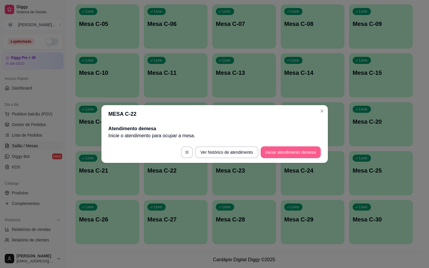
click at [274, 147] on button "Iniciar atendimento de mesa" at bounding box center [291, 153] width 60 height 12
click at [292, 154] on button "Iniciar atendimento de mesa" at bounding box center [291, 153] width 60 height 12
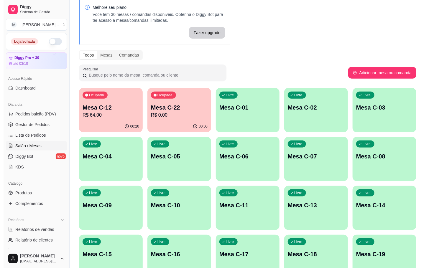
scroll to position [0, 0]
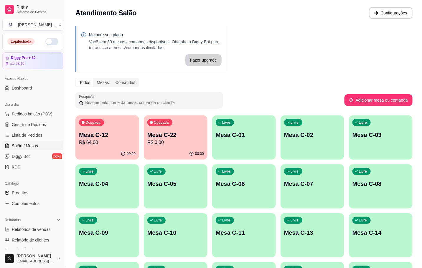
click at [110, 123] on div "Ocupada Mesa C-12 R$ 64,00" at bounding box center [108, 132] width 64 height 33
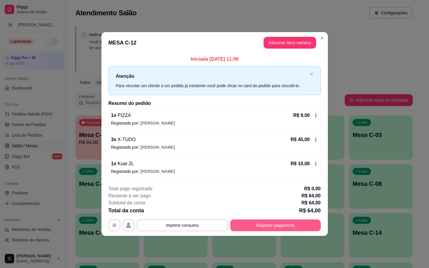
click at [259, 226] on button "Registrar pagamento" at bounding box center [275, 226] width 91 height 12
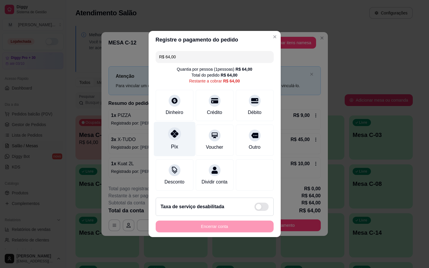
click at [168, 137] on div "Pix" at bounding box center [175, 139] width 42 height 35
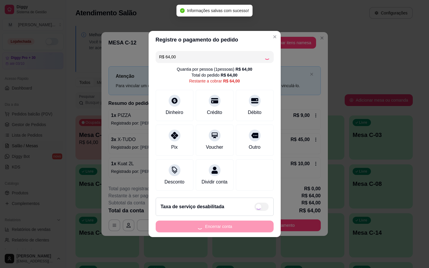
type input "R$ 0,00"
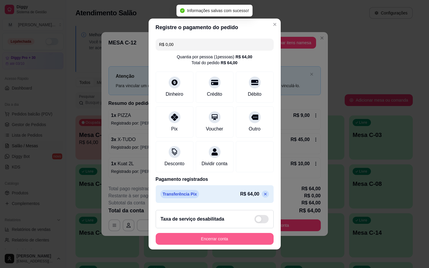
click at [211, 242] on button "Encerrar conta" at bounding box center [215, 239] width 118 height 12
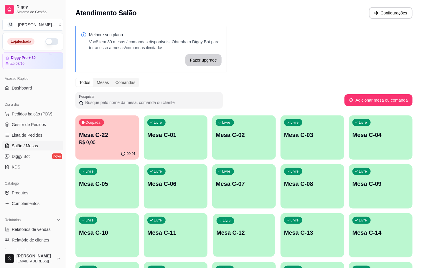
click at [257, 220] on div "Livre Mesa C-12" at bounding box center [244, 232] width 62 height 36
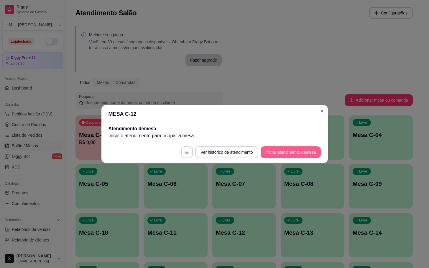
click at [282, 157] on button "Iniciar atendimento de mesa" at bounding box center [291, 153] width 60 height 12
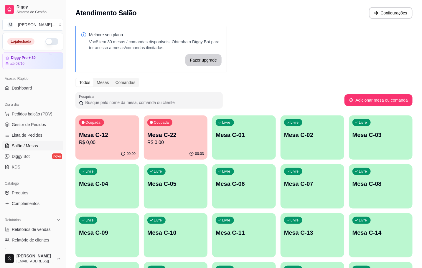
click at [91, 129] on div "Ocupada Mesa C-12 R$ 0,00" at bounding box center [108, 132] width 64 height 33
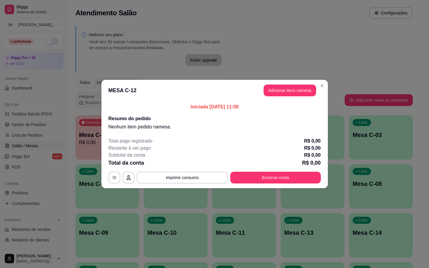
click at [293, 84] on header "MESA C-12 Adicionar itens na mesa" at bounding box center [214, 90] width 227 height 21
click at [297, 88] on button "Adicionar itens na mesa" at bounding box center [290, 91] width 51 height 12
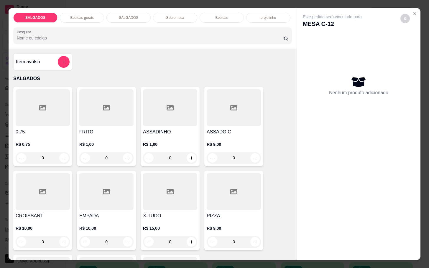
click at [115, 159] on input "0" at bounding box center [106, 158] width 33 height 12
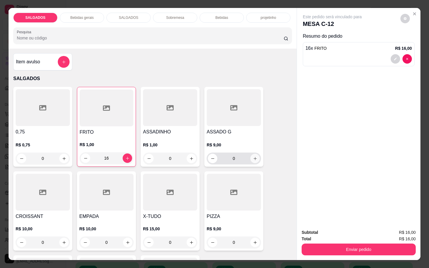
type input "16"
click at [253, 157] on icon "increase-product-quantity" at bounding box center [255, 159] width 4 height 4
type input "2"
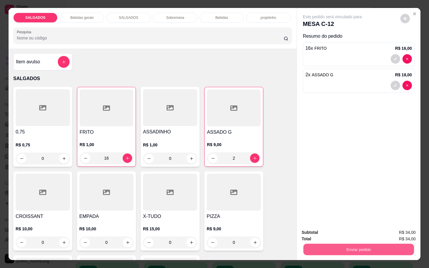
click at [336, 248] on button "Enviar pedido" at bounding box center [358, 250] width 111 height 12
click at [222, 217] on div "PIZZA R$ 9,00 0" at bounding box center [233, 211] width 59 height 79
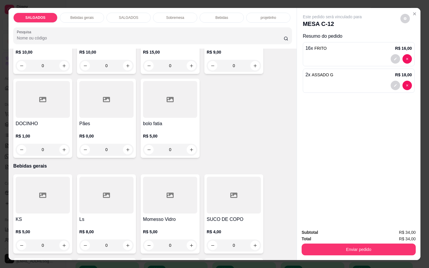
scroll to position [221, 0]
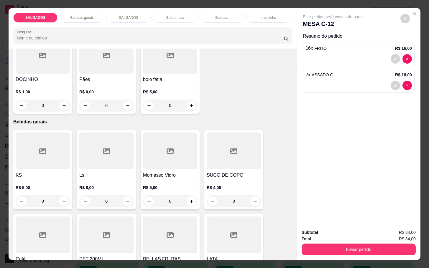
click at [172, 168] on div "Momesso Vidro R$ 5,00 0" at bounding box center [170, 169] width 59 height 79
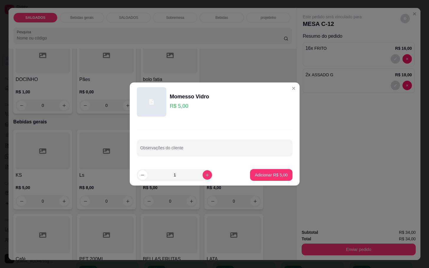
click at [260, 168] on footer "1 Adicionar R$ 5,00" at bounding box center [215, 175] width 170 height 21
click at [265, 173] on p "Adicionar R$ 5,00" at bounding box center [271, 175] width 33 height 6
type input "1"
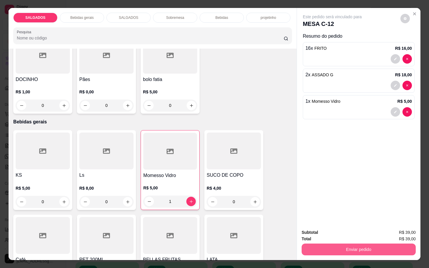
click at [346, 250] on button "Enviar pedido" at bounding box center [359, 250] width 114 height 12
click at [354, 232] on button "Não registrar e enviar pedido" at bounding box center [338, 232] width 61 height 11
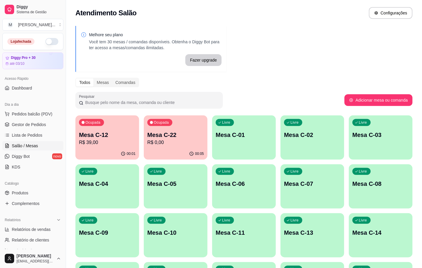
click at [196, 163] on div "Ocupada Mesa C-12 R$ 39,00 00:01 Ocupada Mesa C-22 R$ 0,00 00:05 Livre Mesa C-0…" at bounding box center [244, 260] width 337 height 289
click at [196, 154] on p "00:05" at bounding box center [199, 153] width 9 height 5
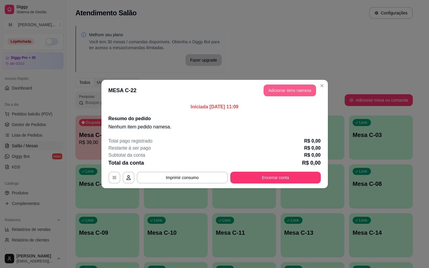
click at [293, 88] on button "Adicionar itens na mesa" at bounding box center [290, 91] width 52 height 12
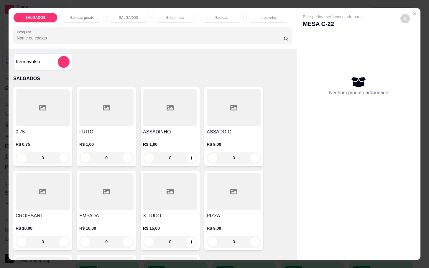
click at [124, 106] on div at bounding box center [106, 107] width 54 height 37
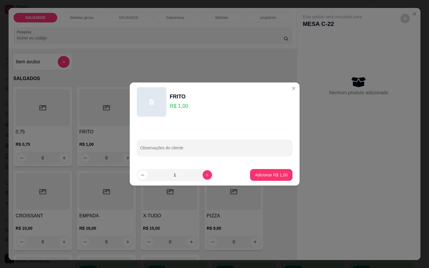
click at [219, 88] on div "FRITO R$ 1,00" at bounding box center [215, 101] width 156 height 29
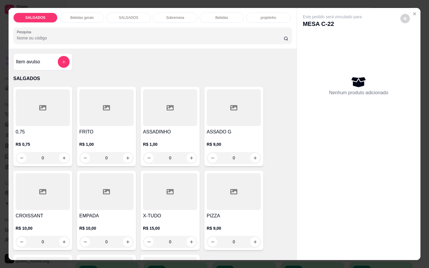
click at [229, 114] on div at bounding box center [234, 107] width 54 height 37
click at [219, 193] on div at bounding box center [234, 191] width 54 height 37
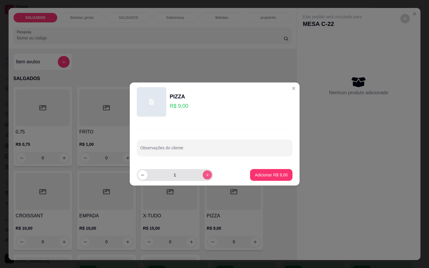
click at [205, 177] on icon "increase-product-quantity" at bounding box center [207, 175] width 4 height 4
type input "2"
click at [262, 176] on p "Adicionar R$ 18,00" at bounding box center [269, 175] width 35 height 6
type input "2"
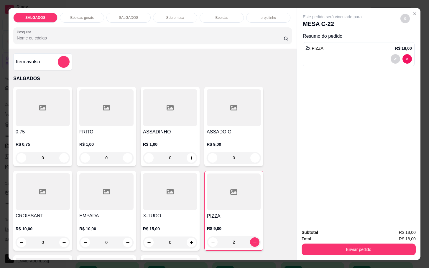
click at [94, 18] on div "Bebidas gerais" at bounding box center [82, 18] width 44 height 10
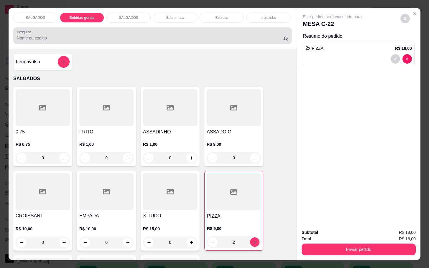
scroll to position [14, 0]
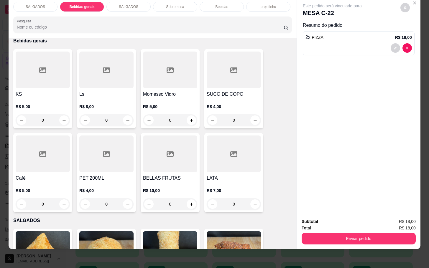
click at [213, 81] on div at bounding box center [234, 70] width 54 height 37
click at [217, 4] on p "Bebidas" at bounding box center [221, 6] width 13 height 5
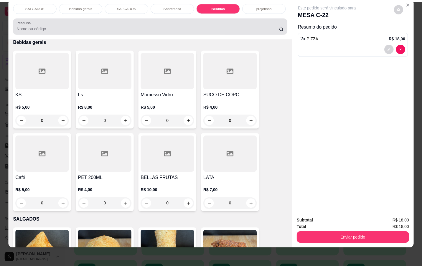
scroll to position [1013, 0]
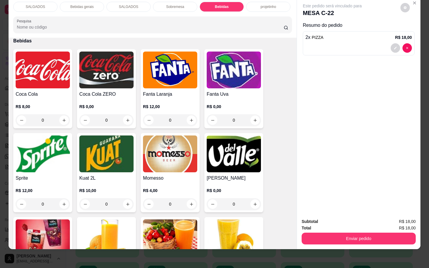
click at [232, 224] on img at bounding box center [234, 238] width 54 height 37
click at [260, 174] on p "Adicionar R$ 10,00" at bounding box center [270, 175] width 35 height 6
type input "1"
click at [315, 233] on button "Enviar pedido" at bounding box center [359, 239] width 114 height 12
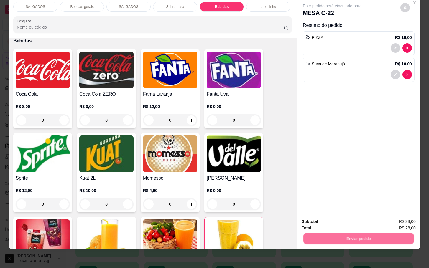
click at [337, 221] on button "Não registrar e enviar pedido" at bounding box center [338, 217] width 61 height 11
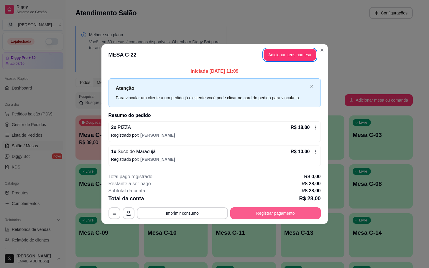
click at [315, 216] on button "Registrar pagamento" at bounding box center [275, 214] width 91 height 12
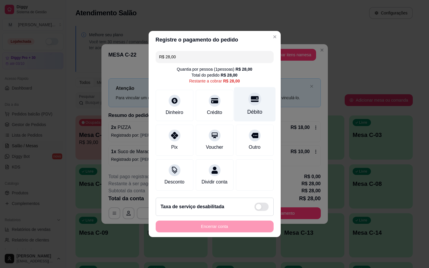
click at [248, 93] on div at bounding box center [254, 99] width 13 height 13
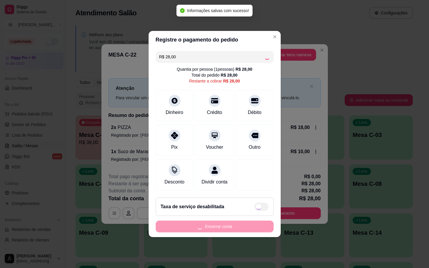
type input "R$ 0,00"
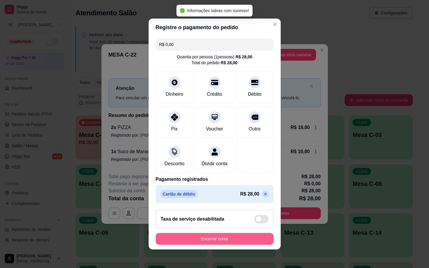
click at [186, 238] on button "Encerrar conta" at bounding box center [215, 239] width 118 height 12
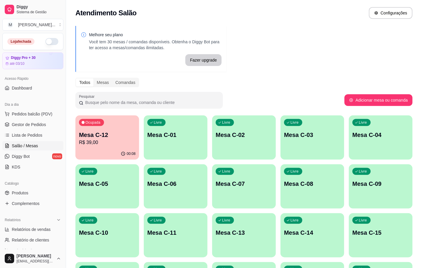
click at [107, 125] on div "Ocupada Mesa C-12 R$ 39,00" at bounding box center [108, 132] width 64 height 33
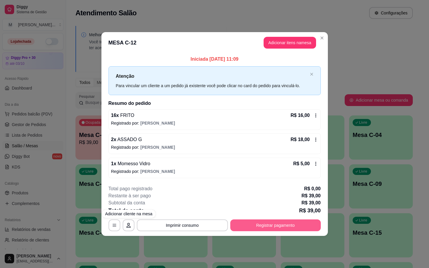
click at [240, 220] on button "Registrar pagamento" at bounding box center [275, 226] width 91 height 12
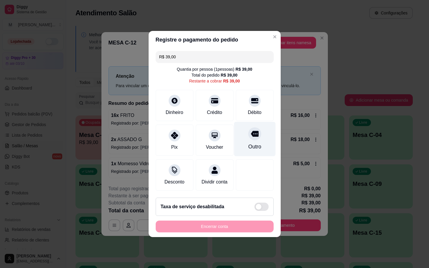
drag, startPoint x: 241, startPoint y: 133, endPoint x: 240, endPoint y: 143, distance: 10.7
click at [242, 133] on div "Outro" at bounding box center [255, 139] width 42 height 35
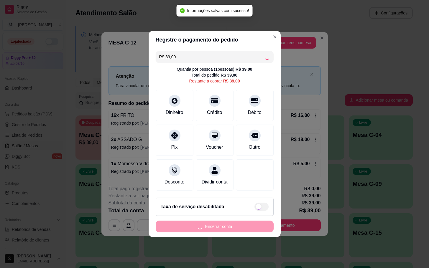
type input "R$ 0,00"
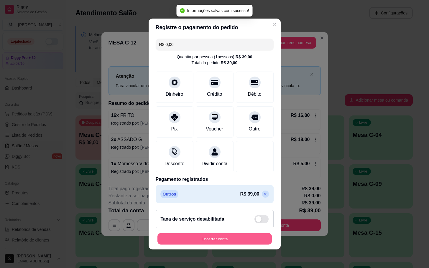
click at [215, 239] on button "Encerrar conta" at bounding box center [214, 240] width 114 height 12
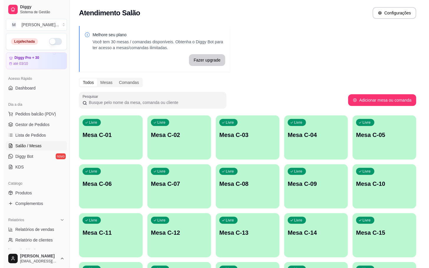
scroll to position [160, 0]
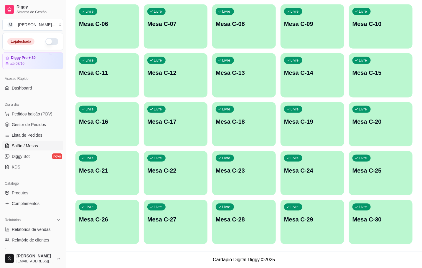
click at [167, 69] on p "Mesa C-12" at bounding box center [175, 73] width 57 height 8
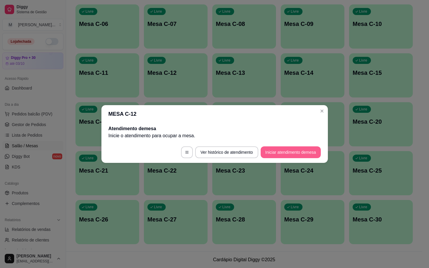
drag, startPoint x: 315, startPoint y: 146, endPoint x: 312, endPoint y: 148, distance: 3.2
click at [315, 147] on footer "Ver histórico de atendimento Iniciar atendimento de mesa" at bounding box center [214, 152] width 227 height 21
click at [311, 148] on button "Iniciar atendimento de mesa" at bounding box center [291, 153] width 58 height 12
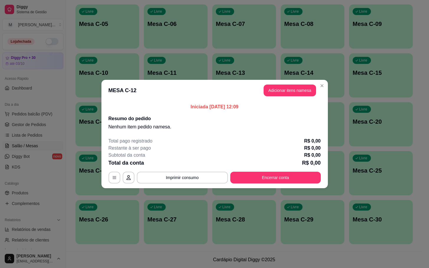
click at [297, 94] on button "Adicionar itens na mesa" at bounding box center [290, 91] width 52 height 12
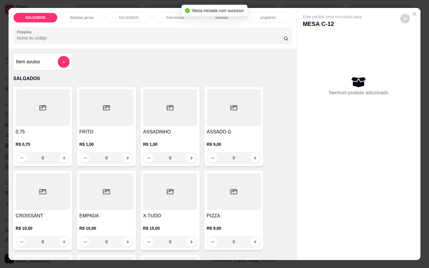
click at [109, 110] on div at bounding box center [106, 107] width 54 height 37
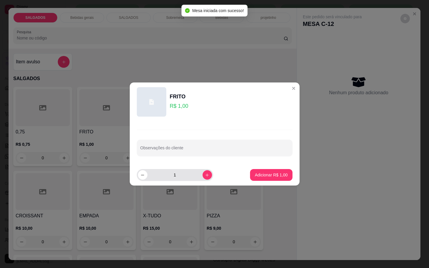
click at [203, 179] on button "increase-product-quantity" at bounding box center [207, 174] width 9 height 9
click at [203, 178] on button "increase-product-quantity" at bounding box center [207, 174] width 9 height 9
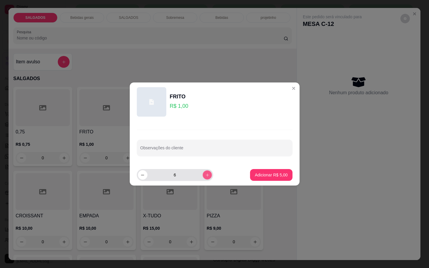
click at [203, 178] on button "increase-product-quantity" at bounding box center [207, 174] width 9 height 9
click at [203, 179] on button "increase-product-quantity" at bounding box center [207, 174] width 9 height 9
type input "10"
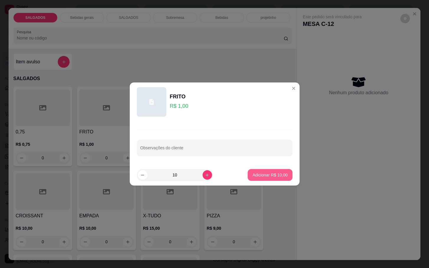
click at [259, 177] on p "Adicionar R$ 10,00" at bounding box center [269, 175] width 35 height 6
type input "10"
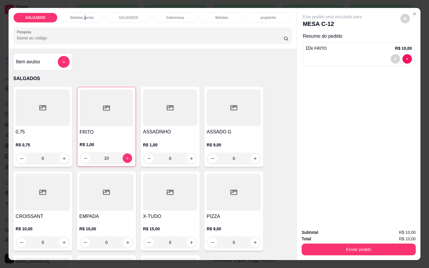
click at [83, 15] on p "Bebidas gerais" at bounding box center [81, 17] width 23 height 5
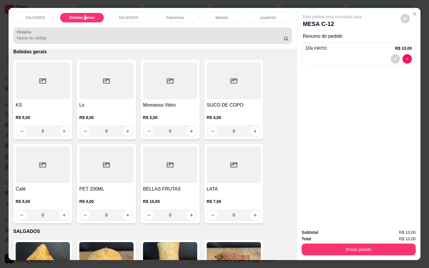
scroll to position [14, 0]
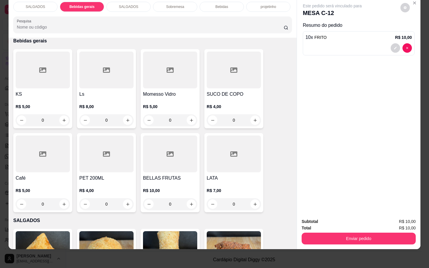
click at [178, 81] on div at bounding box center [170, 70] width 54 height 37
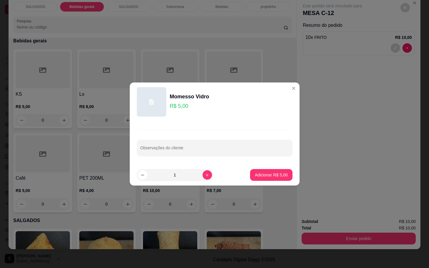
click at [254, 182] on footer "1 Adicionar R$ 5,00" at bounding box center [215, 175] width 170 height 21
click at [257, 177] on p "Adicionar R$ 5,00" at bounding box center [271, 175] width 32 height 6
type input "1"
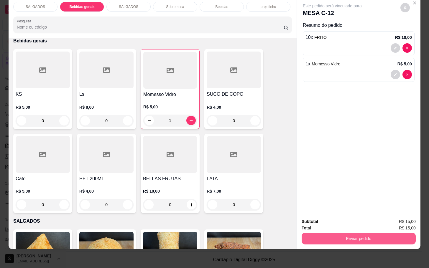
click at [378, 233] on button "Enviar pedido" at bounding box center [359, 239] width 114 height 12
click at [364, 215] on button "Não registrar e enviar pedido" at bounding box center [338, 217] width 61 height 11
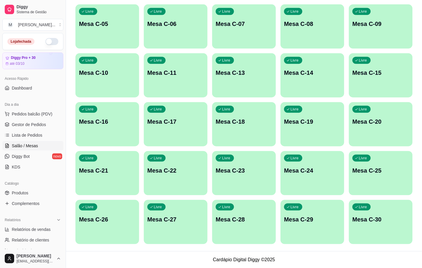
click at [250, 230] on div "Livre Mesa C-28" at bounding box center [244, 218] width 64 height 37
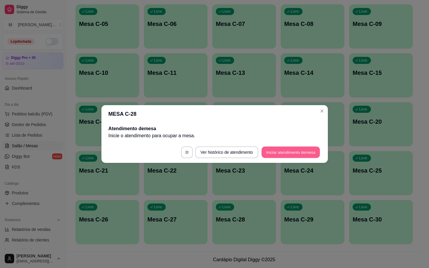
click at [299, 147] on button "Iniciar atendimento de mesa" at bounding box center [291, 153] width 58 height 12
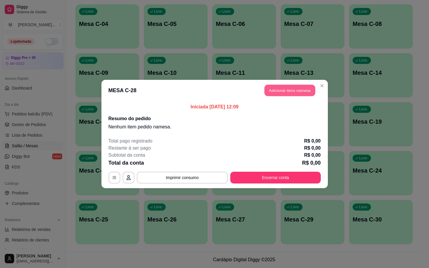
click at [274, 85] on button "Adicionar itens na mesa" at bounding box center [290, 91] width 51 height 12
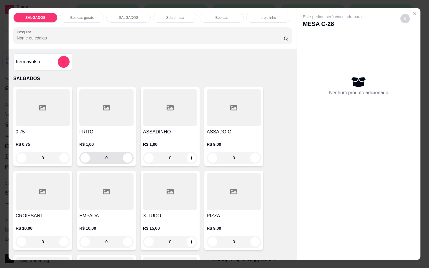
click at [110, 158] on input "0" at bounding box center [106, 158] width 33 height 12
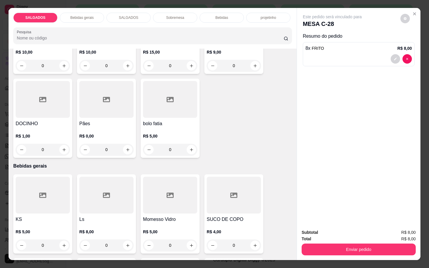
scroll to position [221, 0]
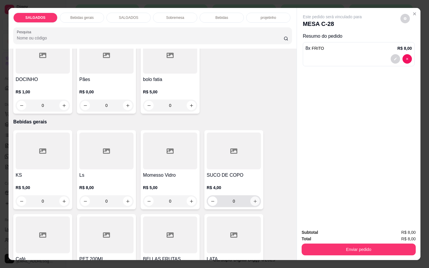
type input "8"
click at [252, 203] on button "increase-product-quantity" at bounding box center [254, 201] width 9 height 9
type input "1"
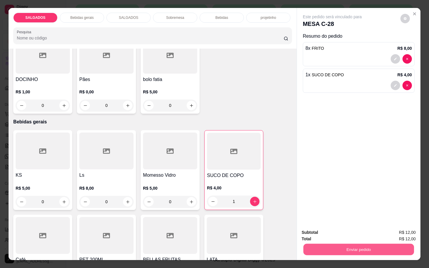
click at [328, 252] on button "Enviar pedido" at bounding box center [358, 250] width 111 height 12
click at [346, 228] on button "Não registrar e enviar pedido" at bounding box center [338, 232] width 60 height 11
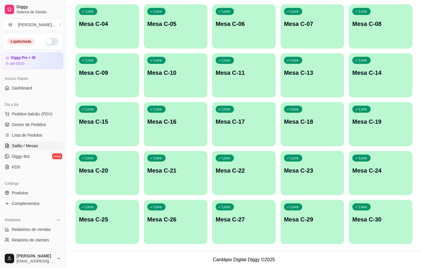
click at [311, 218] on p "Mesa C-29" at bounding box center [312, 220] width 57 height 8
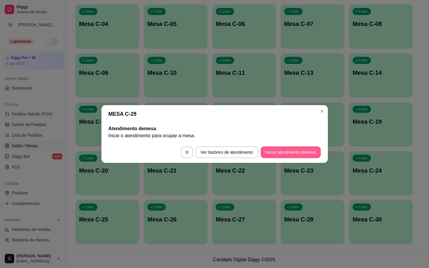
click at [308, 157] on button "Iniciar atendimento de mesa" at bounding box center [291, 153] width 60 height 12
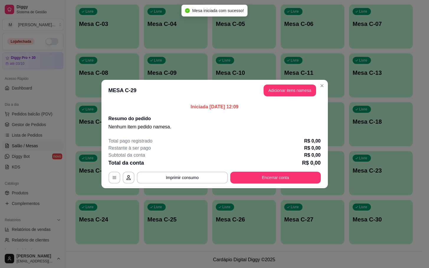
click at [282, 95] on button "Adicionar itens na mesa" at bounding box center [290, 91] width 52 height 12
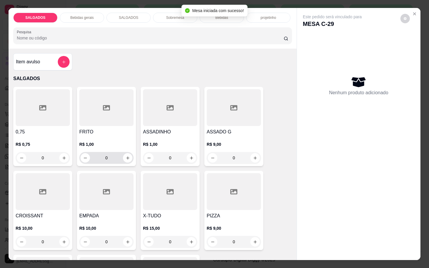
click at [107, 157] on input "0" at bounding box center [106, 158] width 33 height 12
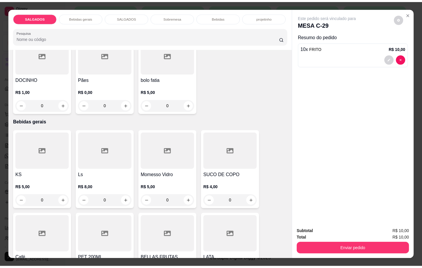
scroll to position [310, 0]
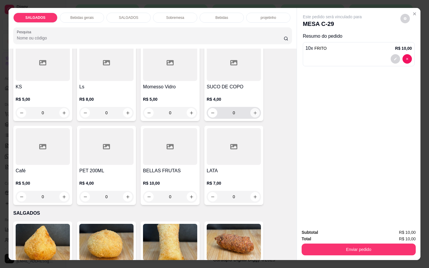
type input "10"
click at [253, 111] on icon "increase-product-quantity" at bounding box center [255, 113] width 4 height 4
type input "1"
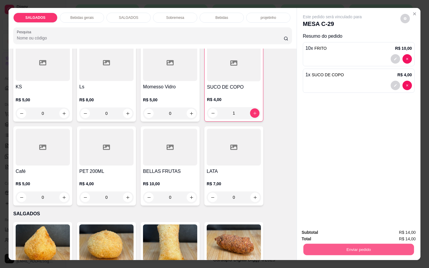
click at [322, 244] on button "Enviar pedido" at bounding box center [358, 250] width 111 height 12
click at [321, 230] on button "Não registrar e enviar pedido" at bounding box center [338, 232] width 60 height 11
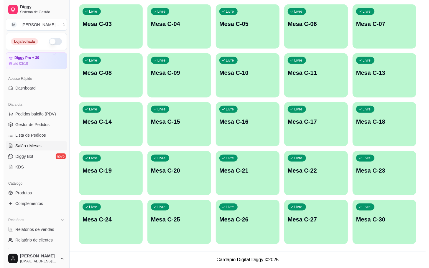
scroll to position [72, 0]
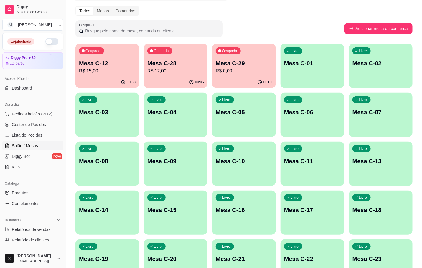
click at [139, 58] on div "Ocupada Mesa C-12 R$ 15,00 00:08 Ocupada Mesa C-28 R$ 12,00 00:06 Ocupada Mesa …" at bounding box center [244, 188] width 337 height 289
click at [175, 71] on p "R$ 12,00" at bounding box center [175, 71] width 55 height 7
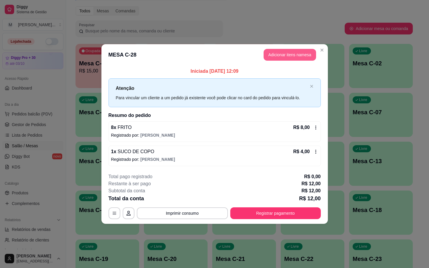
click at [282, 45] on header "MESA C-28 Adicionar itens na mesa" at bounding box center [214, 54] width 227 height 21
drag, startPoint x: 275, startPoint y: 48, endPoint x: 277, endPoint y: 52, distance: 4.0
click at [277, 49] on header "MESA C-28 Adicionar itens na mesa" at bounding box center [214, 54] width 227 height 21
click at [279, 52] on button "Adicionar itens na mesa" at bounding box center [290, 55] width 51 height 12
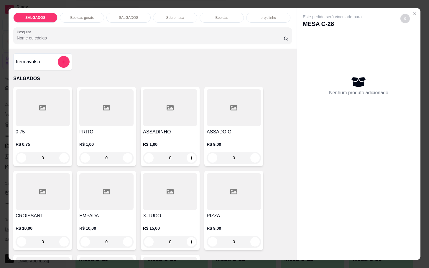
click at [105, 105] on icon at bounding box center [106, 107] width 7 height 7
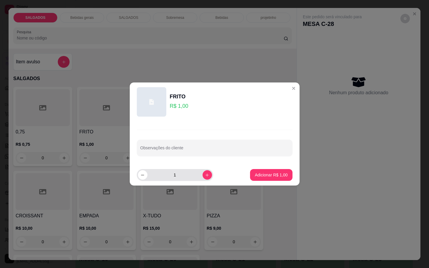
click at [205, 174] on icon "increase-product-quantity" at bounding box center [207, 175] width 4 height 4
type input "5"
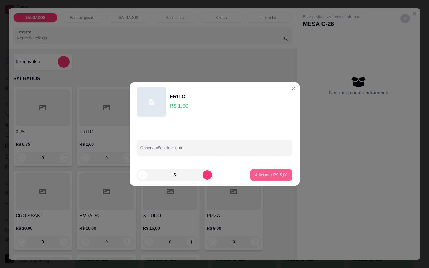
click at [260, 173] on p "Adicionar R$ 5,00" at bounding box center [271, 175] width 33 height 6
type input "5"
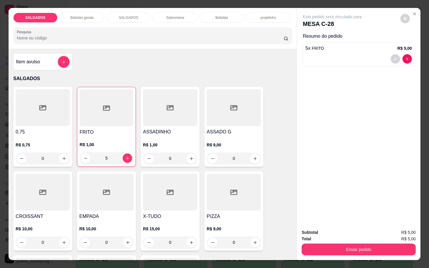
click at [76, 20] on div "SALGADOS Bebidas gerais SALGADOS Sobremesa Bebidas projetinho Pesquisa" at bounding box center [153, 28] width 288 height 41
drag, startPoint x: 79, startPoint y: 19, endPoint x: 83, endPoint y: 18, distance: 3.6
click at [83, 18] on div "Bebidas gerais" at bounding box center [82, 18] width 44 height 10
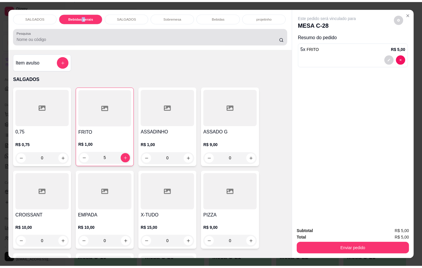
scroll to position [14, 0]
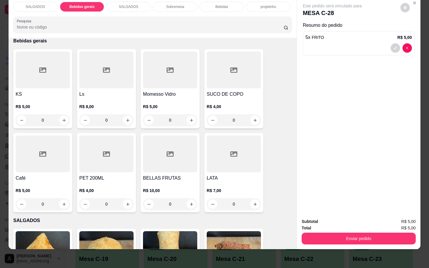
click at [214, 91] on h4 "SUCO DE COPO" at bounding box center [234, 94] width 54 height 7
click at [261, 178] on p "Adicionar R$ 4,00" at bounding box center [271, 175] width 33 height 6
type input "1"
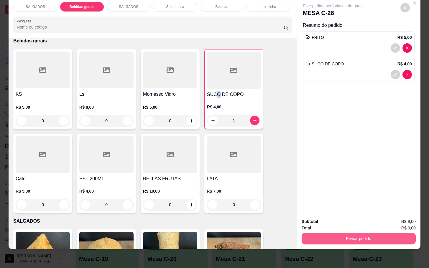
click at [340, 233] on button "Enviar pedido" at bounding box center [359, 239] width 114 height 12
click at [341, 221] on button "Não registrar e enviar pedido" at bounding box center [338, 217] width 61 height 11
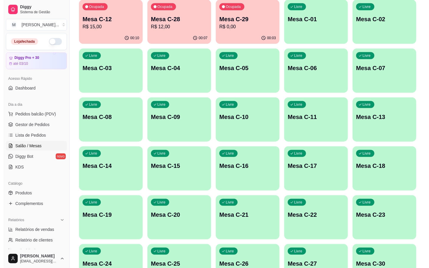
scroll to position [160, 0]
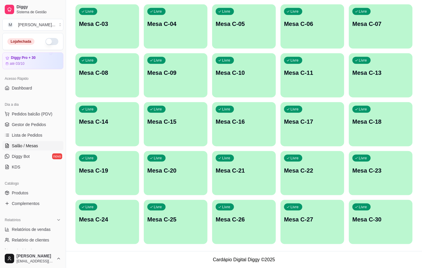
click at [181, 226] on div "Livre Mesa C-25" at bounding box center [176, 218] width 64 height 37
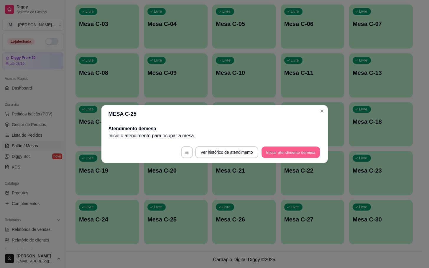
click at [296, 153] on button "Iniciar atendimento de mesa" at bounding box center [291, 153] width 58 height 12
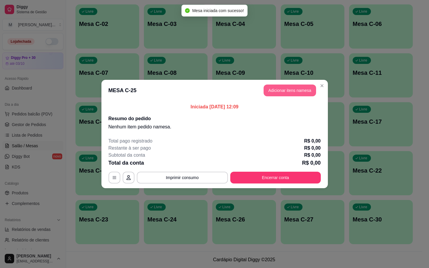
click at [288, 93] on button "Adicionar itens na mesa" at bounding box center [290, 91] width 52 height 12
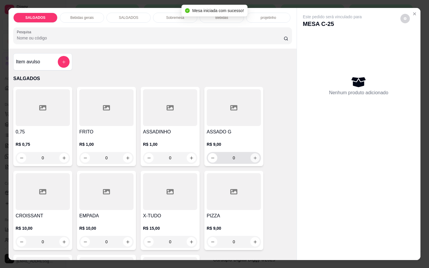
click at [253, 157] on icon "increase-product-quantity" at bounding box center [255, 158] width 4 height 4
type input "1"
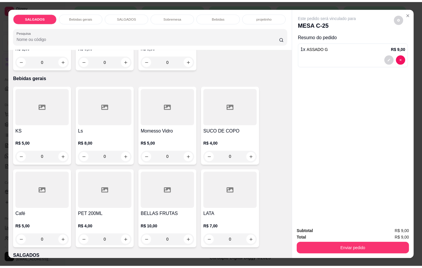
scroll to position [310, 0]
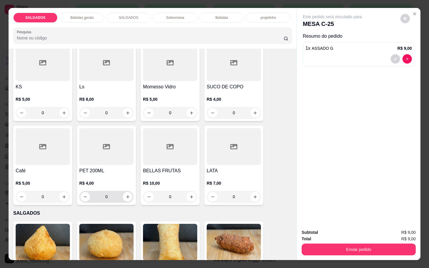
click at [128, 198] on div "0" at bounding box center [107, 197] width 52 height 12
click at [126, 198] on button "increase-product-quantity" at bounding box center [127, 196] width 9 height 9
type input "1"
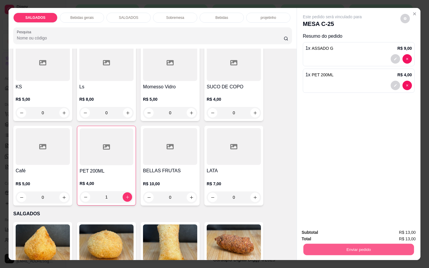
click at [303, 247] on button "Enviar pedido" at bounding box center [358, 250] width 111 height 12
click at [322, 230] on button "Não registrar e enviar pedido" at bounding box center [338, 232] width 61 height 11
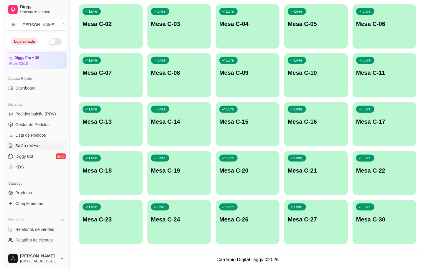
scroll to position [0, 0]
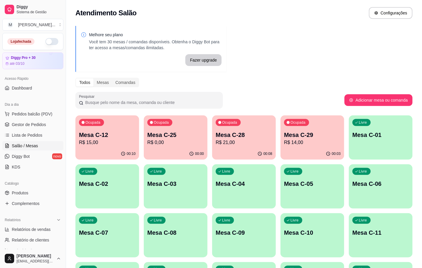
click at [134, 149] on div "00:10" at bounding box center [108, 154] width 64 height 12
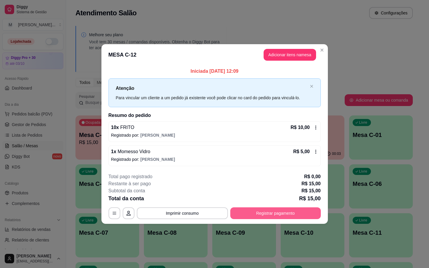
click at [301, 219] on button "Registrar pagamento" at bounding box center [275, 214] width 91 height 12
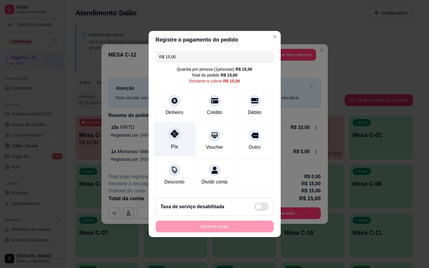
click at [181, 130] on div "Pix" at bounding box center [175, 139] width 42 height 35
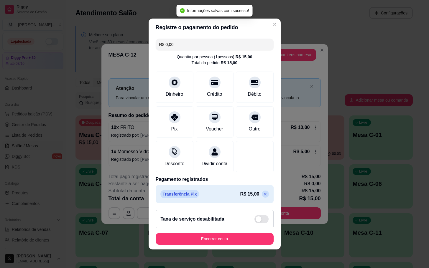
click at [262, 198] on p at bounding box center [265, 194] width 7 height 7
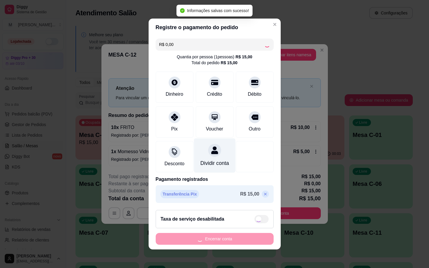
type input "R$ 15,00"
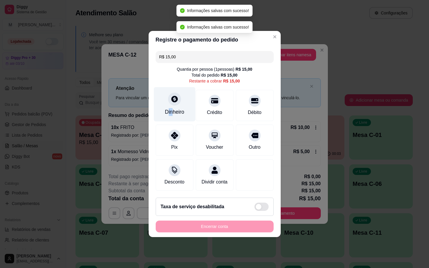
click at [170, 109] on div "Dinheiro" at bounding box center [174, 112] width 19 height 8
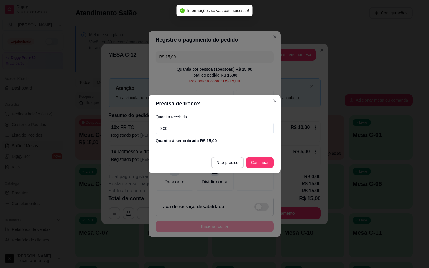
click at [222, 129] on input "0,00" at bounding box center [215, 129] width 118 height 12
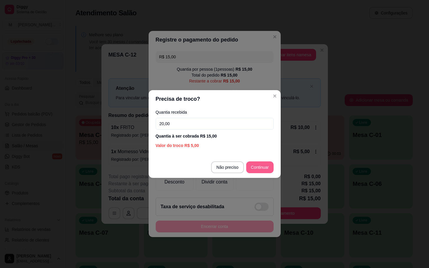
type input "20,00"
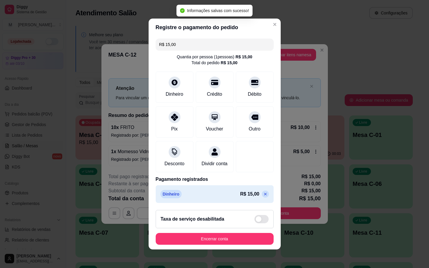
type input "R$ 0,00"
click at [231, 245] on button "Encerrar conta" at bounding box center [215, 239] width 118 height 12
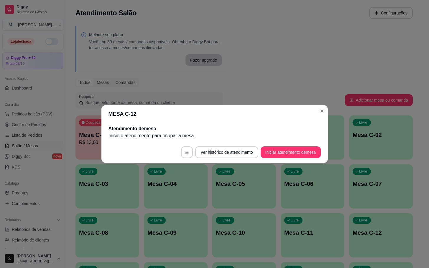
drag, startPoint x: 302, startPoint y: 145, endPoint x: 300, endPoint y: 149, distance: 3.7
click at [303, 145] on footer "Ver histórico de atendimento Iniciar atendimento de mesa" at bounding box center [214, 152] width 227 height 21
click at [301, 149] on button "Iniciar atendimento de mesa" at bounding box center [291, 153] width 58 height 12
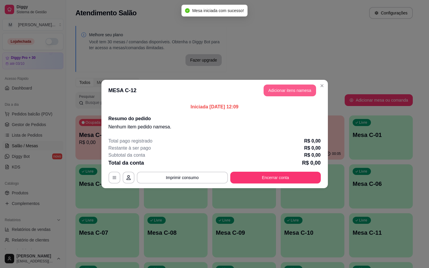
click at [304, 88] on button "Adicionar itens na mesa" at bounding box center [290, 91] width 52 height 12
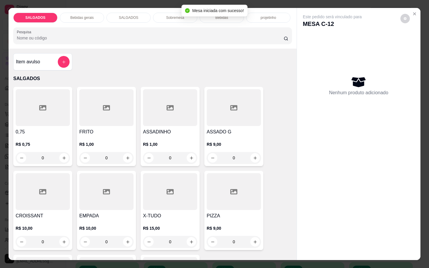
click at [234, 130] on h4 "ASSADO G" at bounding box center [234, 132] width 54 height 7
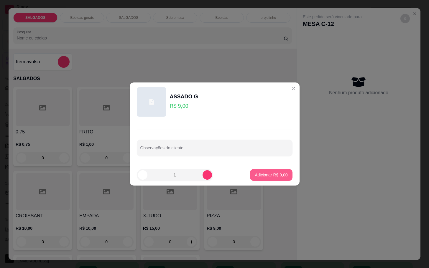
click at [255, 173] on p "Adicionar R$ 9,00" at bounding box center [271, 175] width 33 height 6
type input "1"
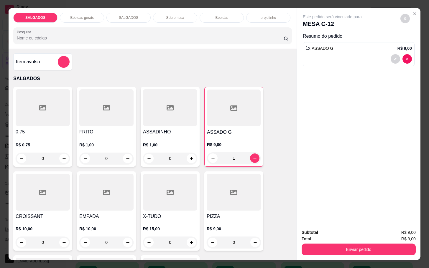
click at [113, 210] on div "EMPADA R$ 10,00 0" at bounding box center [106, 211] width 59 height 79
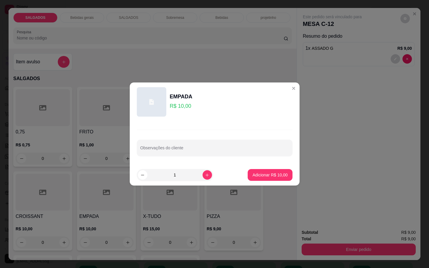
click at [260, 183] on footer "1 Adicionar R$ 10,00" at bounding box center [215, 175] width 170 height 21
click at [250, 180] on button "Adicionar R$ 10,00" at bounding box center [270, 176] width 43 height 12
type input "1"
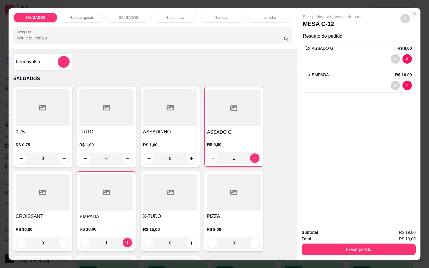
click at [89, 15] on p "Bebidas gerais" at bounding box center [81, 17] width 23 height 5
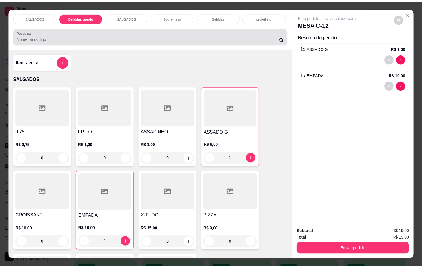
scroll to position [14, 0]
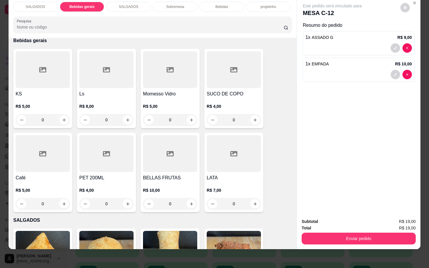
click at [162, 74] on div at bounding box center [170, 69] width 54 height 37
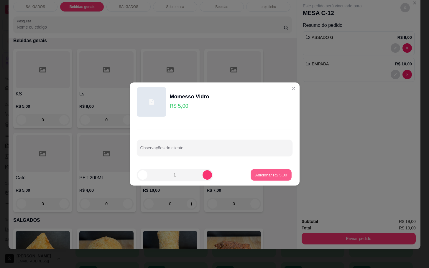
click at [258, 172] on button "Adicionar R$ 5,00" at bounding box center [271, 176] width 41 height 12
type input "1"
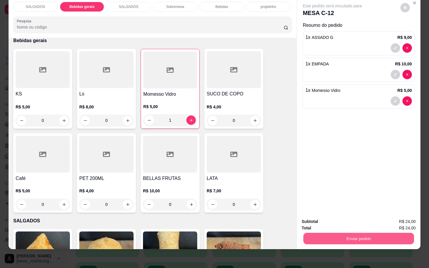
click at [335, 233] on button "Enviar pedido" at bounding box center [358, 239] width 111 height 12
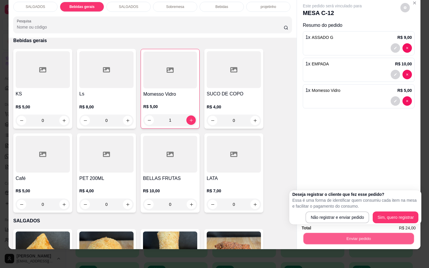
drag, startPoint x: 337, startPoint y: 224, endPoint x: 331, endPoint y: 223, distance: 5.7
click at [337, 224] on div "Deseja registrar o cliente que fez esse pedido? Essa é uma forma de identificar…" at bounding box center [355, 208] width 132 height 34
click at [367, 209] on p "Essa é uma forma de identificar quem consumiu cada item na mesa e facilitar o p…" at bounding box center [355, 204] width 126 height 12
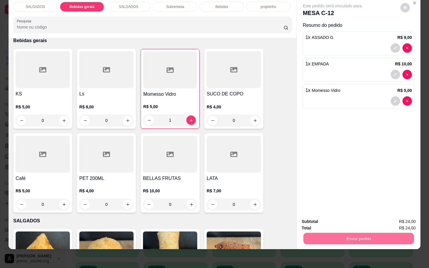
click at [364, 215] on button "Não registrar e enviar pedido" at bounding box center [338, 217] width 61 height 11
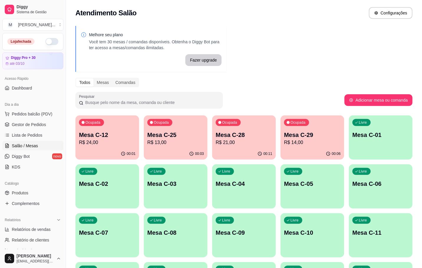
click at [239, 127] on div "Ocupada Mesa C-28 R$ 21,00" at bounding box center [244, 132] width 64 height 33
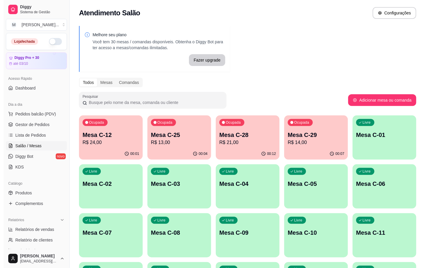
scroll to position [160, 0]
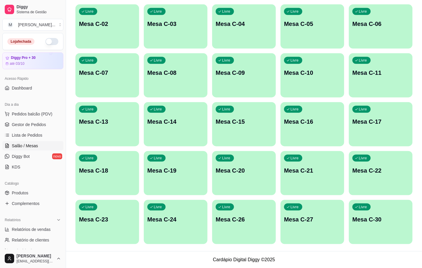
click at [369, 172] on p "Mesa C-22" at bounding box center [381, 171] width 57 height 8
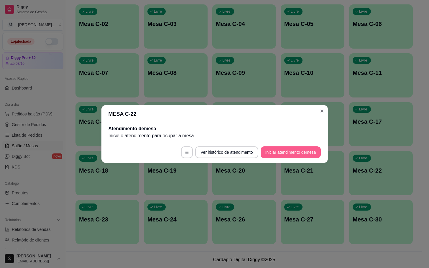
click at [313, 148] on button "Iniciar atendimento de mesa" at bounding box center [291, 153] width 60 height 12
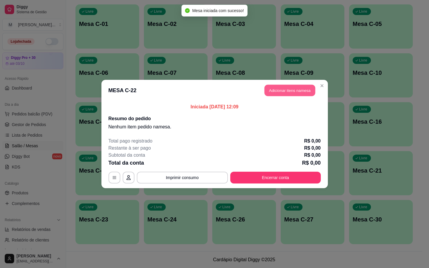
click at [308, 91] on button "Adicionar itens na mesa" at bounding box center [290, 91] width 51 height 12
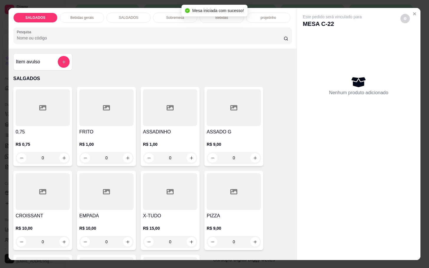
drag, startPoint x: 122, startPoint y: 103, endPoint x: 127, endPoint y: 103, distance: 4.4
click at [127, 103] on div at bounding box center [106, 107] width 54 height 37
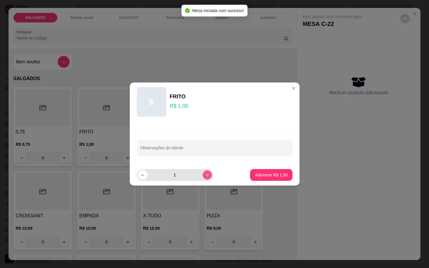
click at [203, 179] on button "increase-product-quantity" at bounding box center [207, 174] width 9 height 9
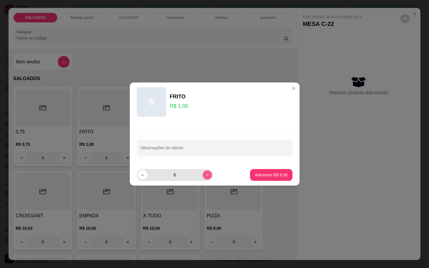
click at [203, 179] on button "increase-product-quantity" at bounding box center [207, 174] width 9 height 9
type input "8"
click at [271, 178] on button "Adicionar R$ 8,00" at bounding box center [271, 175] width 42 height 12
type input "8"
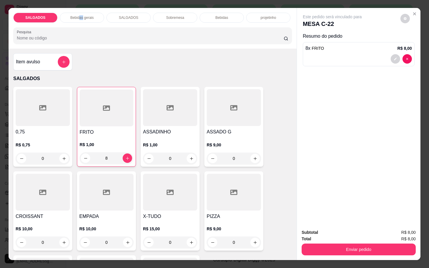
drag, startPoint x: 76, startPoint y: 14, endPoint x: 80, endPoint y: 13, distance: 3.5
click at [80, 15] on p "Bebidas gerais" at bounding box center [81, 17] width 23 height 5
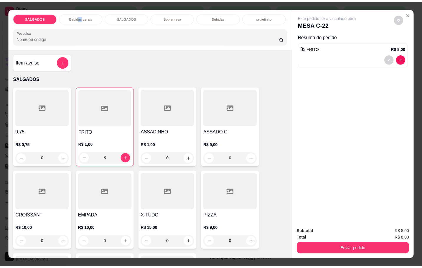
scroll to position [14, 0]
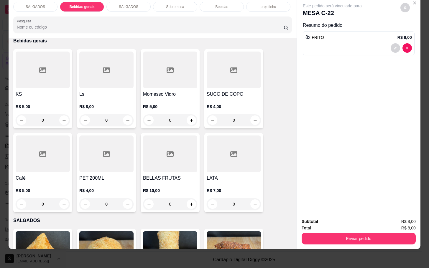
click at [224, 81] on div at bounding box center [234, 70] width 54 height 37
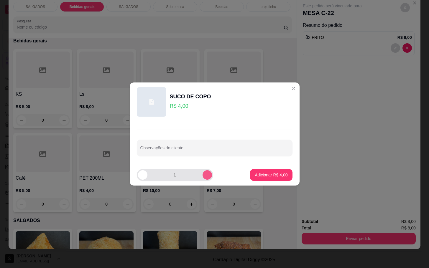
click at [205, 173] on icon "increase-product-quantity" at bounding box center [207, 175] width 4 height 4
type input "2"
click at [254, 179] on button "Adicionar R$ 8,00" at bounding box center [271, 175] width 42 height 12
type input "2"
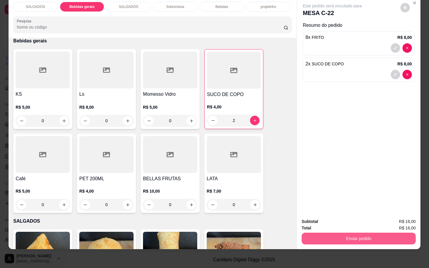
click at [360, 237] on button "Enviar pedido" at bounding box center [359, 239] width 114 height 12
click at [360, 220] on button "Não registrar e enviar pedido" at bounding box center [338, 217] width 61 height 11
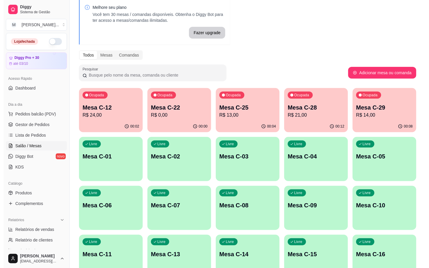
scroll to position [0, 0]
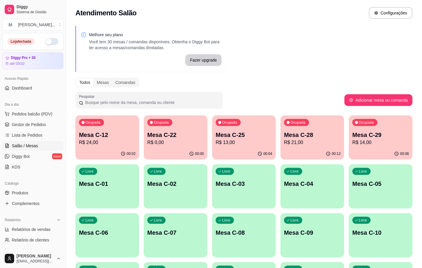
click at [378, 136] on p "Mesa C-29" at bounding box center [381, 135] width 57 height 8
click at [310, 145] on p "R$ 21,00" at bounding box center [312, 142] width 55 height 7
click at [379, 141] on p "R$ 14,00" at bounding box center [381, 142] width 57 height 7
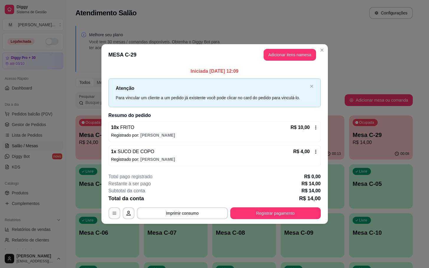
click at [304, 222] on footer "**********" at bounding box center [214, 196] width 227 height 55
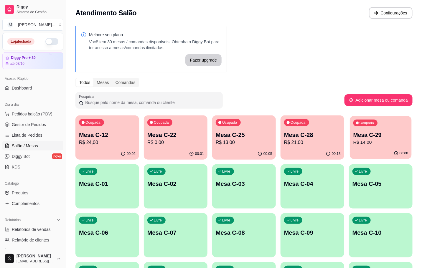
click at [411, 136] on div "Ocupada Mesa C-29 R$ 14,00" at bounding box center [381, 132] width 62 height 32
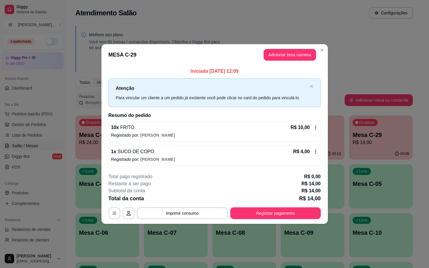
click at [296, 207] on div "**********" at bounding box center [215, 196] width 212 height 46
click at [295, 210] on button "Registrar pagamento" at bounding box center [275, 214] width 91 height 12
click at [239, 111] on div "Débito" at bounding box center [255, 104] width 42 height 35
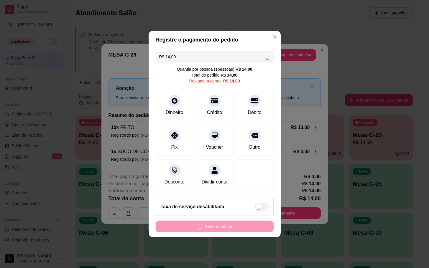
type input "R$ 0,00"
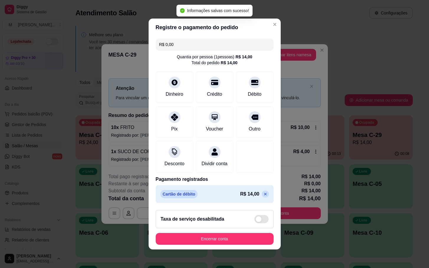
click at [228, 234] on footer "Taxa de serviço desabilitada Encerrar conta" at bounding box center [215, 228] width 132 height 44
click at [229, 236] on footer "Taxa de serviço desabilitada Encerrar conta" at bounding box center [215, 228] width 132 height 44
click at [230, 241] on button "Encerrar conta" at bounding box center [215, 239] width 118 height 12
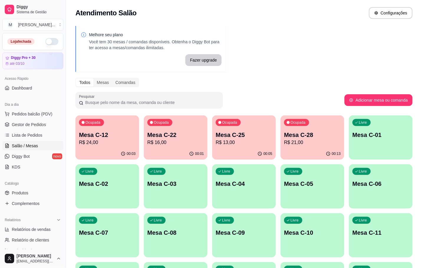
click at [392, 60] on div "Melhore seu plano Você tem 30 mesas / comandas disponíveis. Obtenha o Diggy Bot…" at bounding box center [244, 216] width 356 height 389
click at [300, 142] on p "R$ 21,00" at bounding box center [312, 142] width 57 height 7
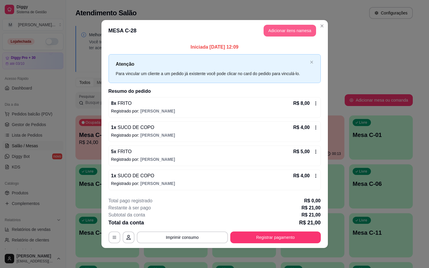
click at [277, 29] on button "Adicionar itens na mesa" at bounding box center [290, 31] width 52 height 12
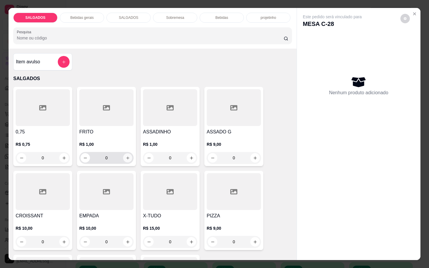
click at [126, 156] on icon "increase-product-quantity" at bounding box center [128, 158] width 4 height 4
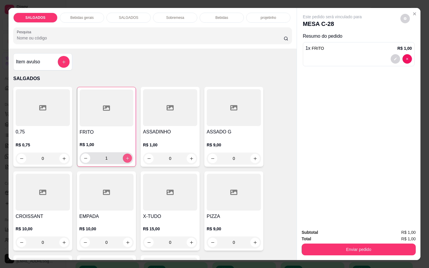
click at [125, 156] on icon "increase-product-quantity" at bounding box center [127, 158] width 4 height 4
type input "4"
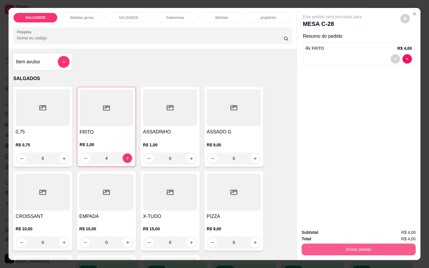
click at [371, 244] on button "Enviar pedido" at bounding box center [359, 250] width 114 height 12
click at [337, 232] on button "Não registrar e enviar pedido" at bounding box center [338, 232] width 60 height 11
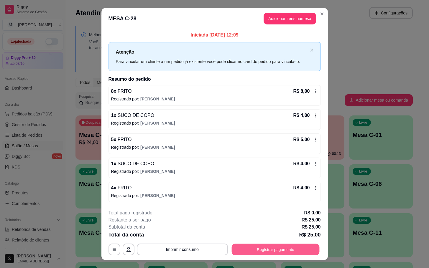
click at [261, 250] on button "Registrar pagamento" at bounding box center [276, 250] width 88 height 12
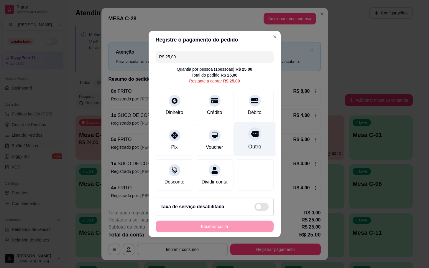
click at [251, 134] on icon at bounding box center [255, 134] width 8 height 8
type input "R$ 0,00"
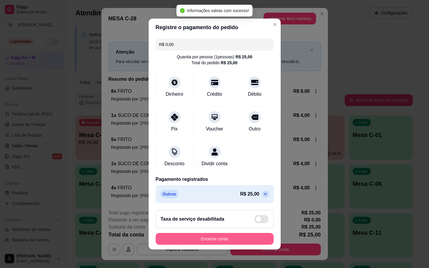
click at [227, 239] on button "Encerrar conta" at bounding box center [215, 239] width 118 height 12
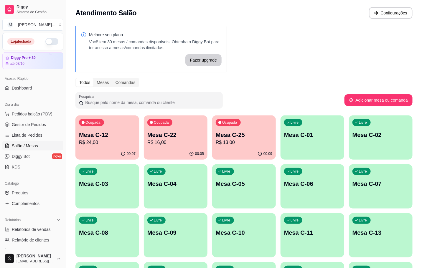
click at [220, 141] on p "R$ 13,00" at bounding box center [244, 142] width 57 height 7
click at [205, 148] on button "Ocupada Mesa C-22 R$ 16,00 00:05" at bounding box center [176, 138] width 64 height 44
click at [119, 158] on div "00:07" at bounding box center [108, 154] width 64 height 12
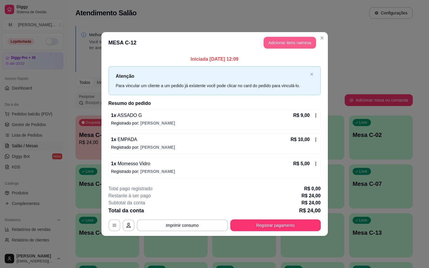
click at [289, 44] on button "Adicionar itens na mesa" at bounding box center [290, 43] width 52 height 12
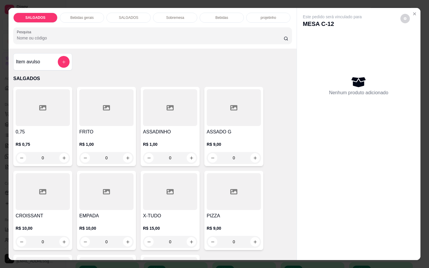
click at [223, 105] on div at bounding box center [234, 107] width 54 height 37
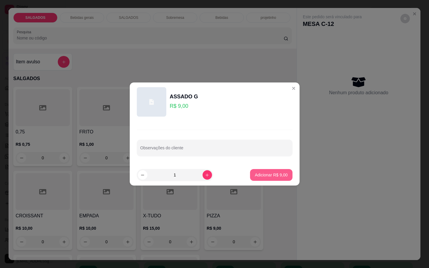
click at [284, 170] on button "Adicionar R$ 9,00" at bounding box center [271, 175] width 42 height 12
type input "1"
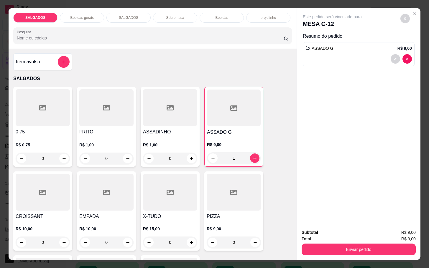
click at [372, 244] on button "Enviar pedido" at bounding box center [359, 250] width 114 height 12
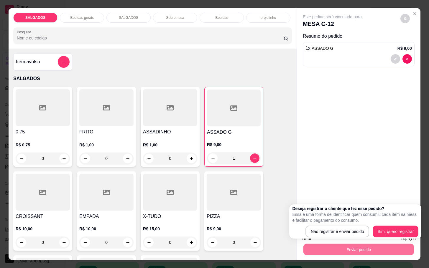
drag, startPoint x: 340, startPoint y: 224, endPoint x: 279, endPoint y: 221, distance: 60.8
click at [334, 222] on div "Deseja registrar o cliente que fez esse pedido? Essa é uma forma de identificar…" at bounding box center [355, 222] width 126 height 32
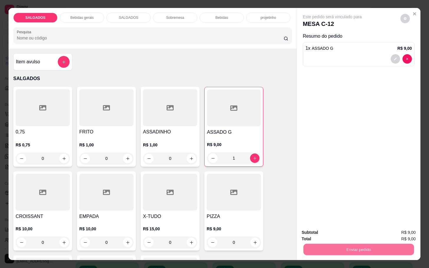
click at [337, 235] on button "Não registrar e enviar pedido" at bounding box center [338, 232] width 61 height 11
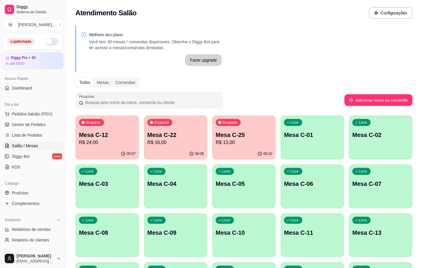
click at [176, 137] on p "Mesa C-22" at bounding box center [175, 135] width 57 height 8
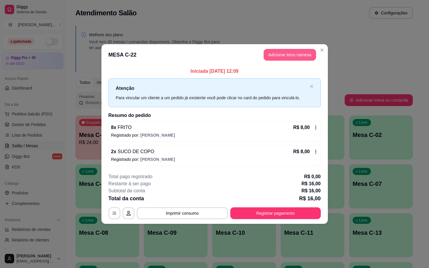
click at [282, 59] on button "Adicionar itens na mesa" at bounding box center [290, 55] width 52 height 12
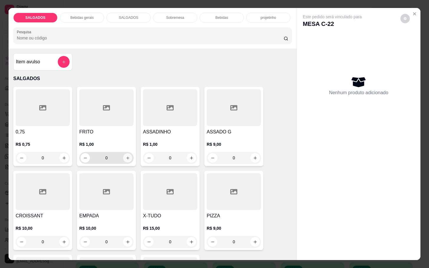
click at [126, 156] on icon "increase-product-quantity" at bounding box center [128, 158] width 4 height 4
type input "2"
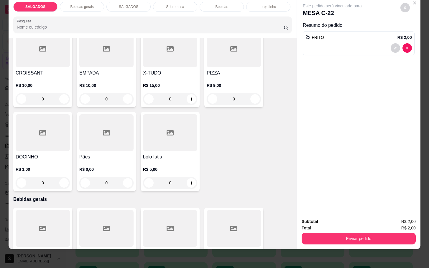
scroll to position [265, 0]
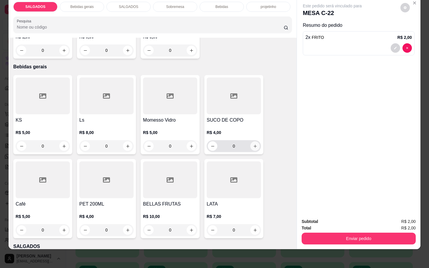
click at [252, 144] on button "increase-product-quantity" at bounding box center [254, 146] width 9 height 9
type input "1"
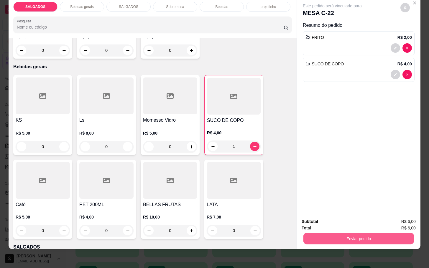
click at [326, 233] on button "Enviar pedido" at bounding box center [358, 239] width 111 height 12
click at [328, 218] on button "Não registrar e enviar pedido" at bounding box center [338, 217] width 61 height 11
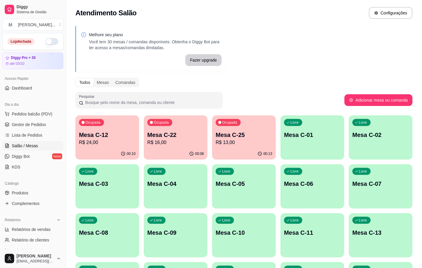
click at [266, 152] on p "00:13" at bounding box center [268, 154] width 9 height 5
click at [113, 139] on p "R$ 24,00" at bounding box center [107, 142] width 57 height 7
click at [114, 139] on p "R$ 24,00" at bounding box center [107, 142] width 55 height 7
click at [162, 149] on div "00:08" at bounding box center [176, 154] width 64 height 12
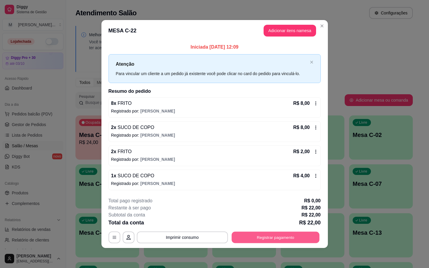
click at [296, 236] on button "Registrar pagamento" at bounding box center [276, 238] width 88 height 12
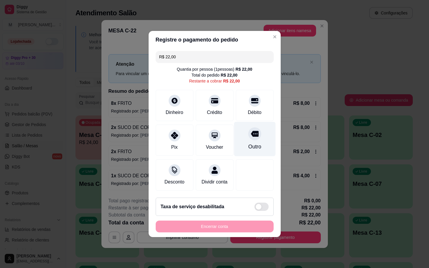
click at [253, 128] on div at bounding box center [254, 133] width 13 height 13
type input "R$ 0,00"
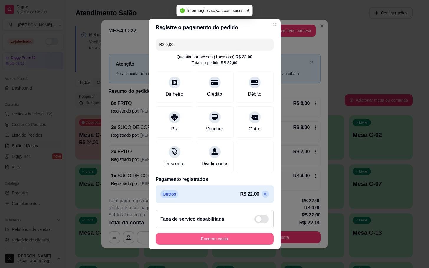
click at [216, 242] on button "Encerrar conta" at bounding box center [215, 239] width 118 height 12
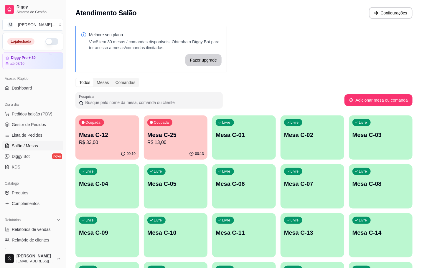
click at [188, 140] on p "R$ 13,00" at bounding box center [175, 142] width 57 height 7
click at [298, 226] on div "Livre Mesa C-13" at bounding box center [313, 232] width 64 height 37
click at [177, 143] on p "R$ 13,00" at bounding box center [175, 142] width 57 height 7
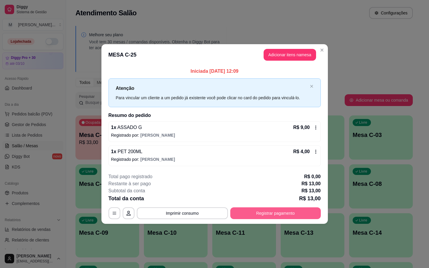
click at [261, 215] on button "Registrar pagamento" at bounding box center [275, 214] width 91 height 12
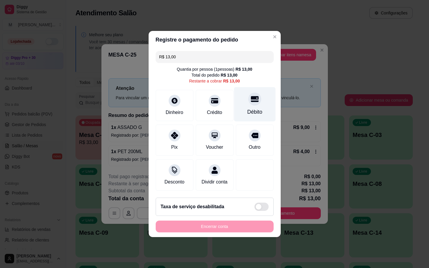
click at [257, 102] on div "Débito" at bounding box center [255, 104] width 42 height 35
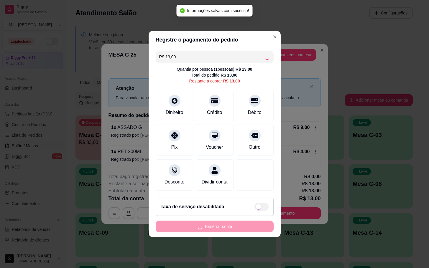
type input "R$ 0,00"
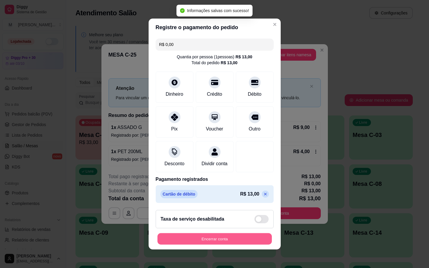
click at [209, 245] on button "Encerrar conta" at bounding box center [214, 240] width 114 height 12
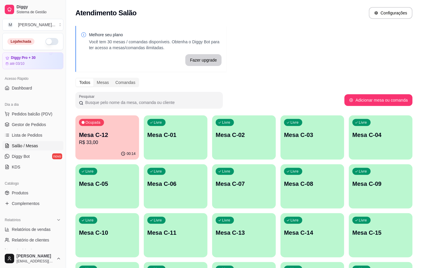
click at [87, 122] on span "Ocupada" at bounding box center [93, 122] width 17 height 5
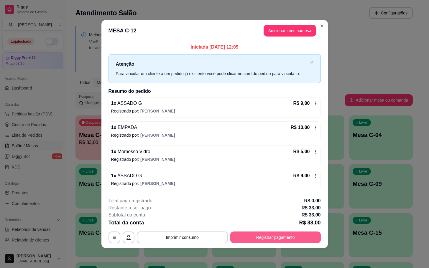
click at [280, 237] on button "Registrar pagamento" at bounding box center [275, 238] width 91 height 12
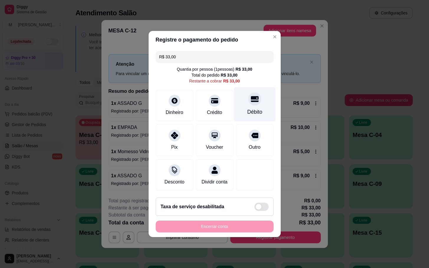
click at [264, 95] on div "Débito" at bounding box center [255, 104] width 42 height 35
type input "R$ 0,00"
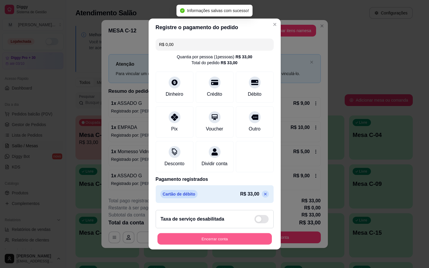
click at [211, 241] on button "Encerrar conta" at bounding box center [214, 240] width 114 height 12
